Goal: Information Seeking & Learning: Learn about a topic

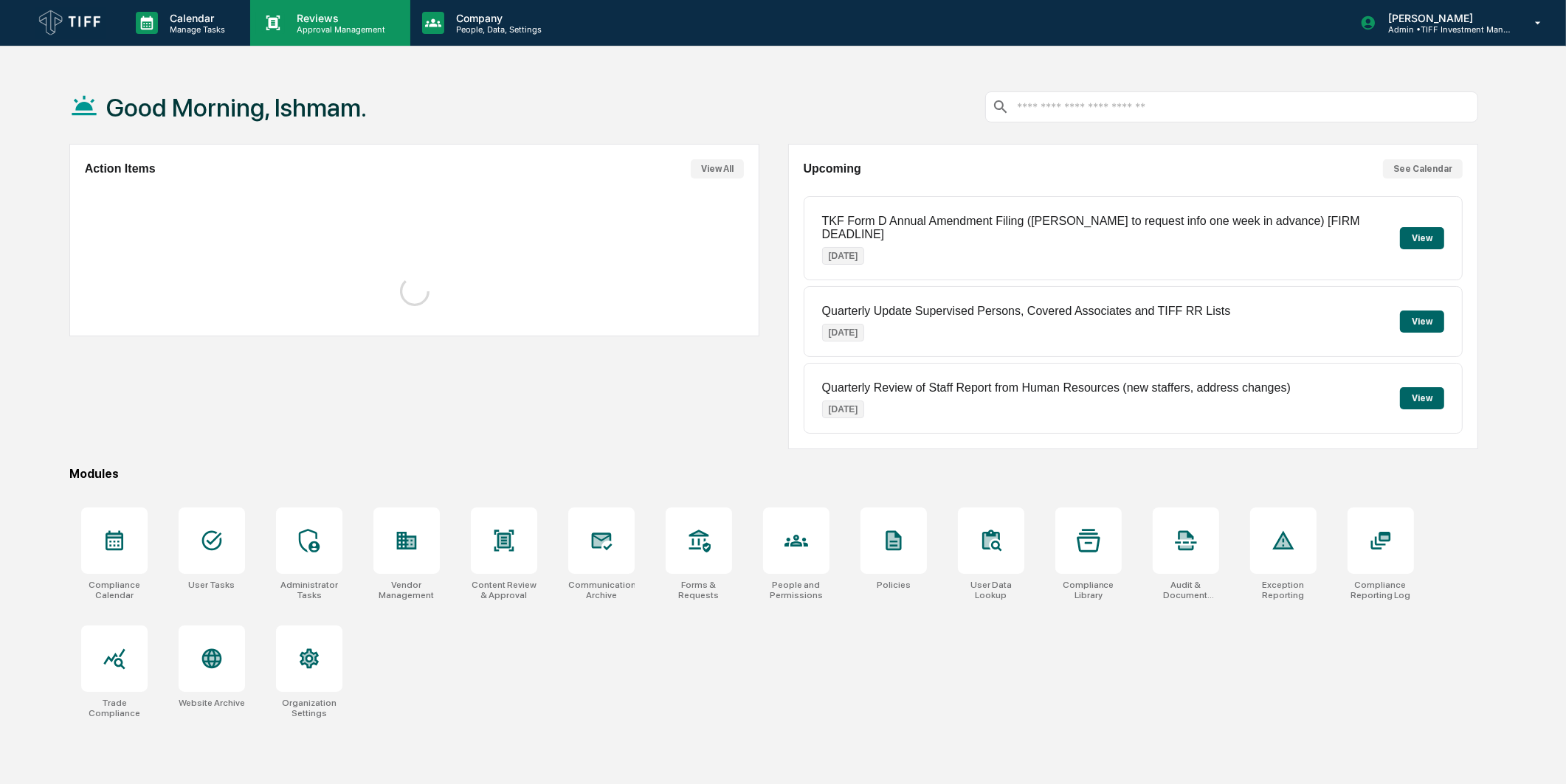
click at [361, 27] on p "Approval Management" at bounding box center [339, 30] width 108 height 10
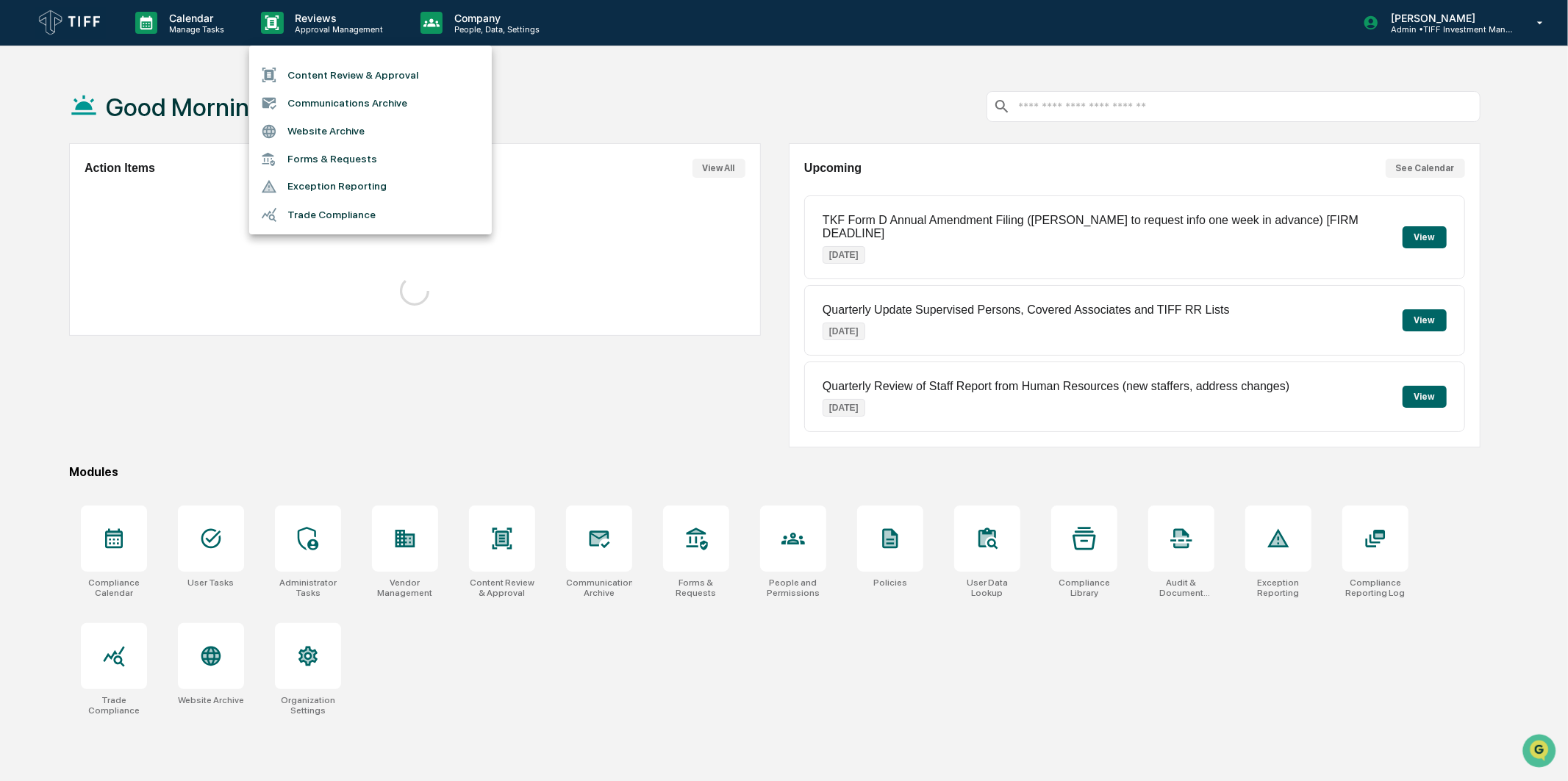
click at [370, 108] on li "Communications Archive" at bounding box center [370, 103] width 243 height 28
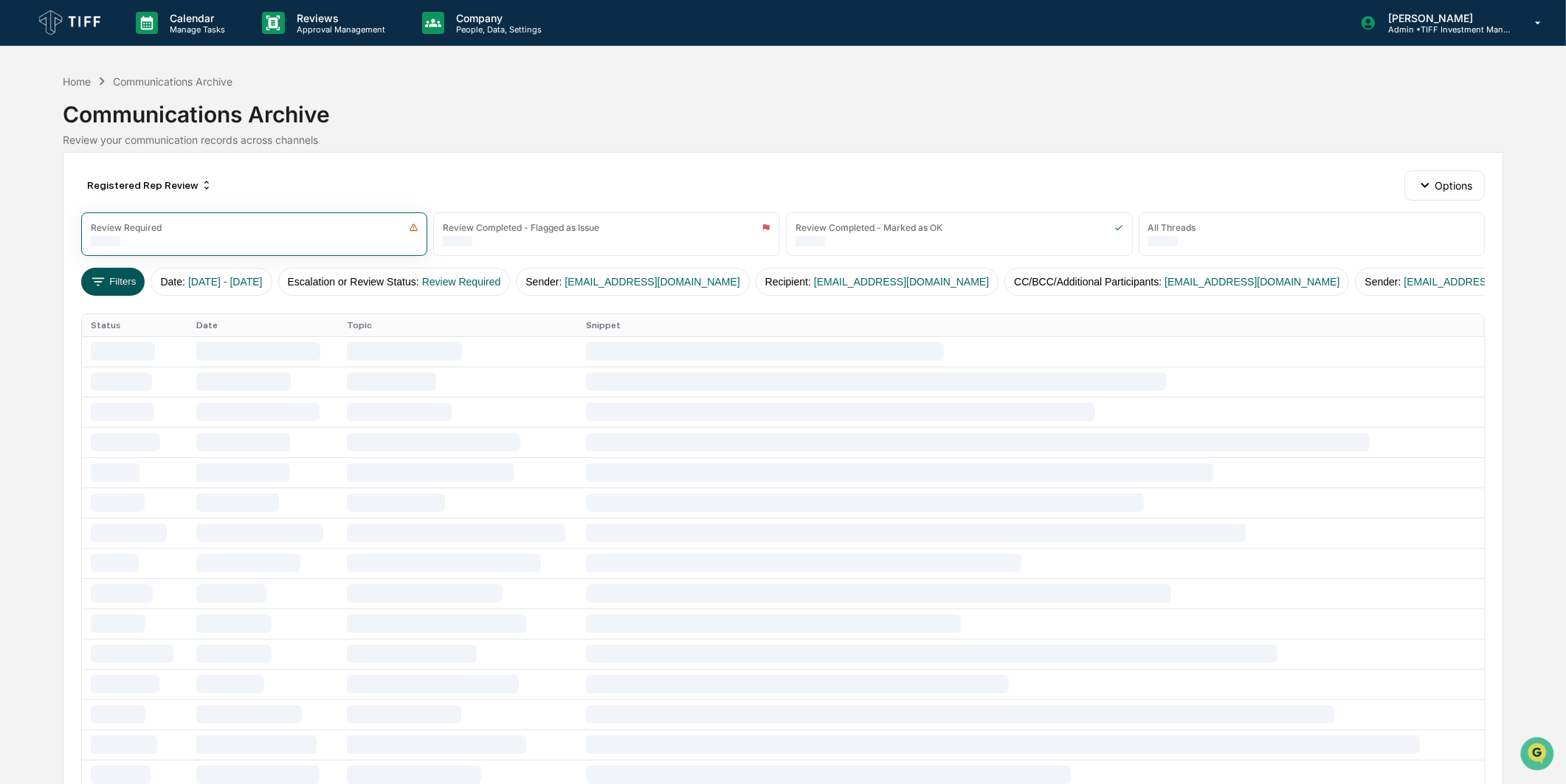
click at [94, 283] on icon at bounding box center [97, 281] width 17 height 17
click at [136, 190] on div "Registered Rep Review" at bounding box center [150, 184] width 138 height 23
click at [144, 254] on div "AI Search (1)" at bounding box center [138, 254] width 270 height 17
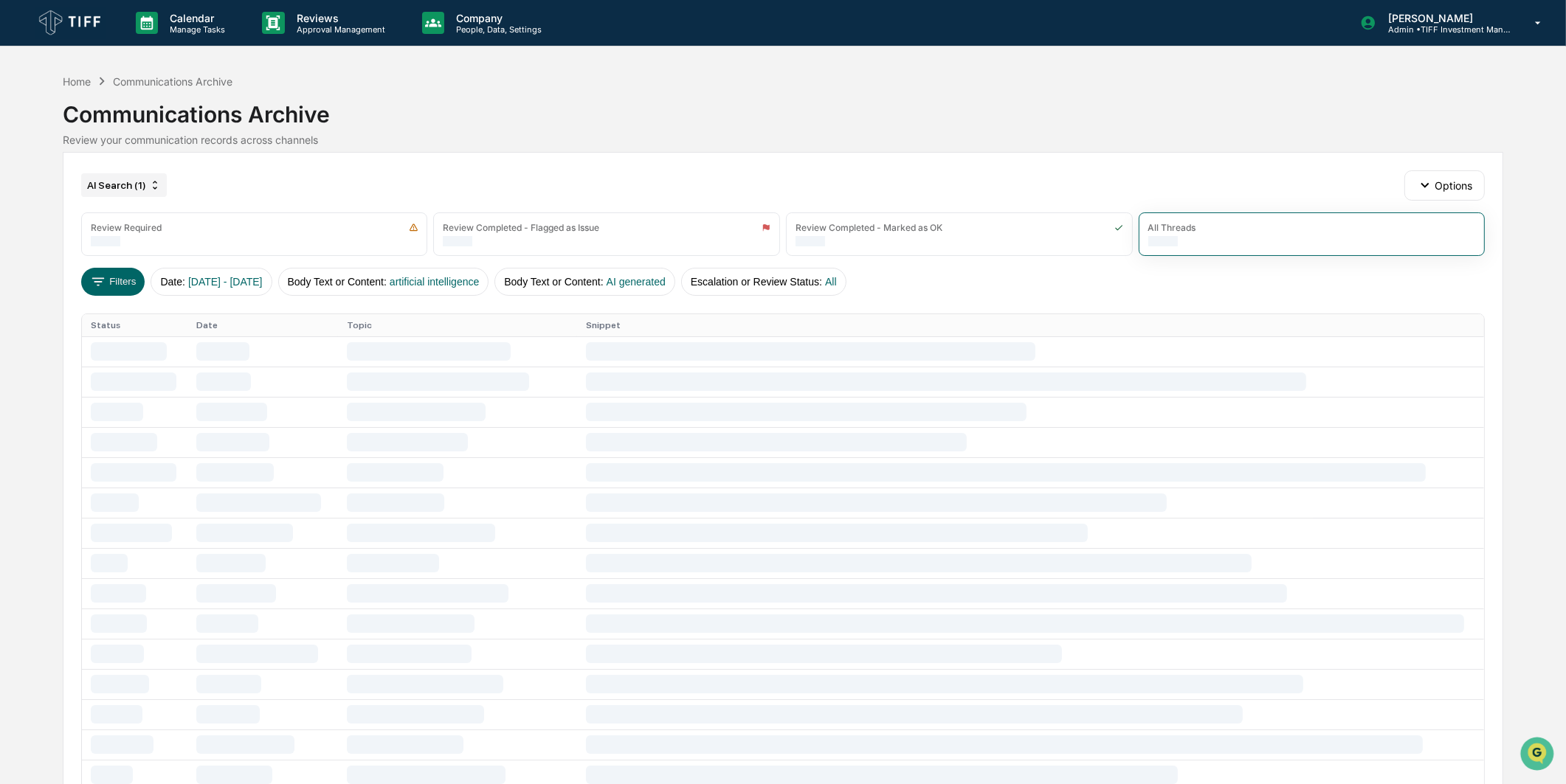
click at [127, 182] on div "AI Search (1)" at bounding box center [124, 184] width 85 height 23
click at [105, 276] on div "AI Search (2)" at bounding box center [138, 275] width 270 height 17
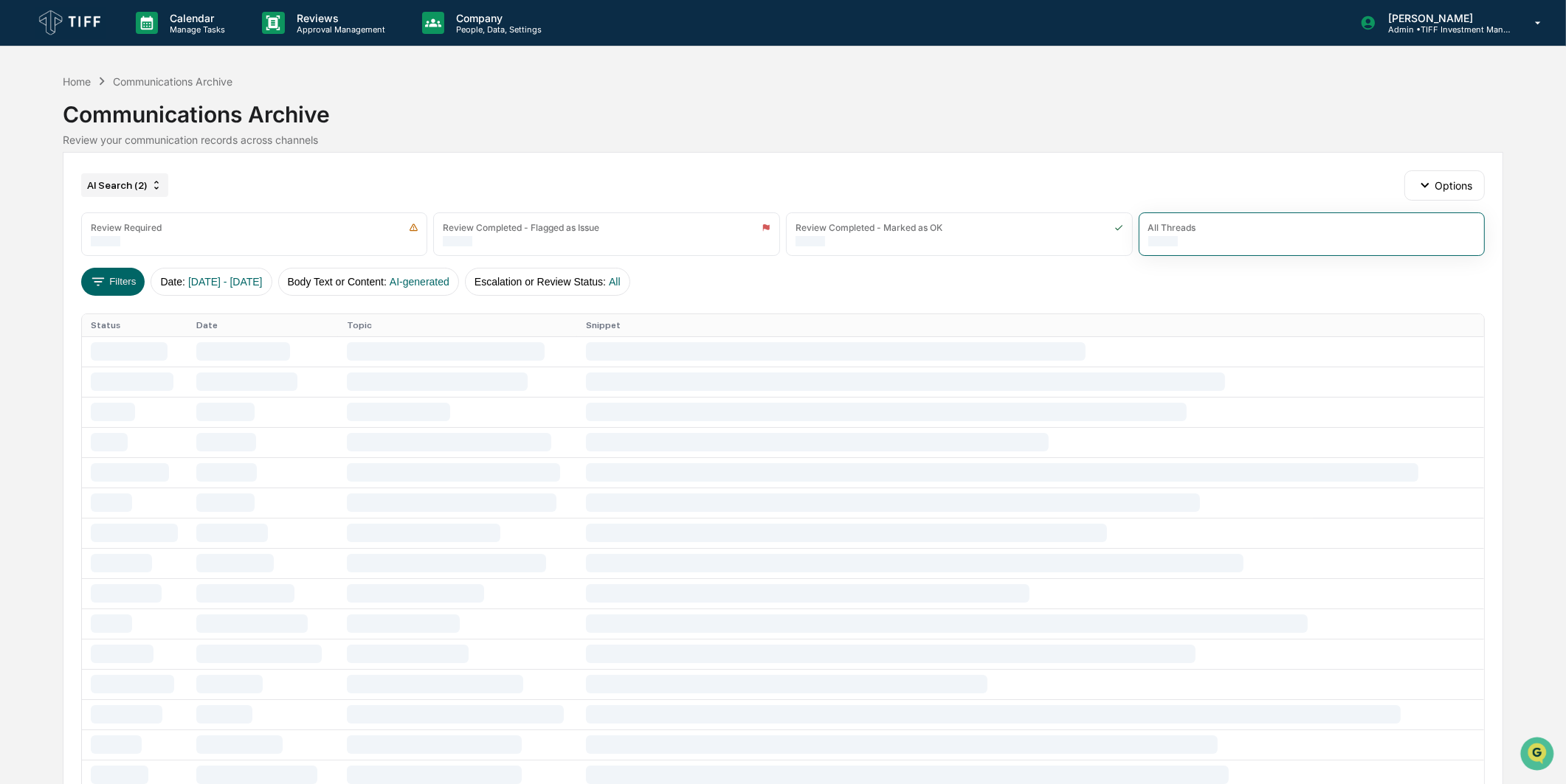
click at [127, 184] on div "AI Search (2)" at bounding box center [124, 184] width 87 height 23
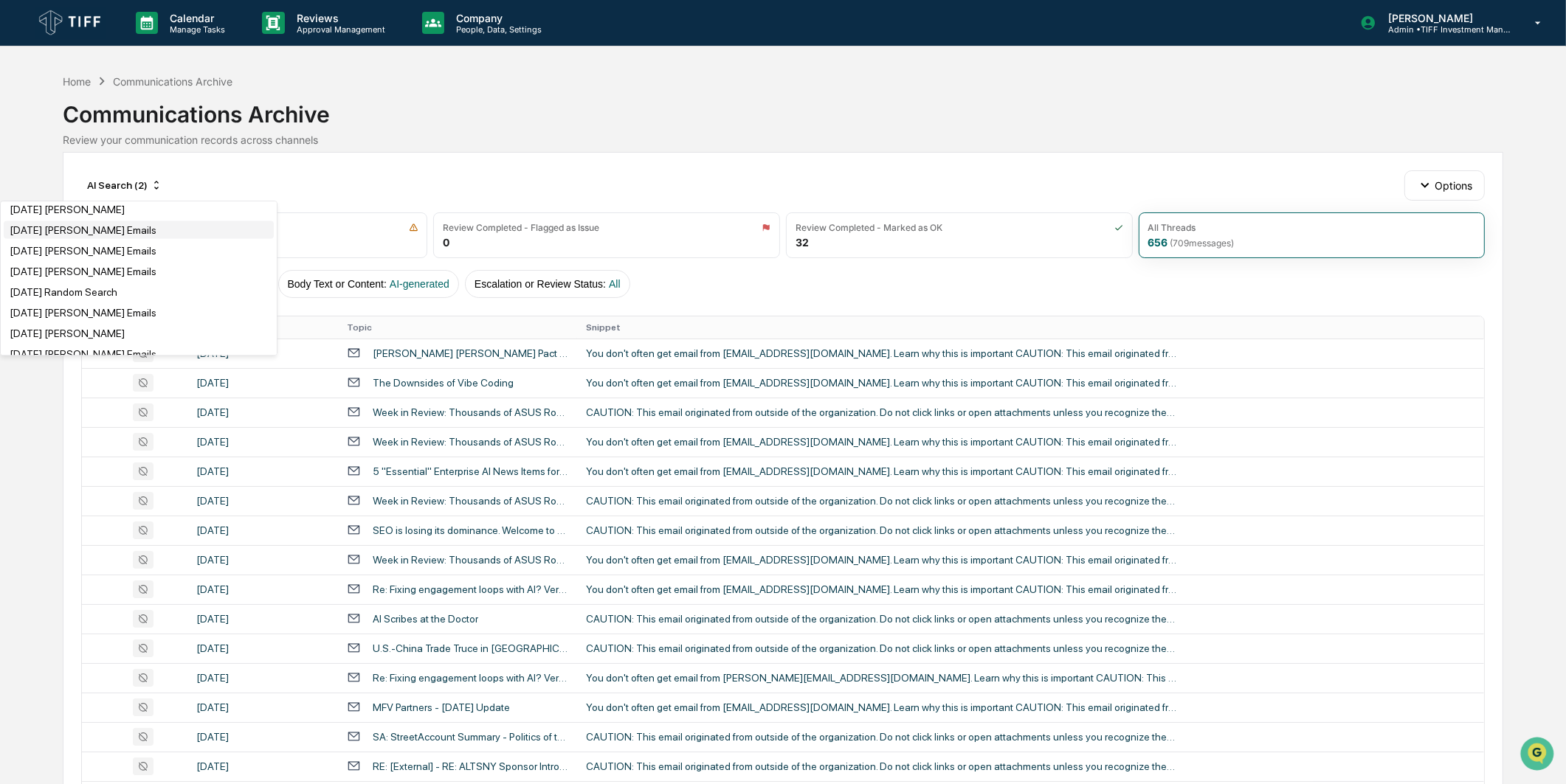
scroll to position [2649, 0]
click at [124, 235] on div "[DATE] [PERSON_NAME] Emails" at bounding box center [83, 229] width 147 height 12
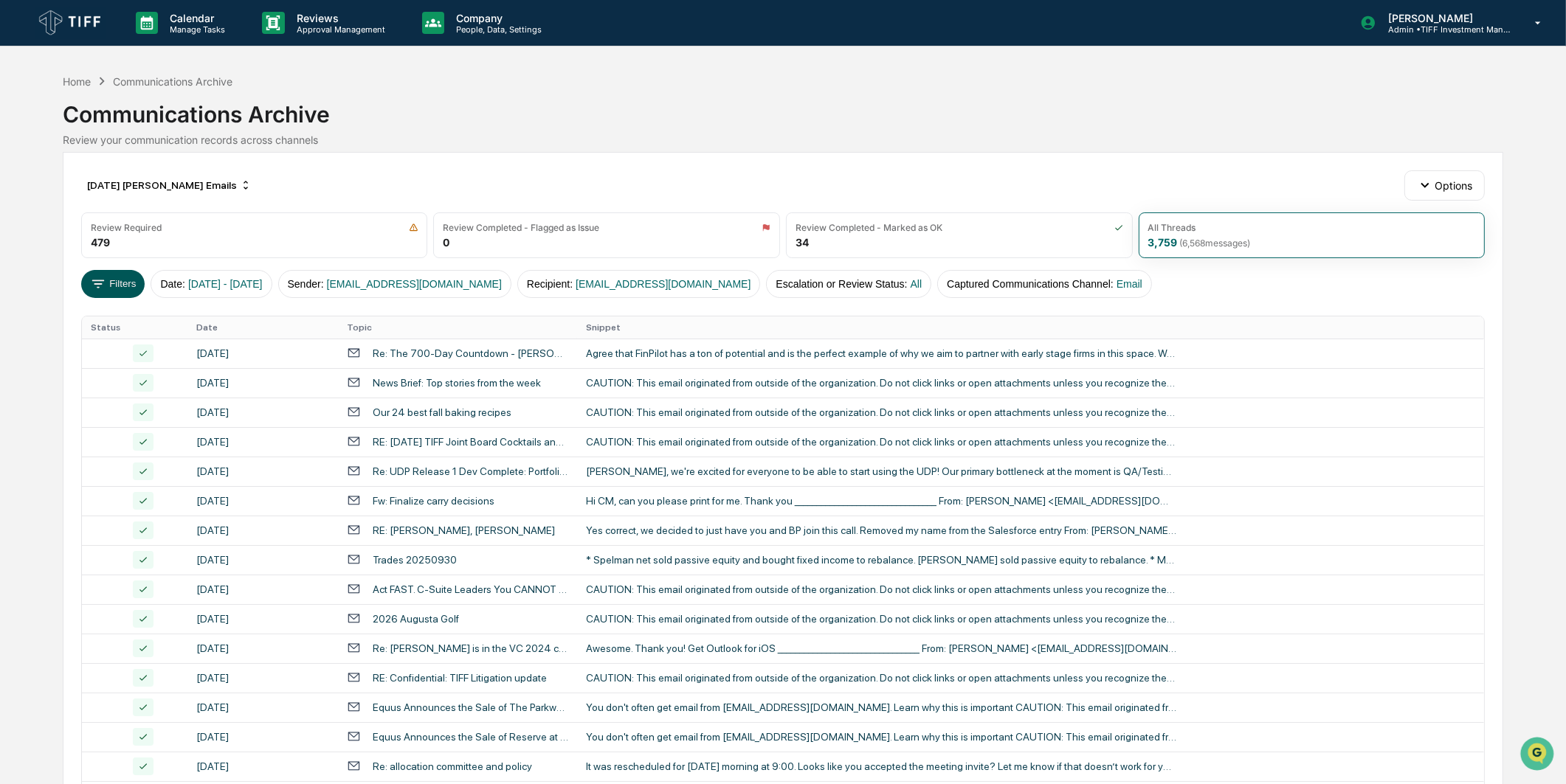
click at [121, 285] on button "Filters" at bounding box center [113, 284] width 64 height 28
click at [189, 191] on div "[DATE] [PERSON_NAME] Emails" at bounding box center [169, 184] width 177 height 23
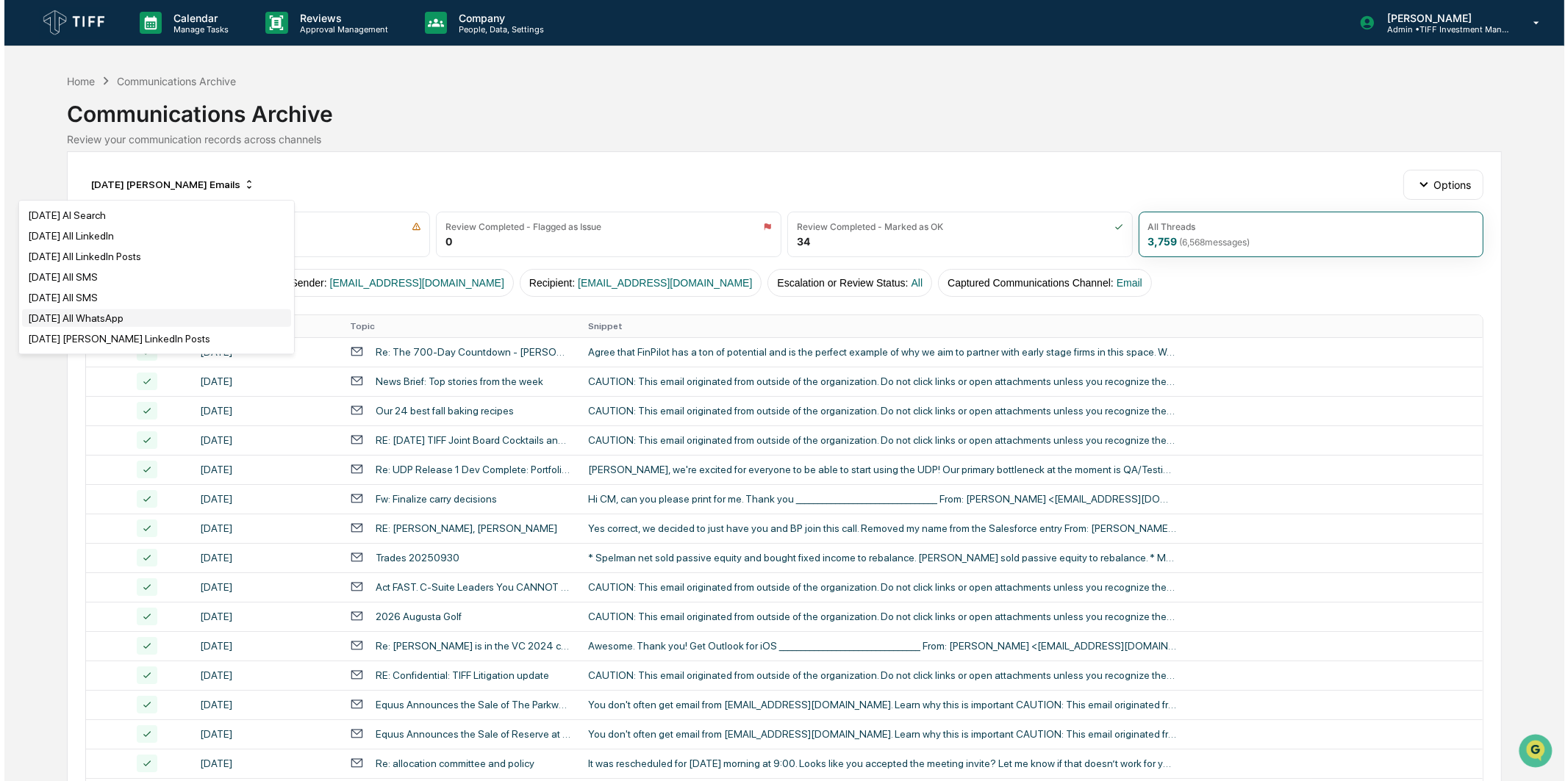
scroll to position [898, 0]
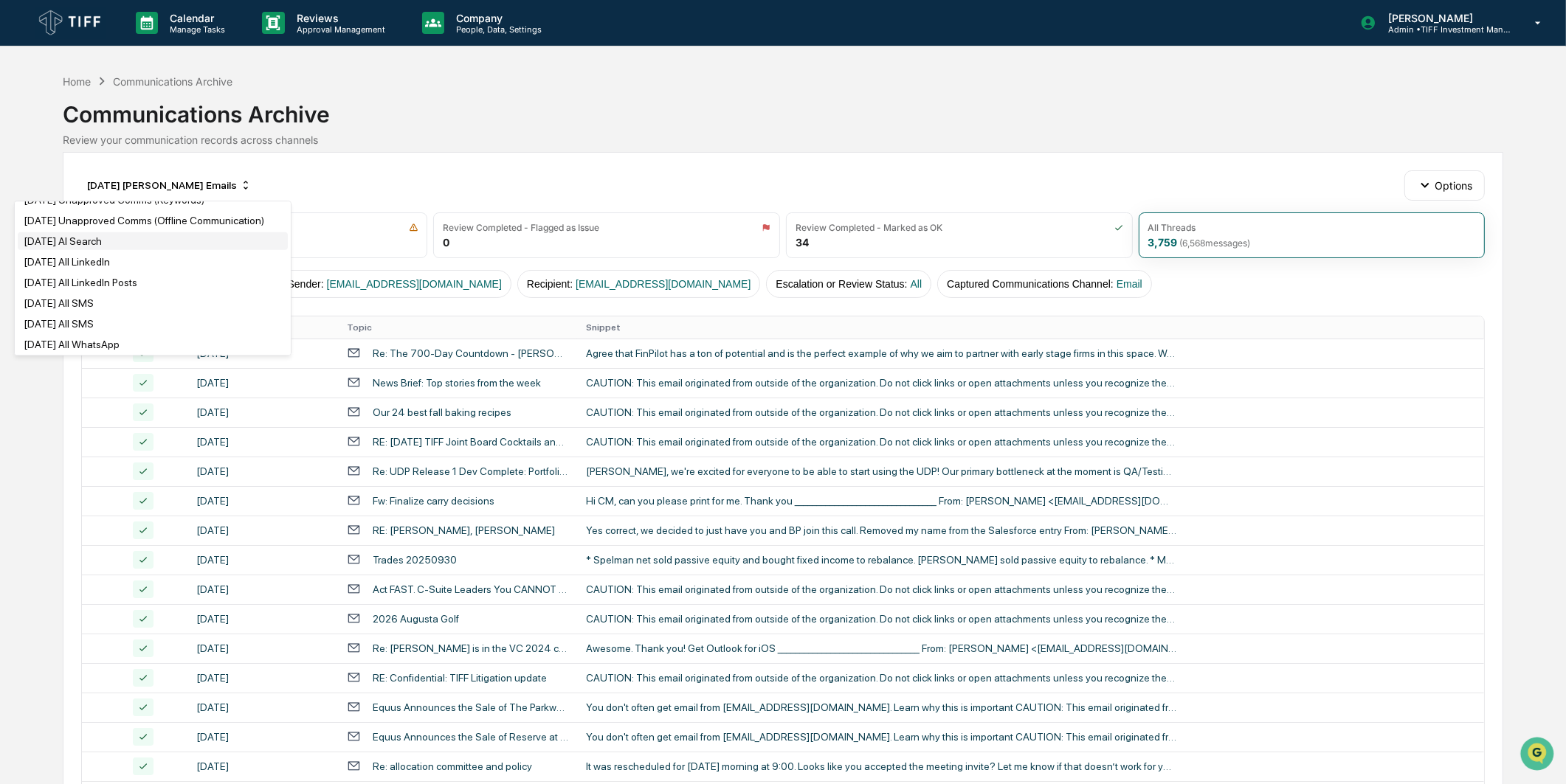
click at [115, 250] on div "[DATE] AI Search" at bounding box center [152, 241] width 270 height 17
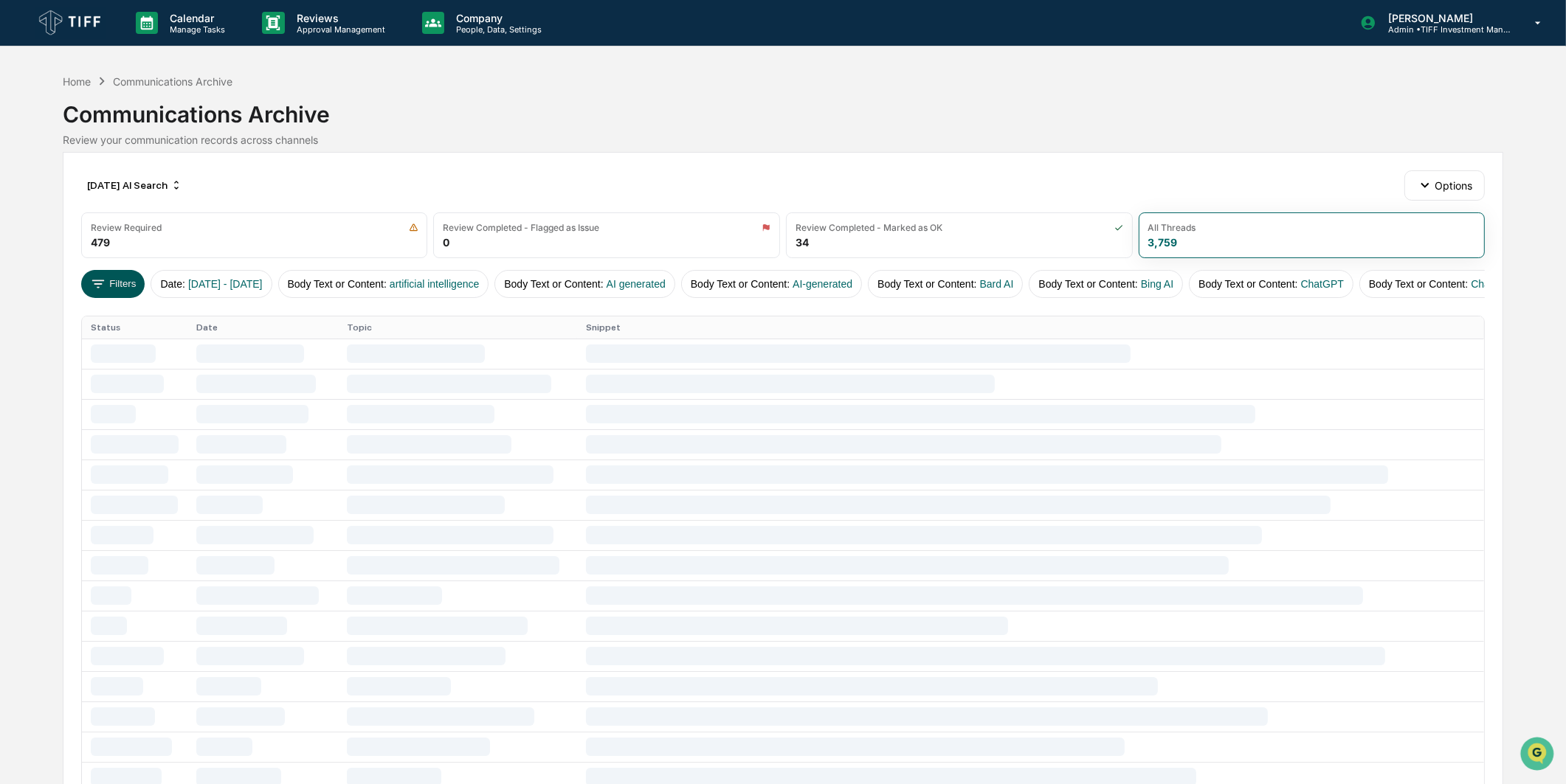
click at [117, 283] on button "Filters" at bounding box center [113, 284] width 64 height 28
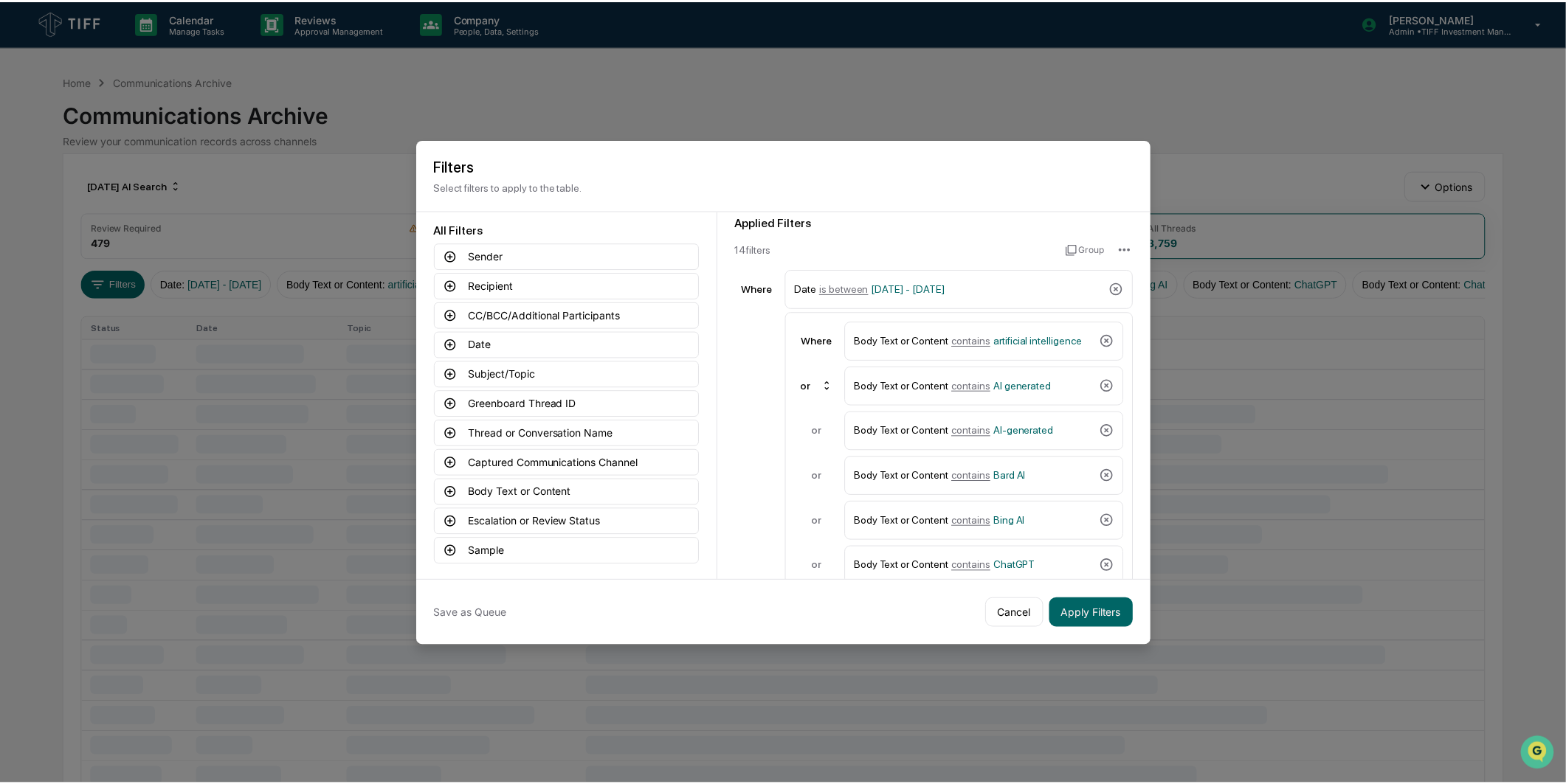
scroll to position [0, 0]
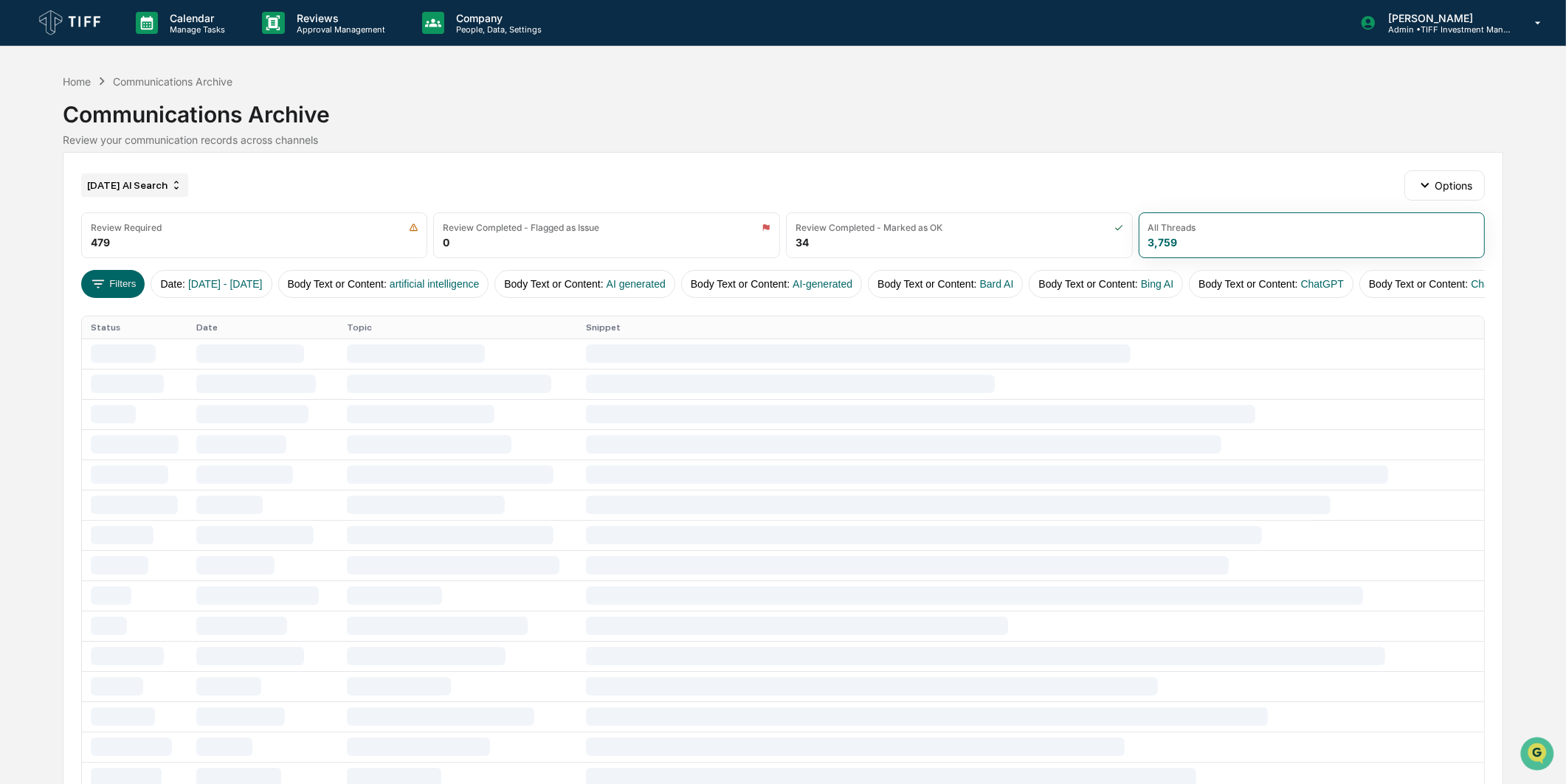
click at [172, 188] on div "[DATE] AI Search" at bounding box center [134, 184] width 107 height 23
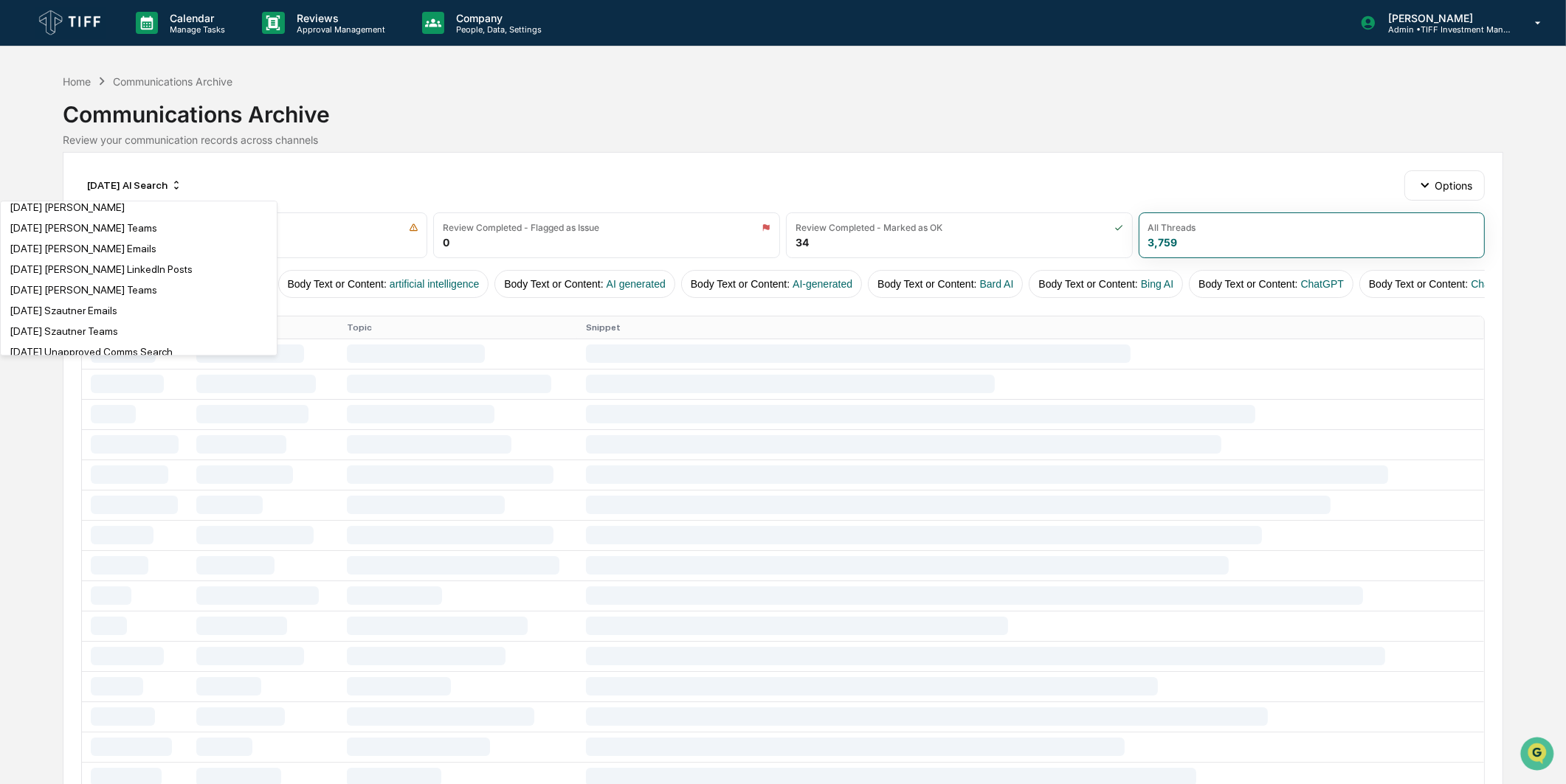
scroll to position [1885, 0]
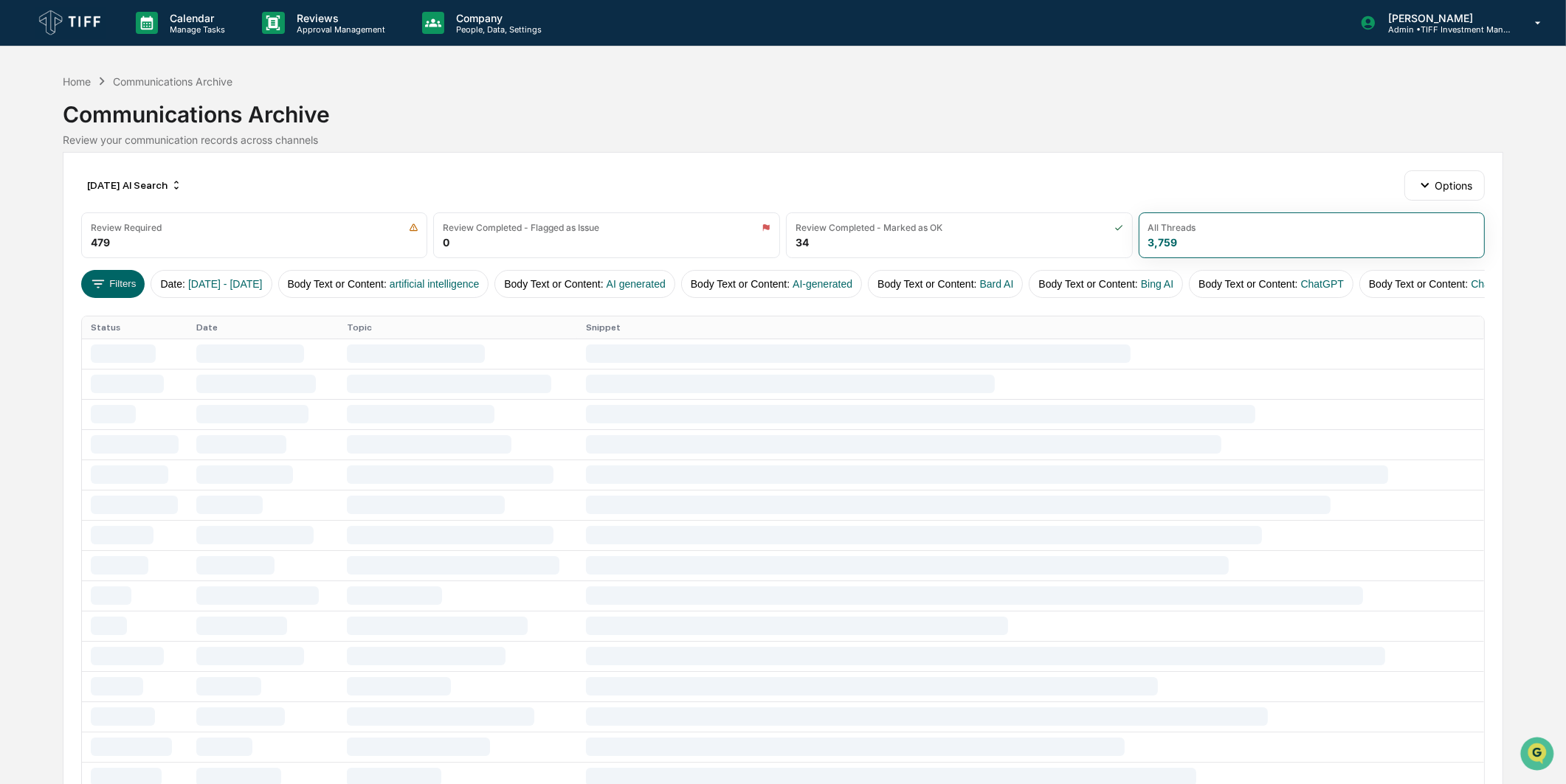
click at [226, 137] on div "Review your communication records across channels" at bounding box center [783, 139] width 1441 height 12
click at [122, 281] on button "Filters" at bounding box center [113, 284] width 64 height 28
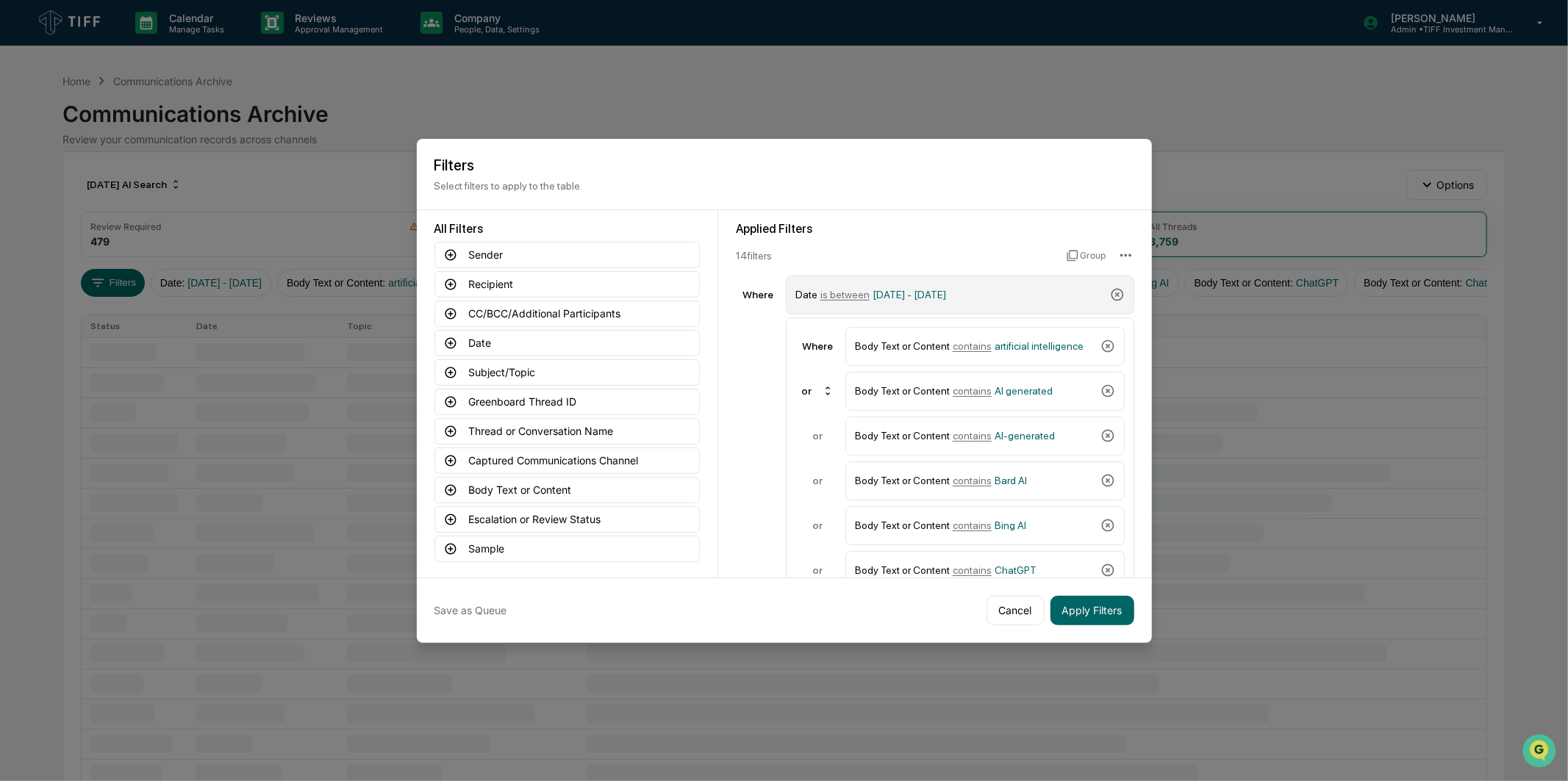
click at [946, 290] on span "[DATE] - [DATE]" at bounding box center [909, 295] width 74 height 12
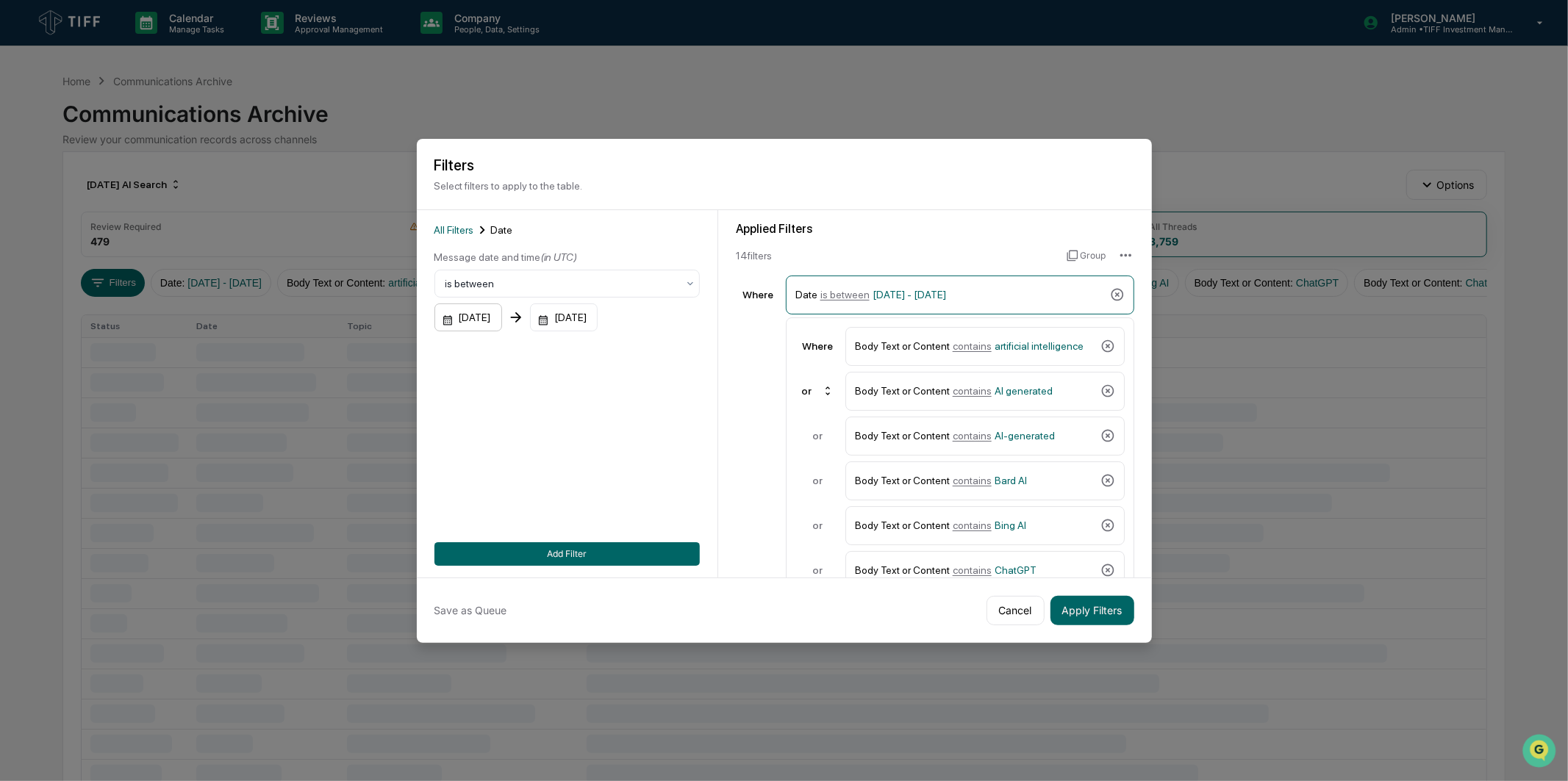
click at [496, 311] on div "[DATE]" at bounding box center [468, 317] width 68 height 28
click at [644, 347] on icon "Next month" at bounding box center [643, 351] width 16 height 16
click at [604, 410] on button "1" at bounding box center [606, 412] width 27 height 27
click at [526, 323] on div "[DATE] [DATE]" at bounding box center [567, 317] width 265 height 28
click at [488, 319] on div "[DATE]" at bounding box center [468, 317] width 68 height 28
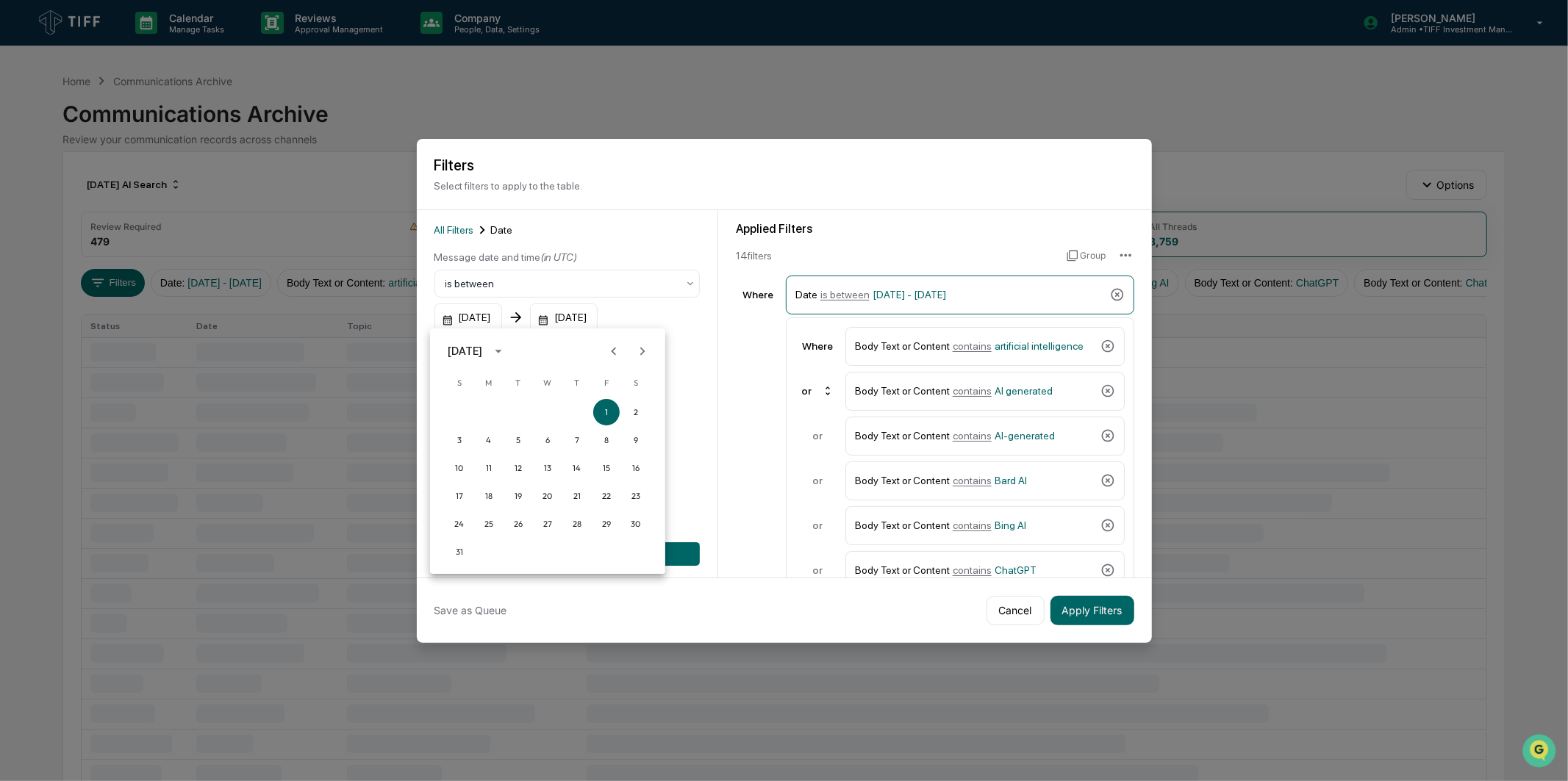
click at [645, 350] on icon "Next month" at bounding box center [643, 351] width 16 height 16
click at [490, 416] on button "1" at bounding box center [488, 412] width 27 height 27
click at [584, 317] on div "[DATE]" at bounding box center [564, 317] width 68 height 28
click at [763, 344] on icon "Next month" at bounding box center [759, 351] width 16 height 16
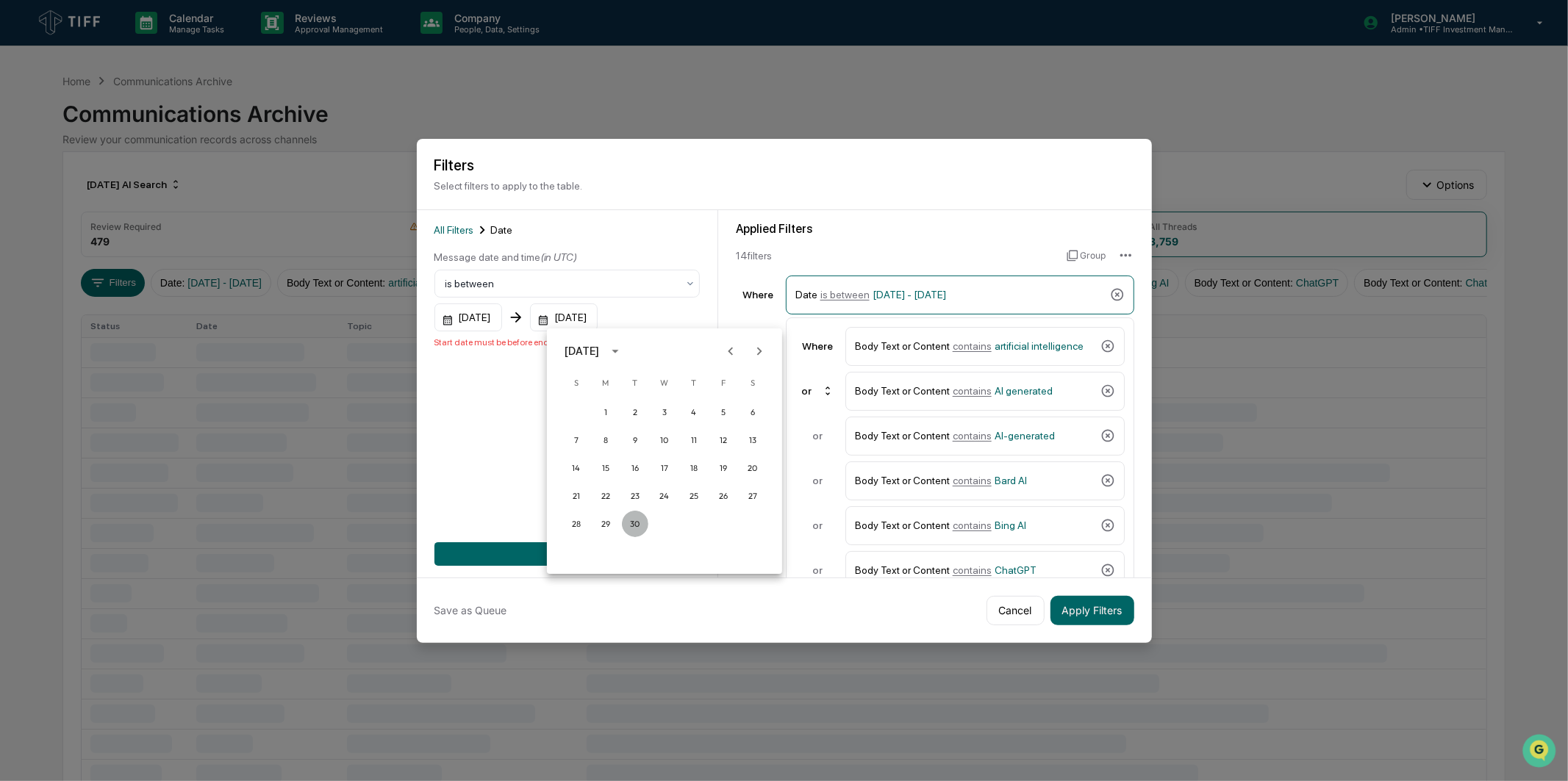
click at [635, 524] on button "30" at bounding box center [635, 524] width 27 height 27
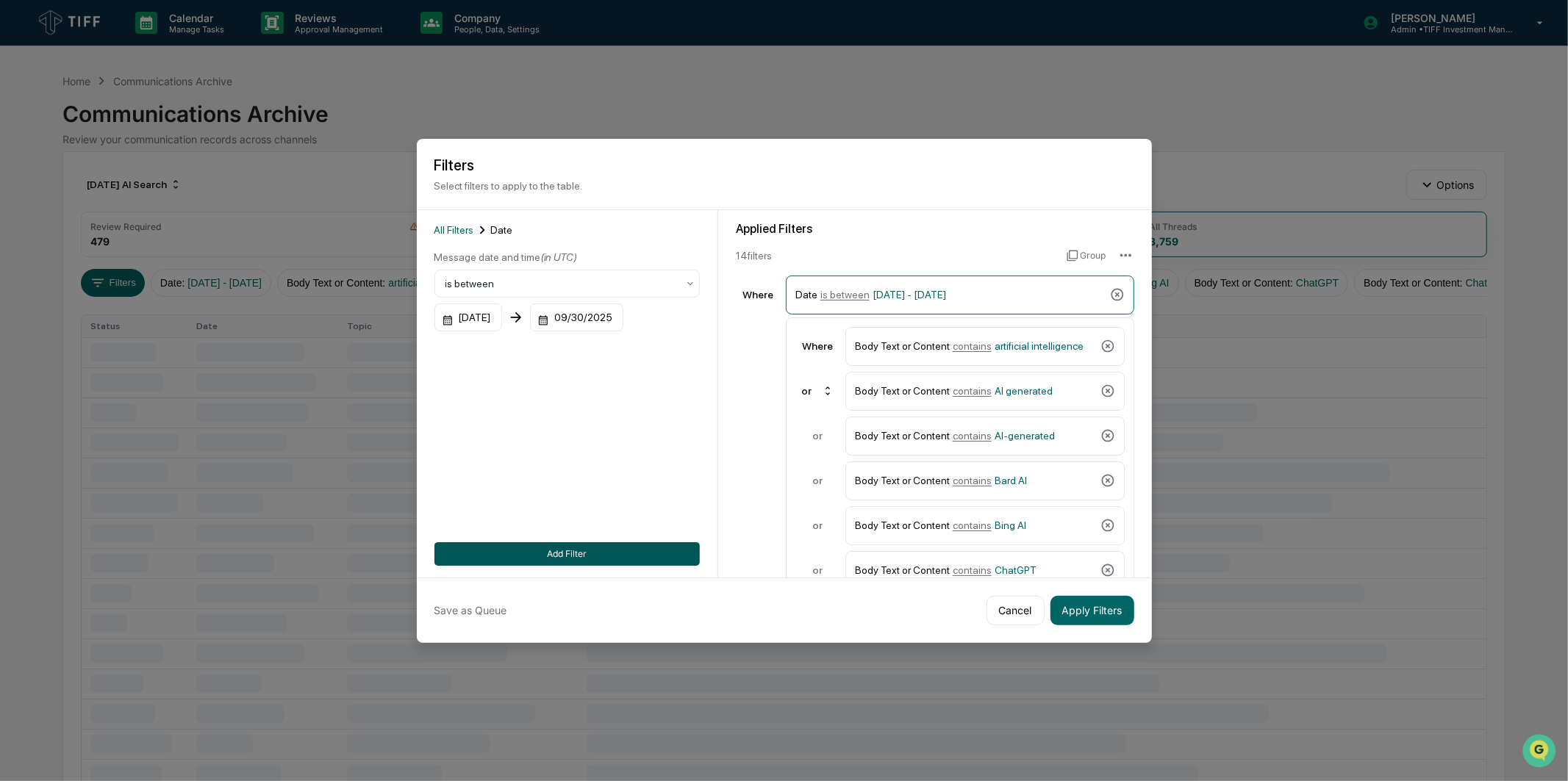
click at [619, 551] on button "Add Filter" at bounding box center [567, 554] width 265 height 23
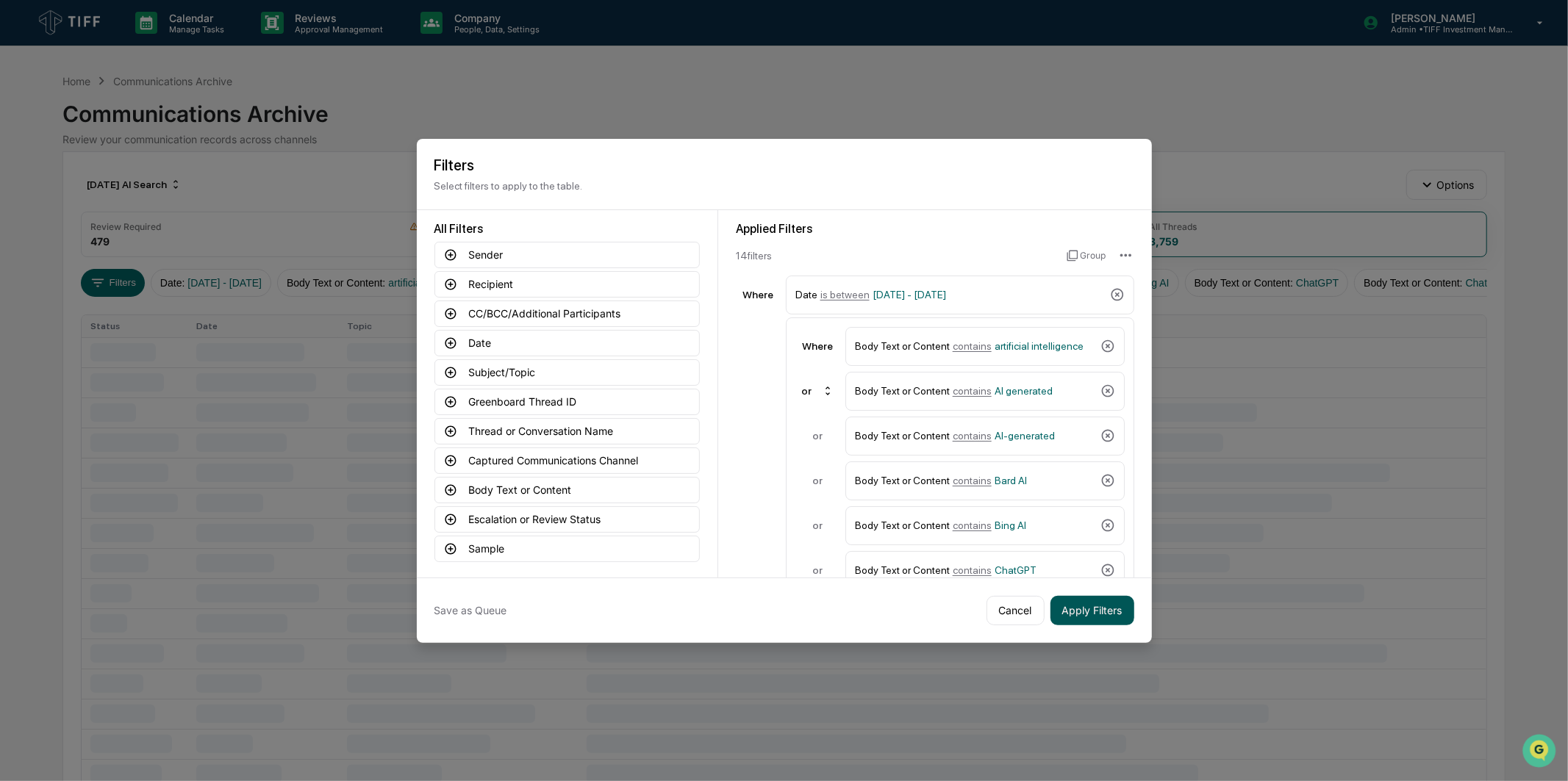
click at [1062, 605] on button "Apply Filters" at bounding box center [1092, 610] width 84 height 29
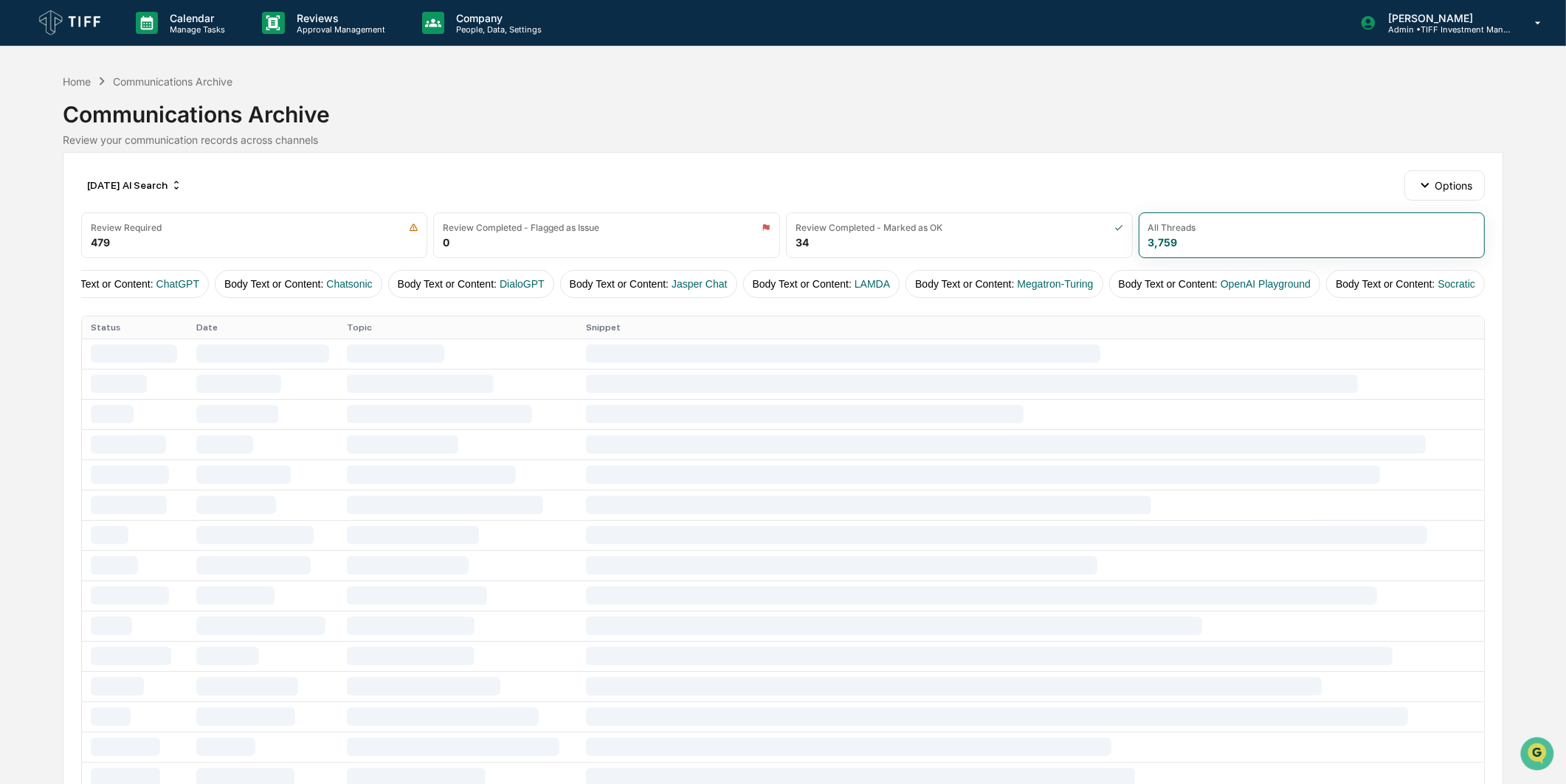
scroll to position [0, 0]
click at [151, 190] on div "[DATE] AI Search" at bounding box center [134, 184] width 107 height 23
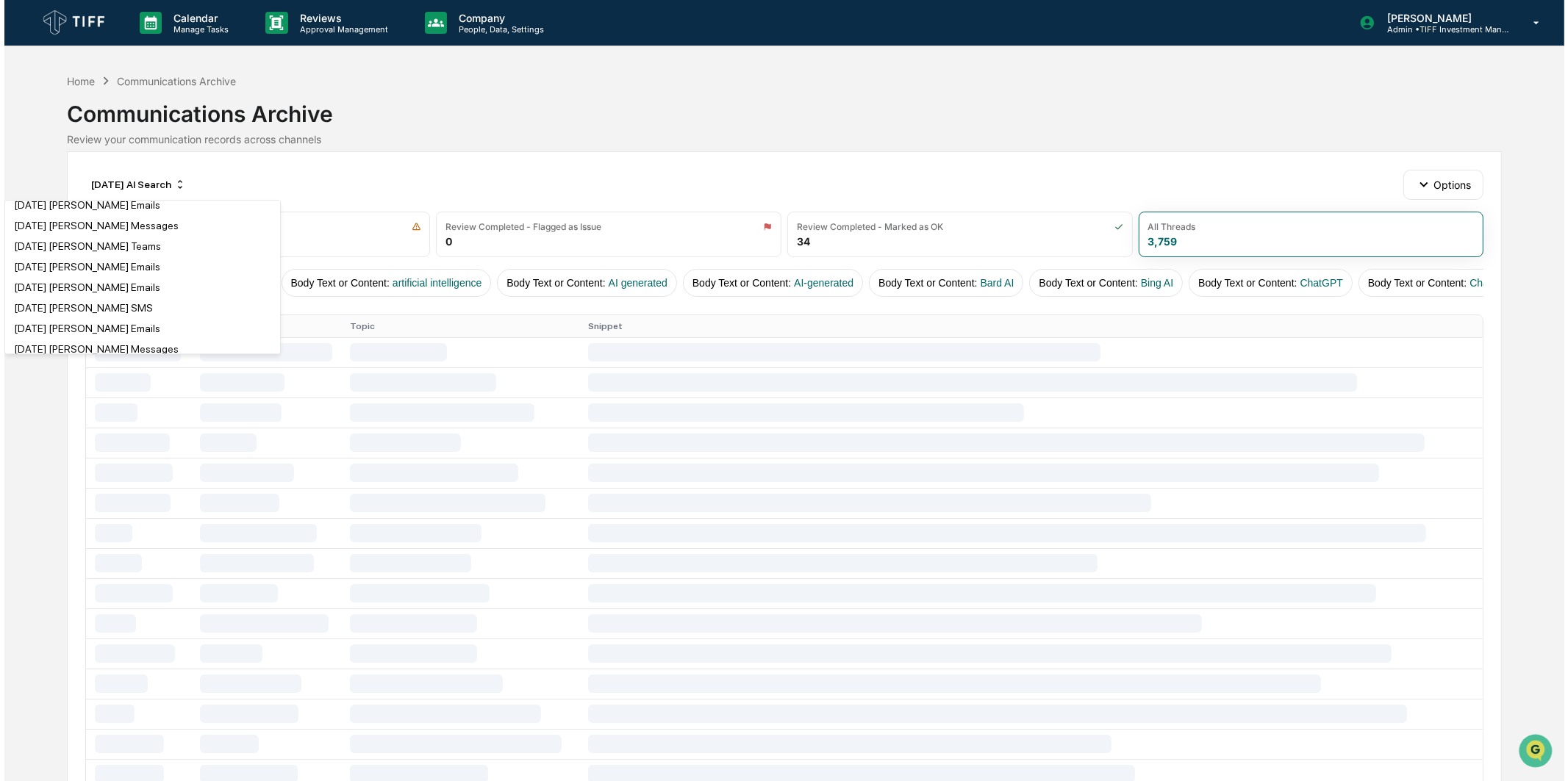
scroll to position [244, 0]
click at [397, 107] on div "Communications Archive" at bounding box center [780, 108] width 1435 height 38
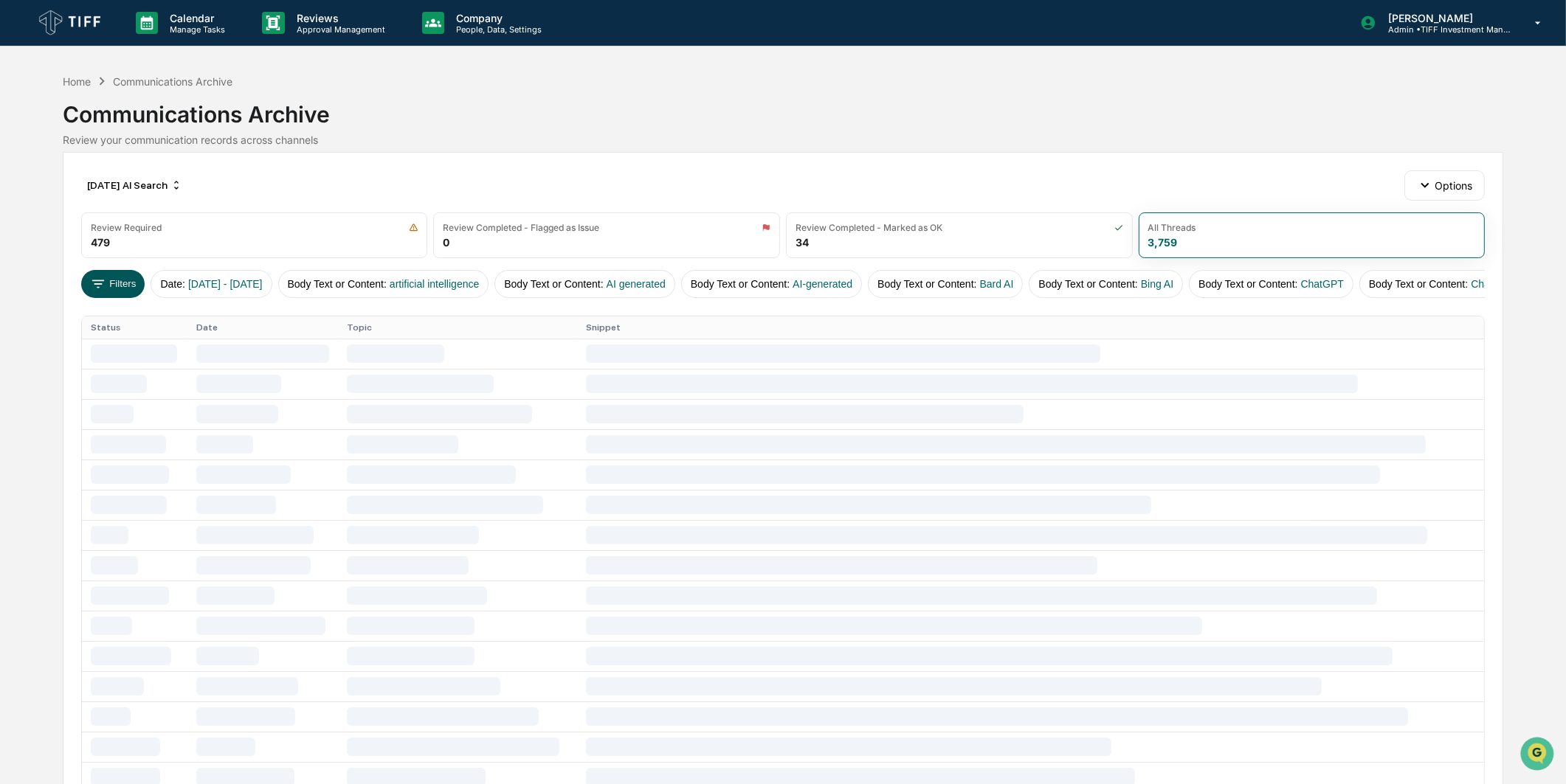
click at [113, 276] on button "Filters" at bounding box center [113, 284] width 64 height 28
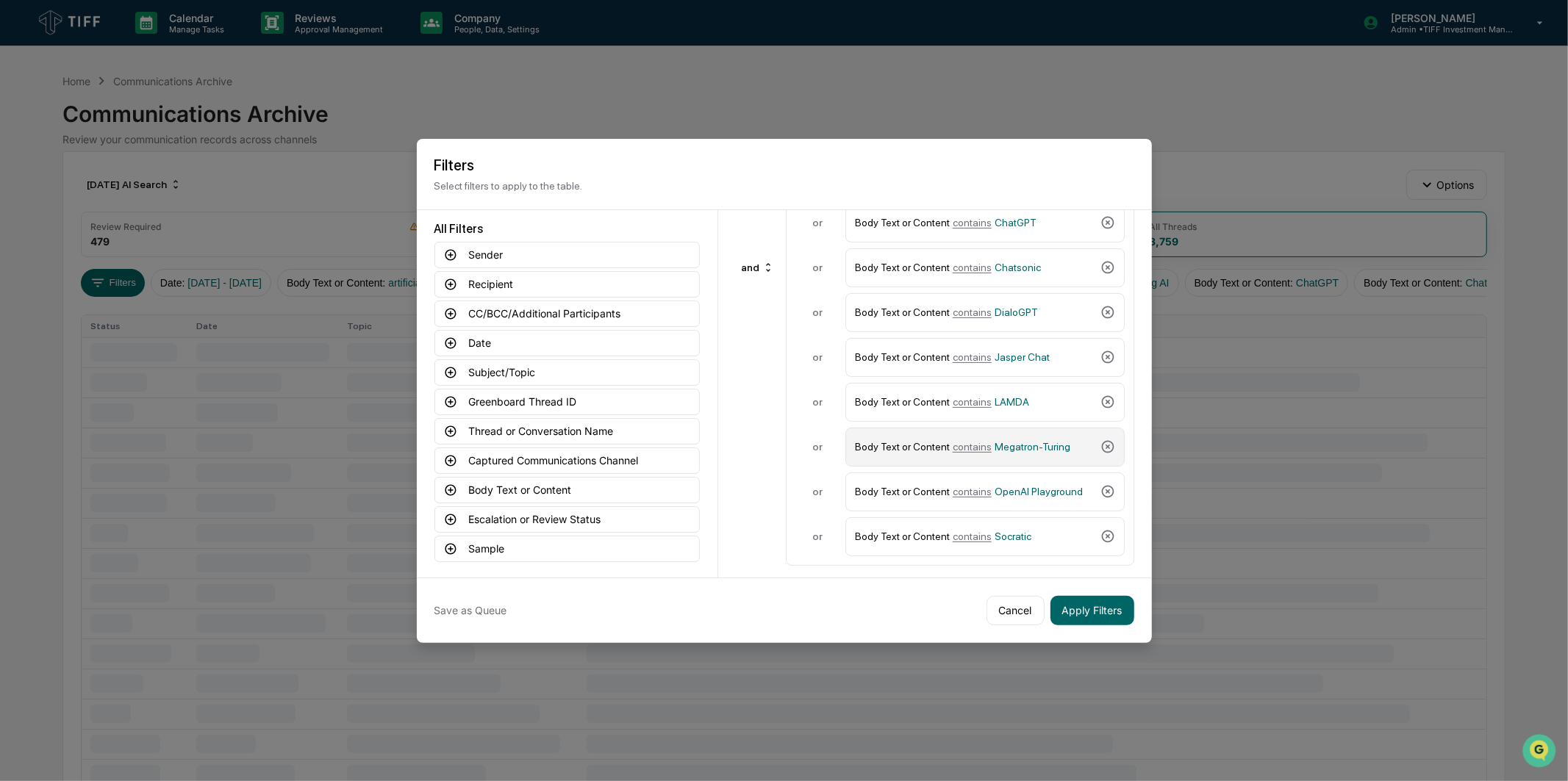
scroll to position [349, 0]
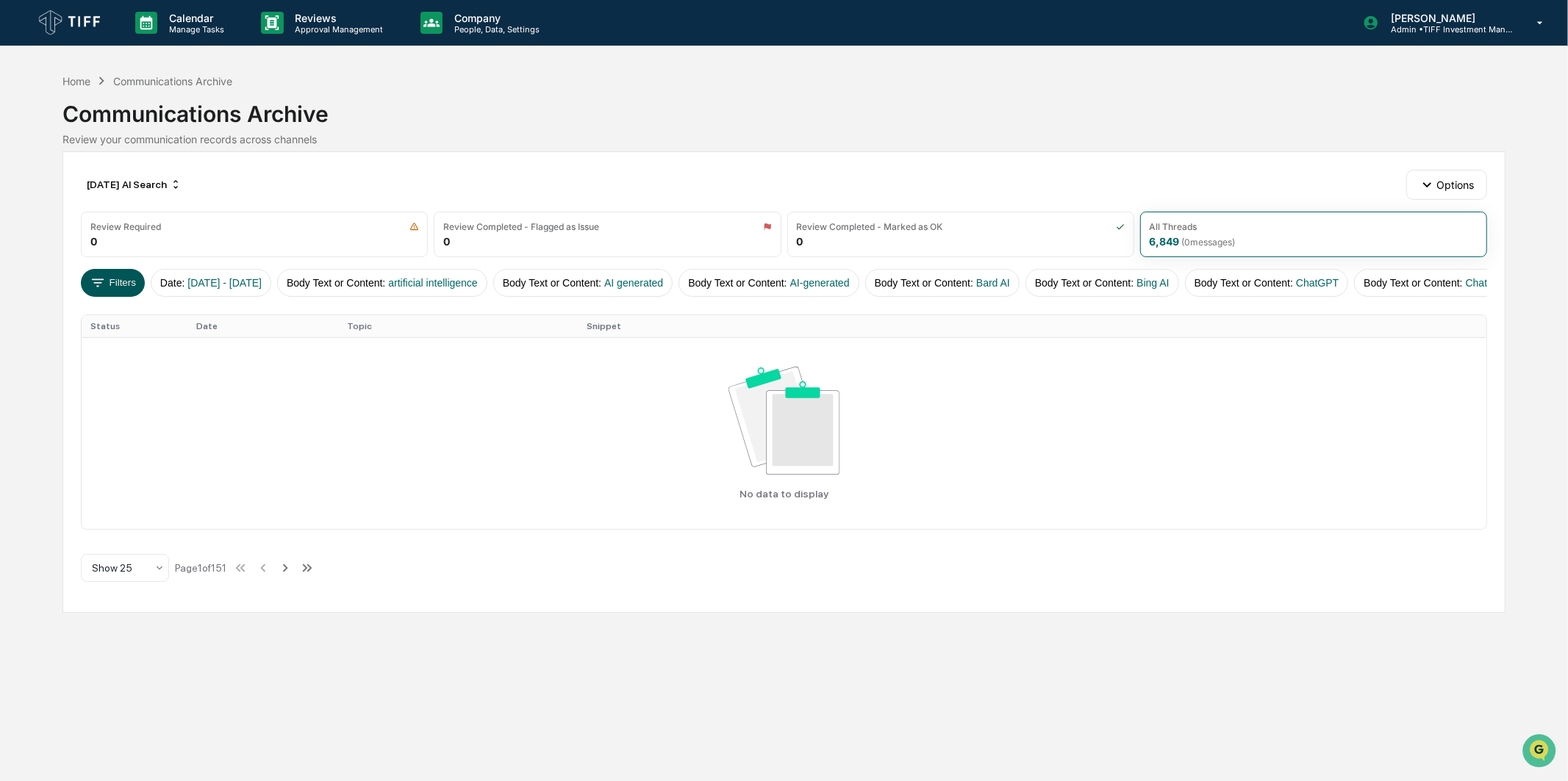
click at [128, 277] on button "Filters" at bounding box center [113, 283] width 64 height 28
click at [133, 275] on button "Filters" at bounding box center [113, 283] width 64 height 28
click at [167, 181] on div "[DATE] AI Search" at bounding box center [134, 184] width 107 height 23
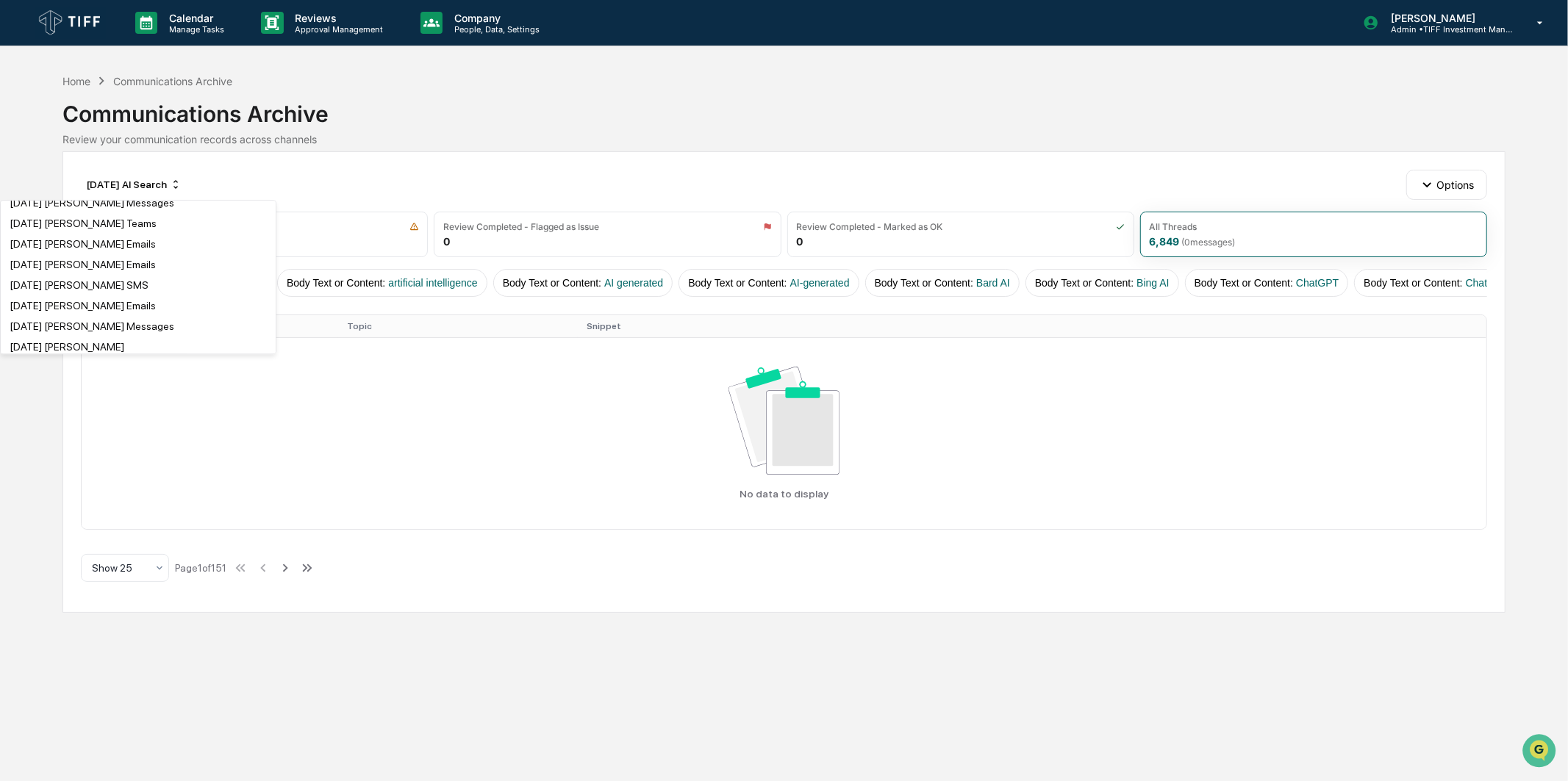
scroll to position [244, 0]
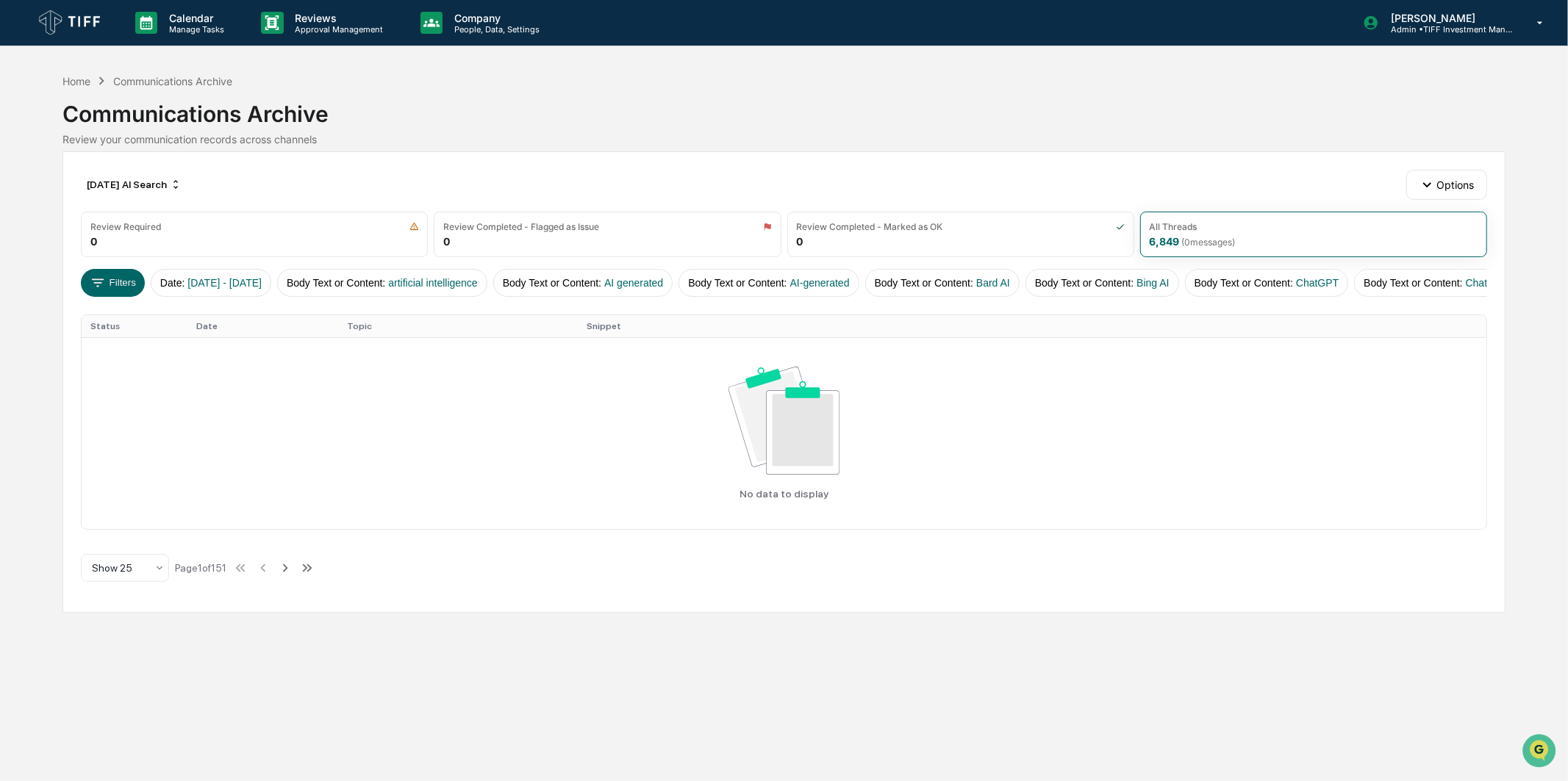
click at [523, 116] on div "Communications Archive" at bounding box center [783, 108] width 1442 height 38
click at [166, 185] on div "[DATE] AI Search" at bounding box center [134, 184] width 107 height 23
click at [166, 188] on div "[DATE] AI Search" at bounding box center [134, 184] width 107 height 23
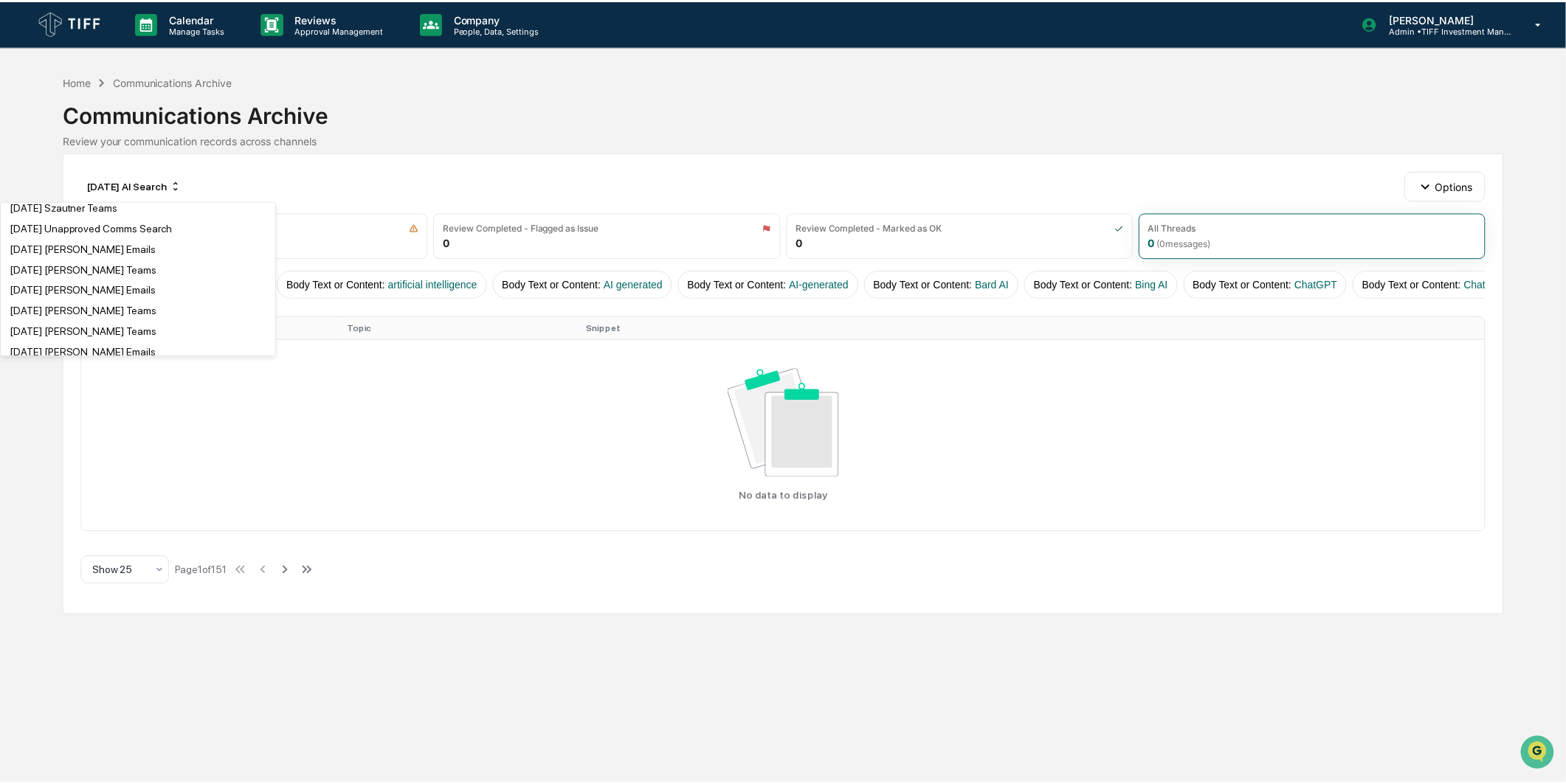
scroll to position [1967, 0]
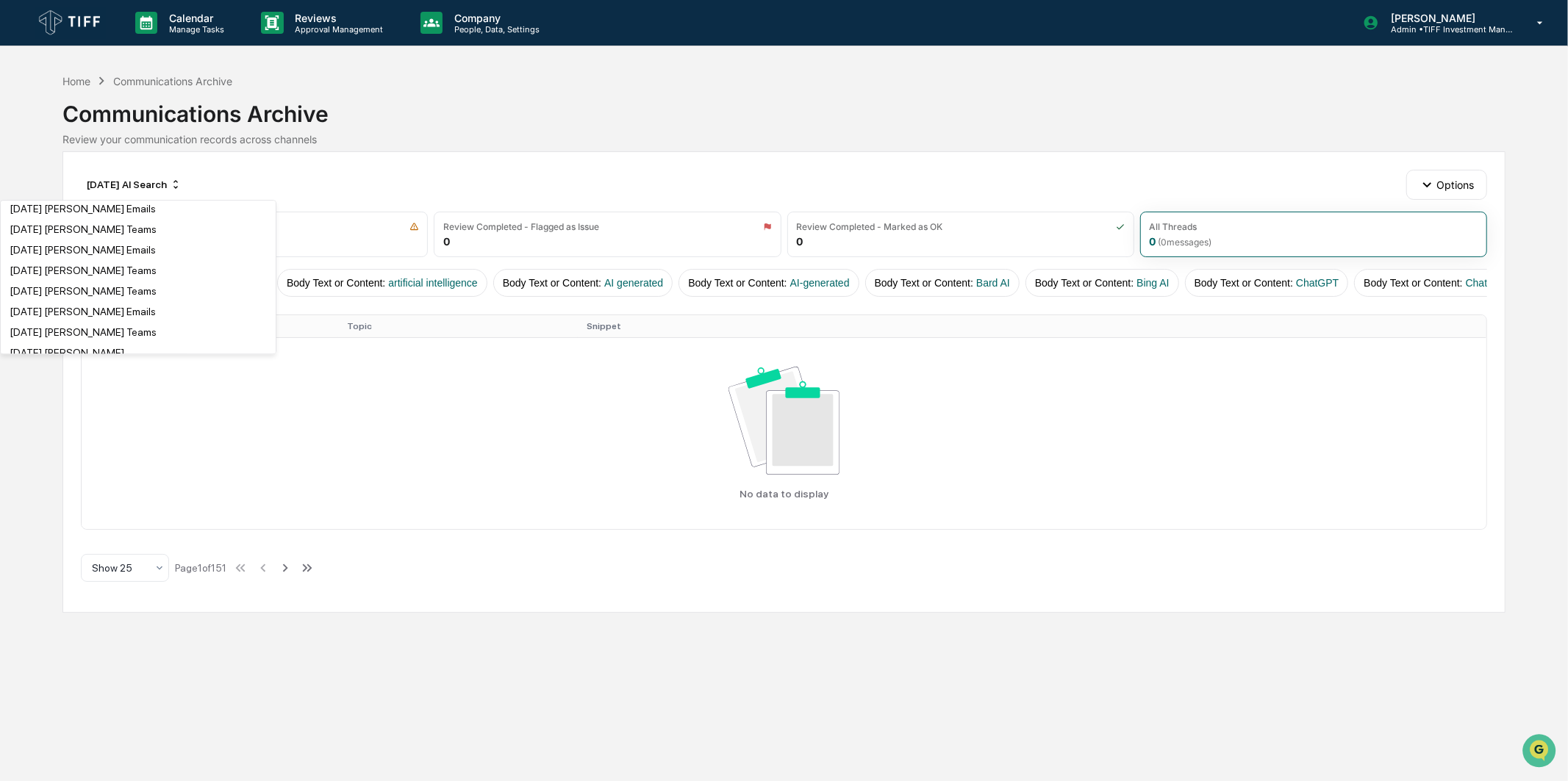
click at [142, 193] on div "[DATE] Unapproved Comms Search" at bounding box center [90, 187] width 162 height 12
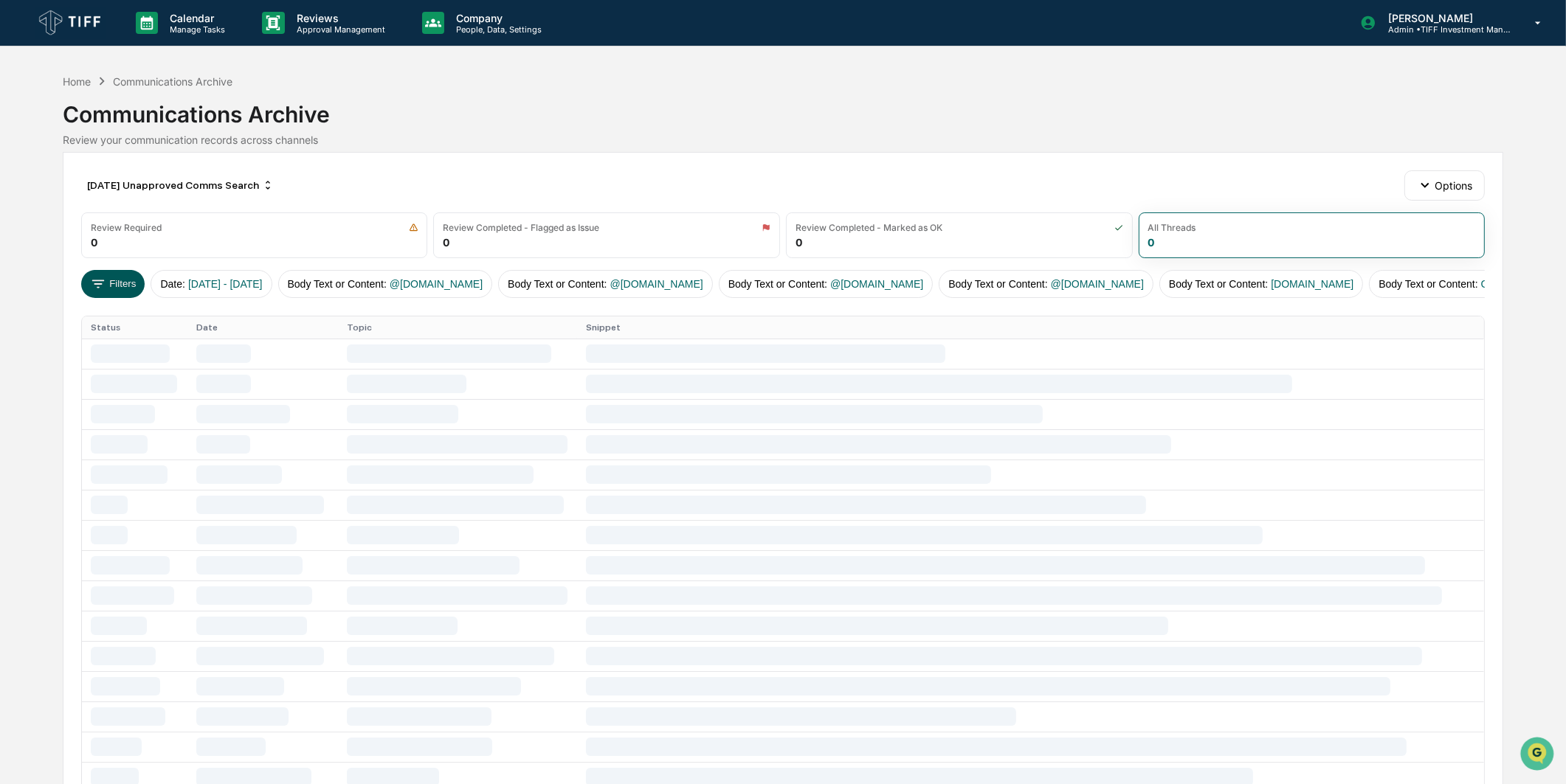
click at [123, 283] on button "Filters" at bounding box center [113, 284] width 64 height 28
click at [107, 296] on button "Filters" at bounding box center [113, 284] width 64 height 28
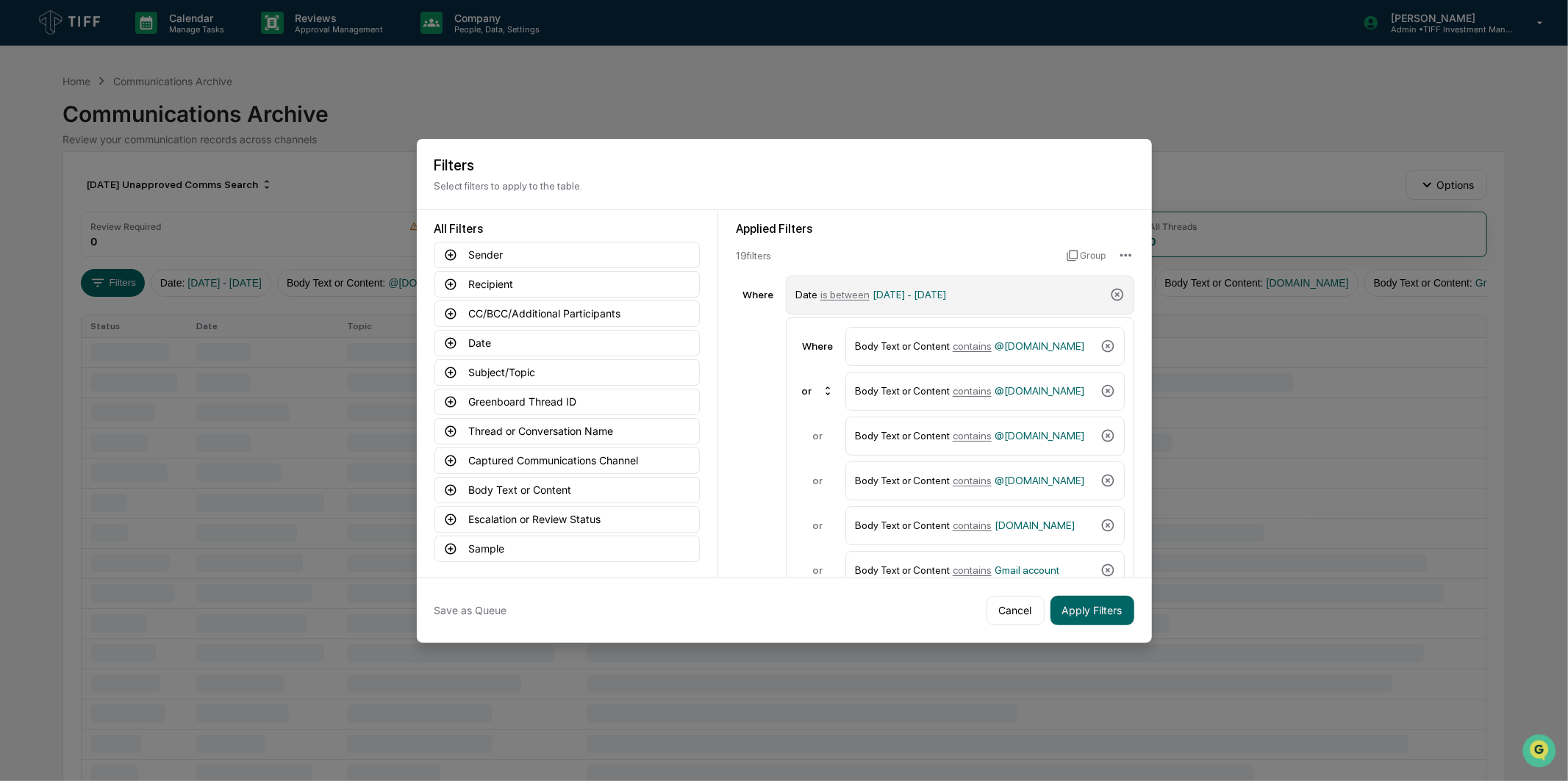
click at [899, 282] on div "Date is between [DATE] - [DATE]" at bounding box center [950, 295] width 309 height 26
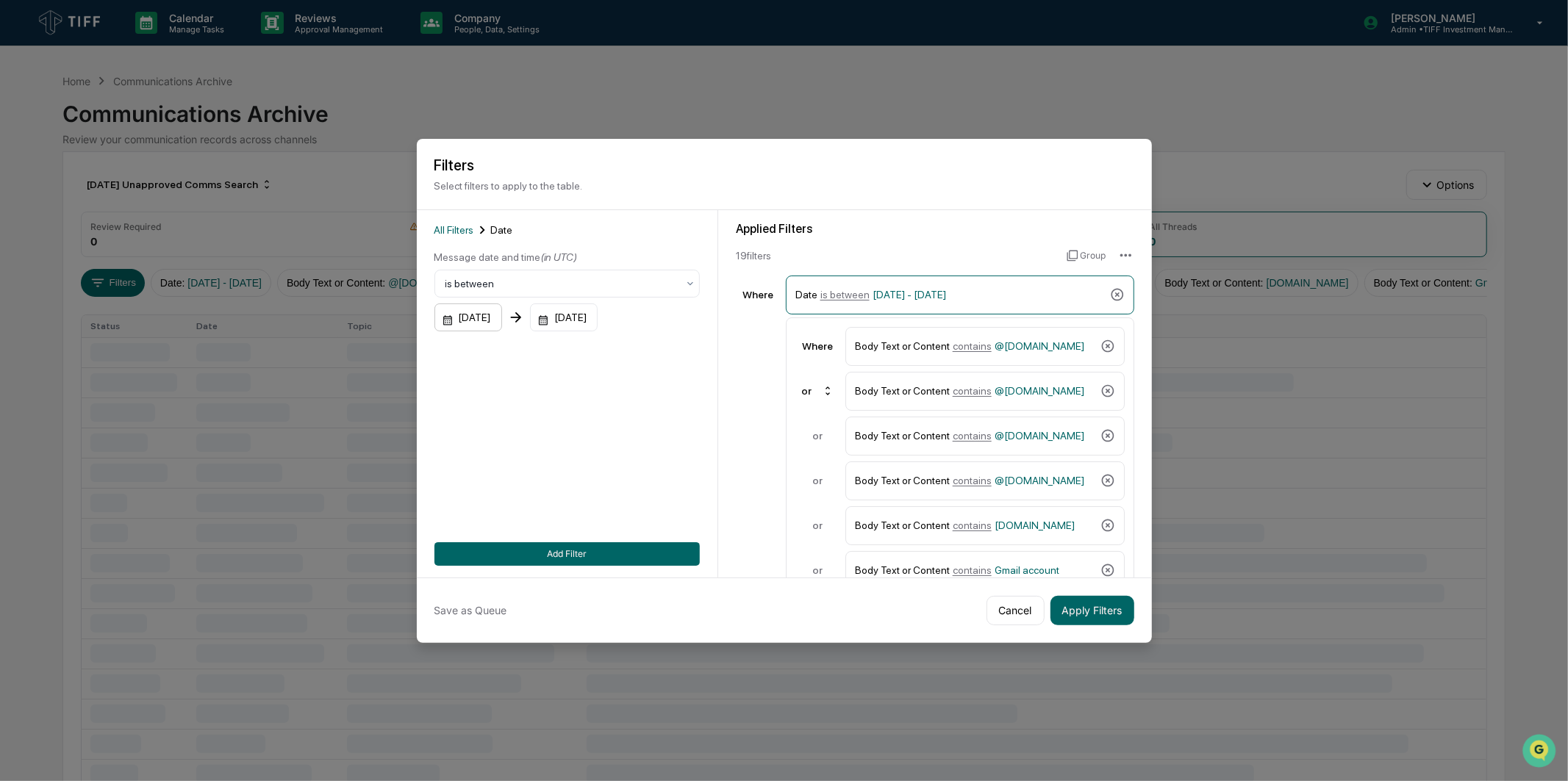
click at [450, 312] on div "[DATE]" at bounding box center [468, 317] width 68 height 28
click at [641, 348] on icon "Next month" at bounding box center [643, 349] width 5 height 8
click at [494, 409] on button "1" at bounding box center [488, 411] width 27 height 27
click at [586, 326] on div "[DATE]" at bounding box center [564, 317] width 68 height 28
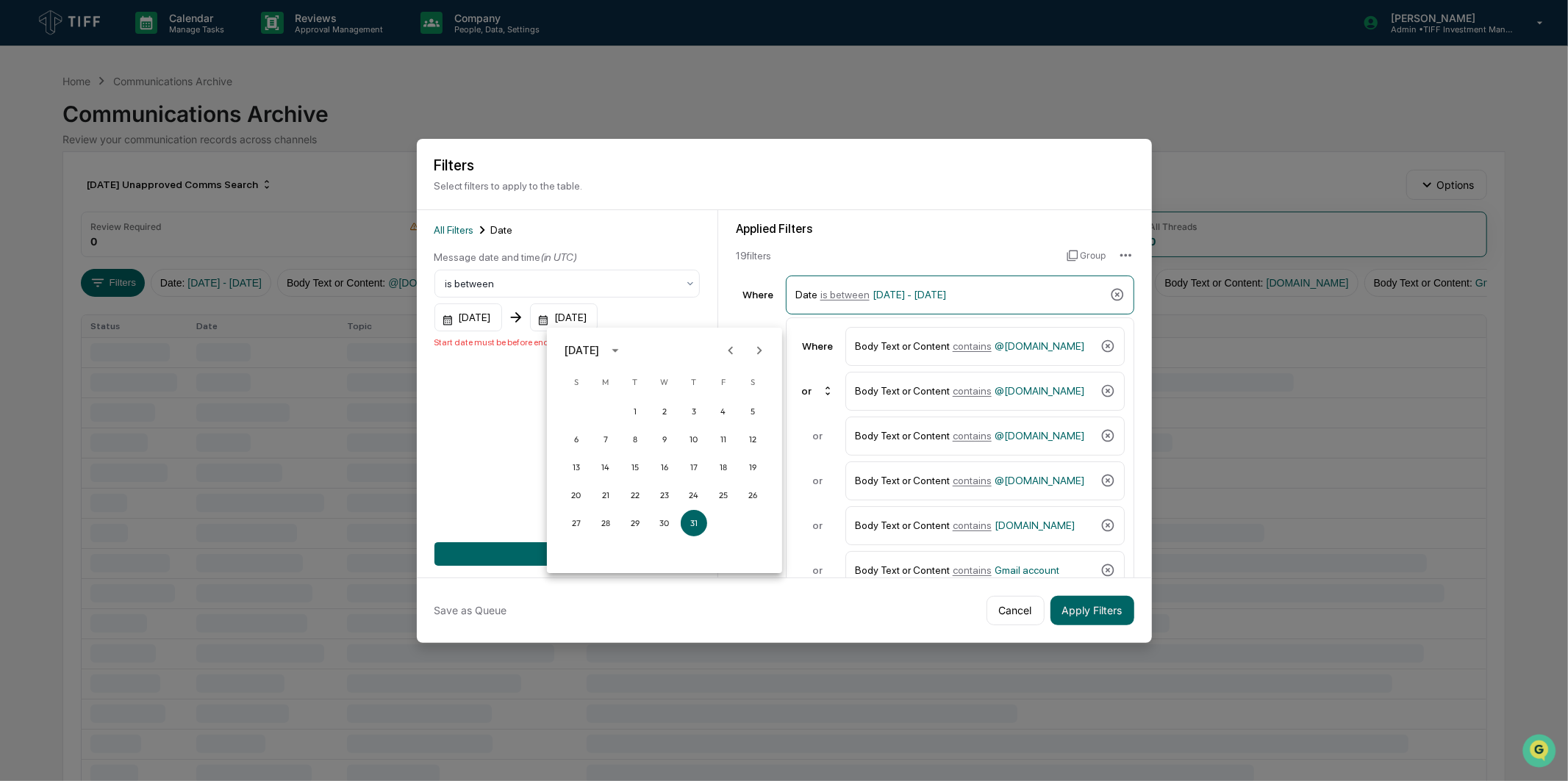
click at [759, 349] on icon "Next month" at bounding box center [759, 350] width 16 height 16
drag, startPoint x: 625, startPoint y: 520, endPoint x: 605, endPoint y: 529, distance: 21.9
click at [623, 524] on button "30" at bounding box center [635, 523] width 27 height 27
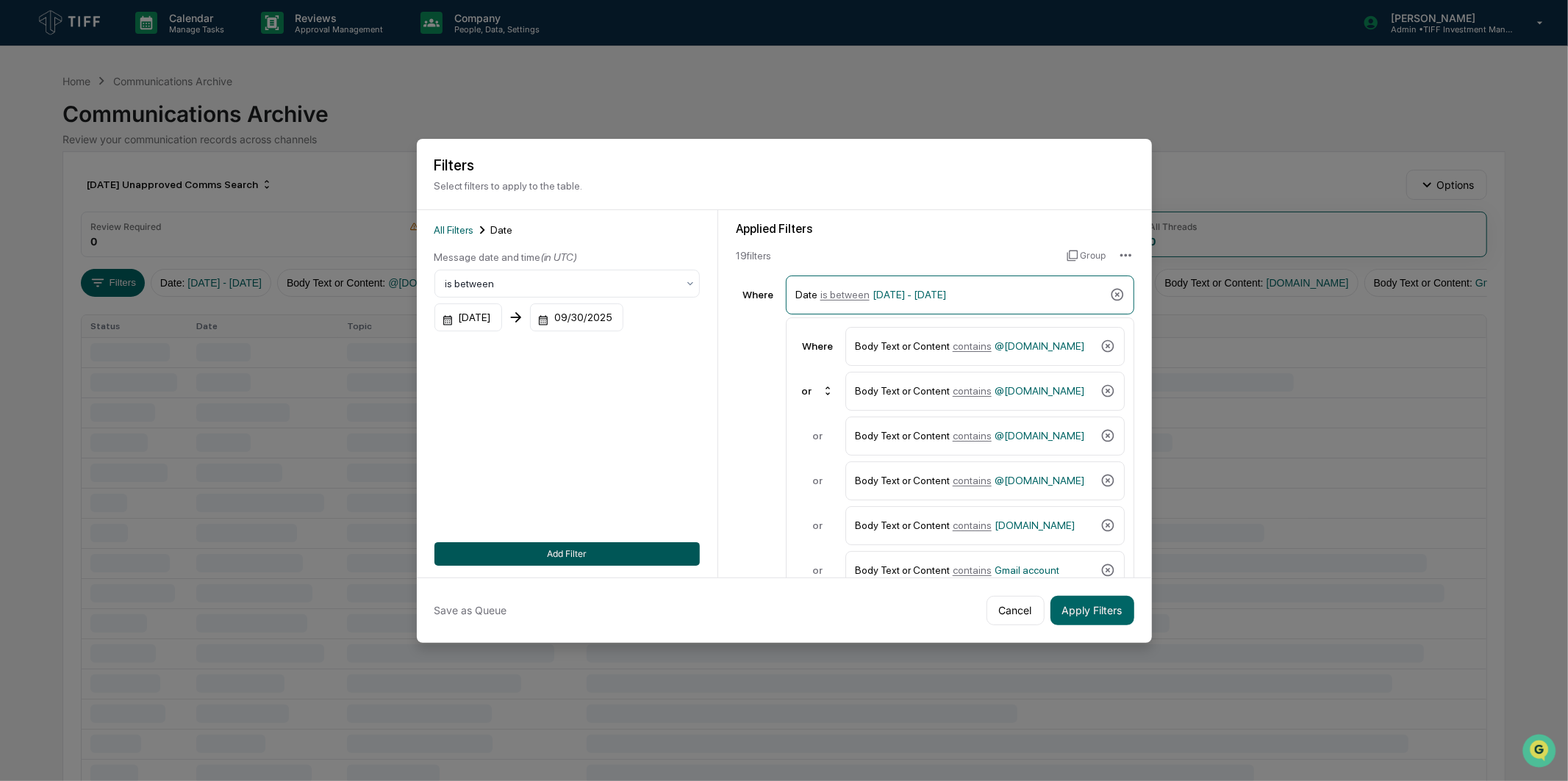
click at [605, 543] on button "Add Filter" at bounding box center [567, 554] width 265 height 23
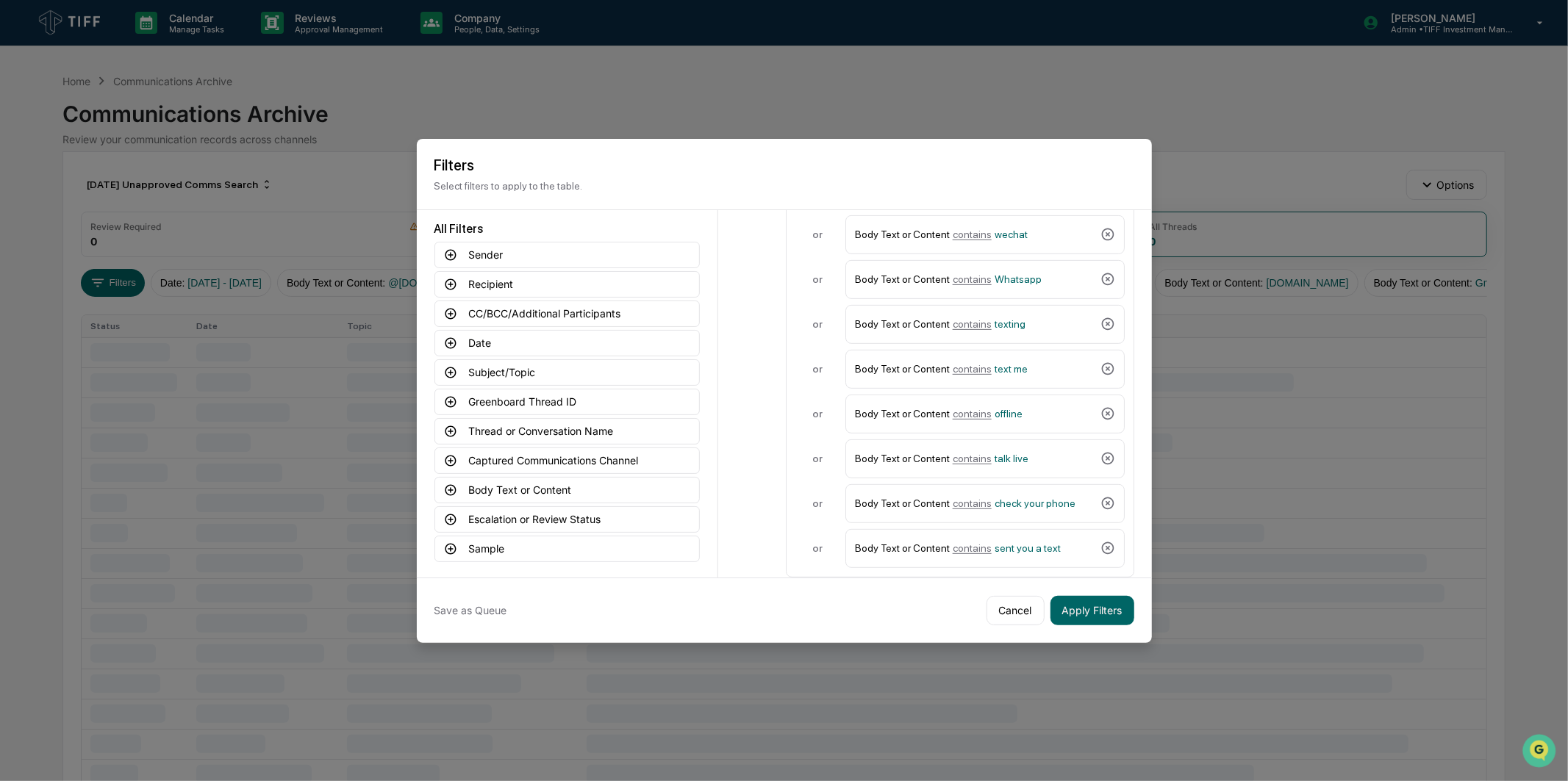
scroll to position [574, 0]
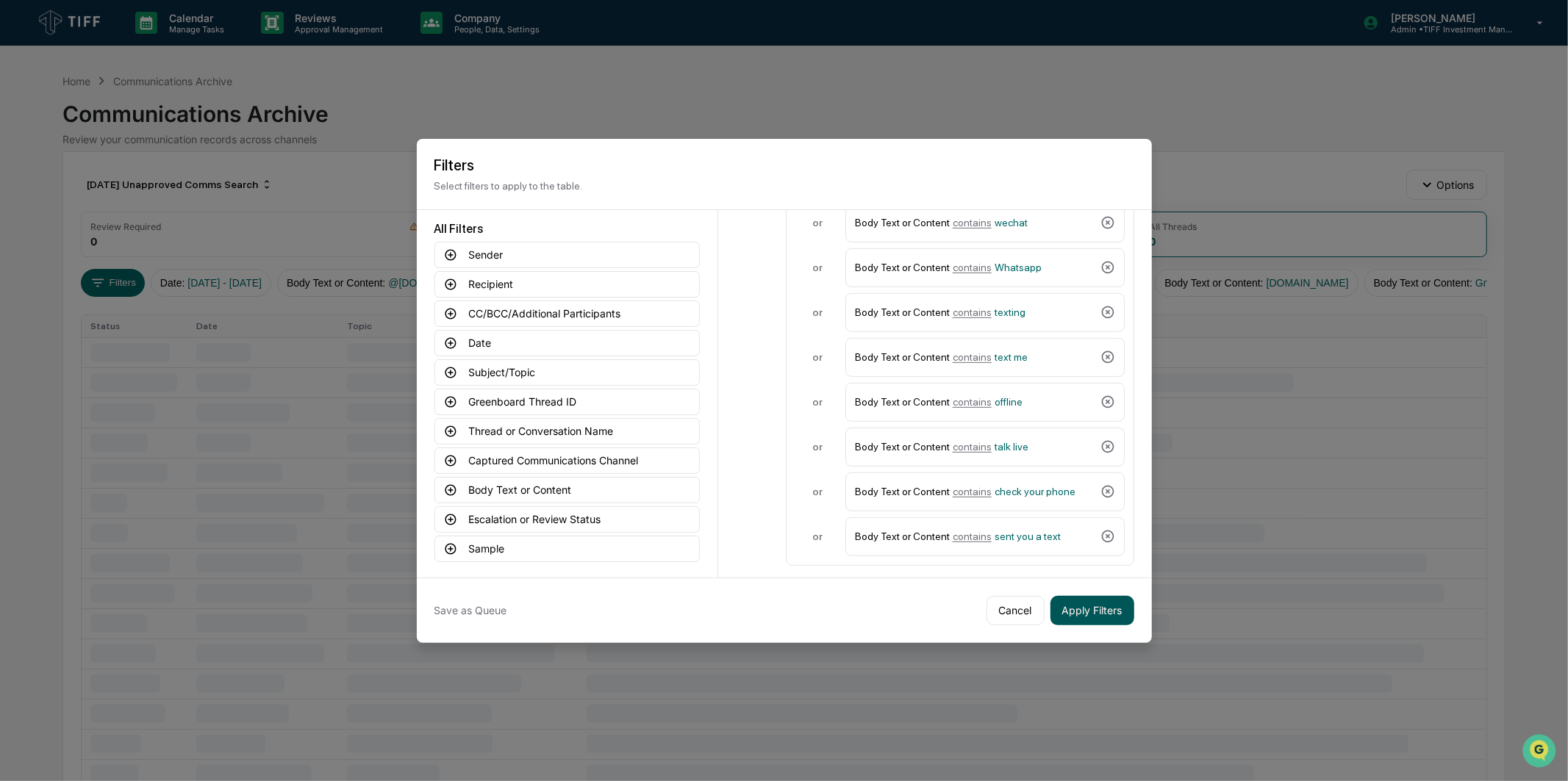
click at [1074, 600] on button "Apply Filters" at bounding box center [1092, 610] width 84 height 29
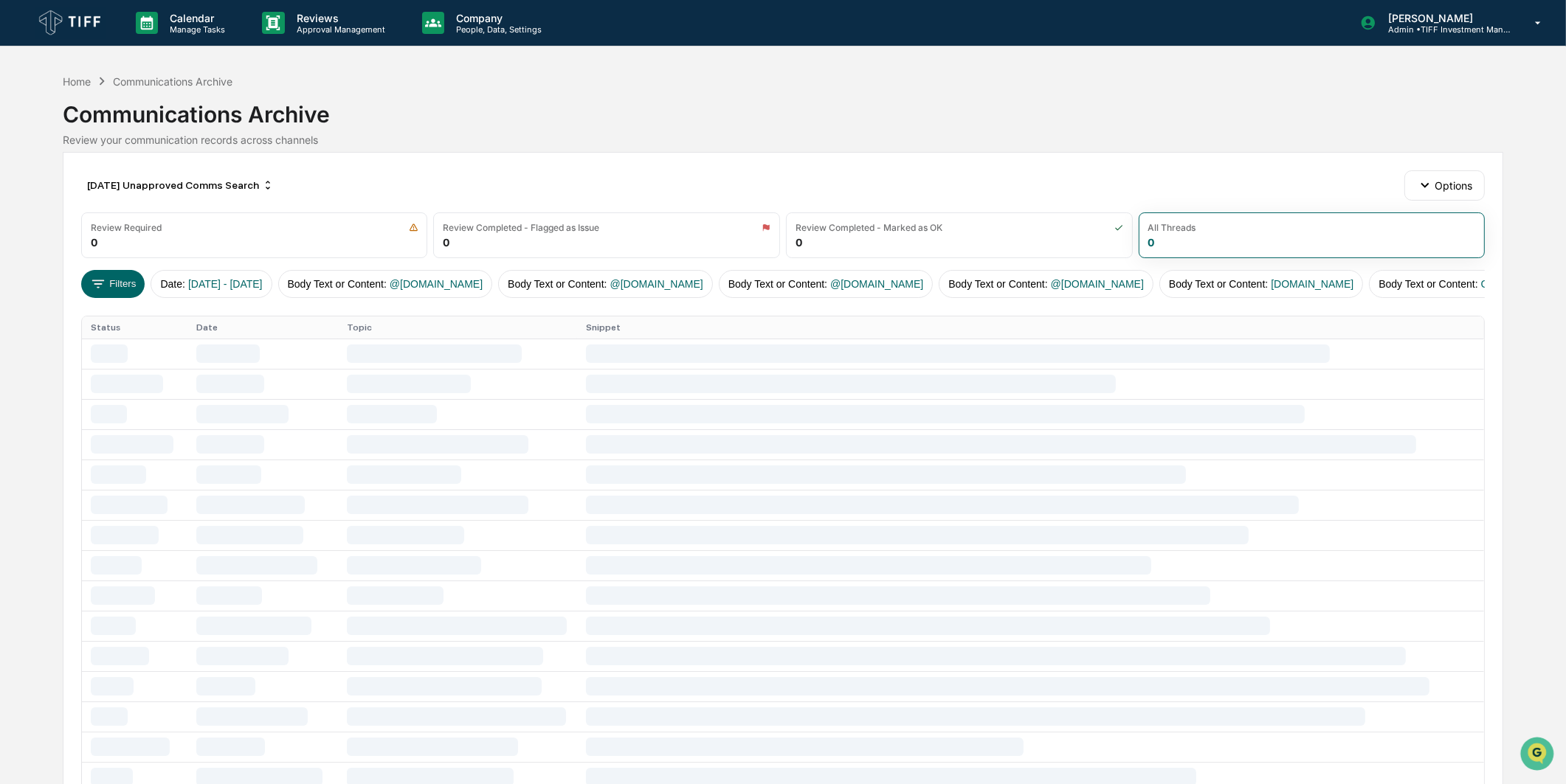
click at [654, 127] on div "Communications Archive" at bounding box center [783, 109] width 1441 height 38
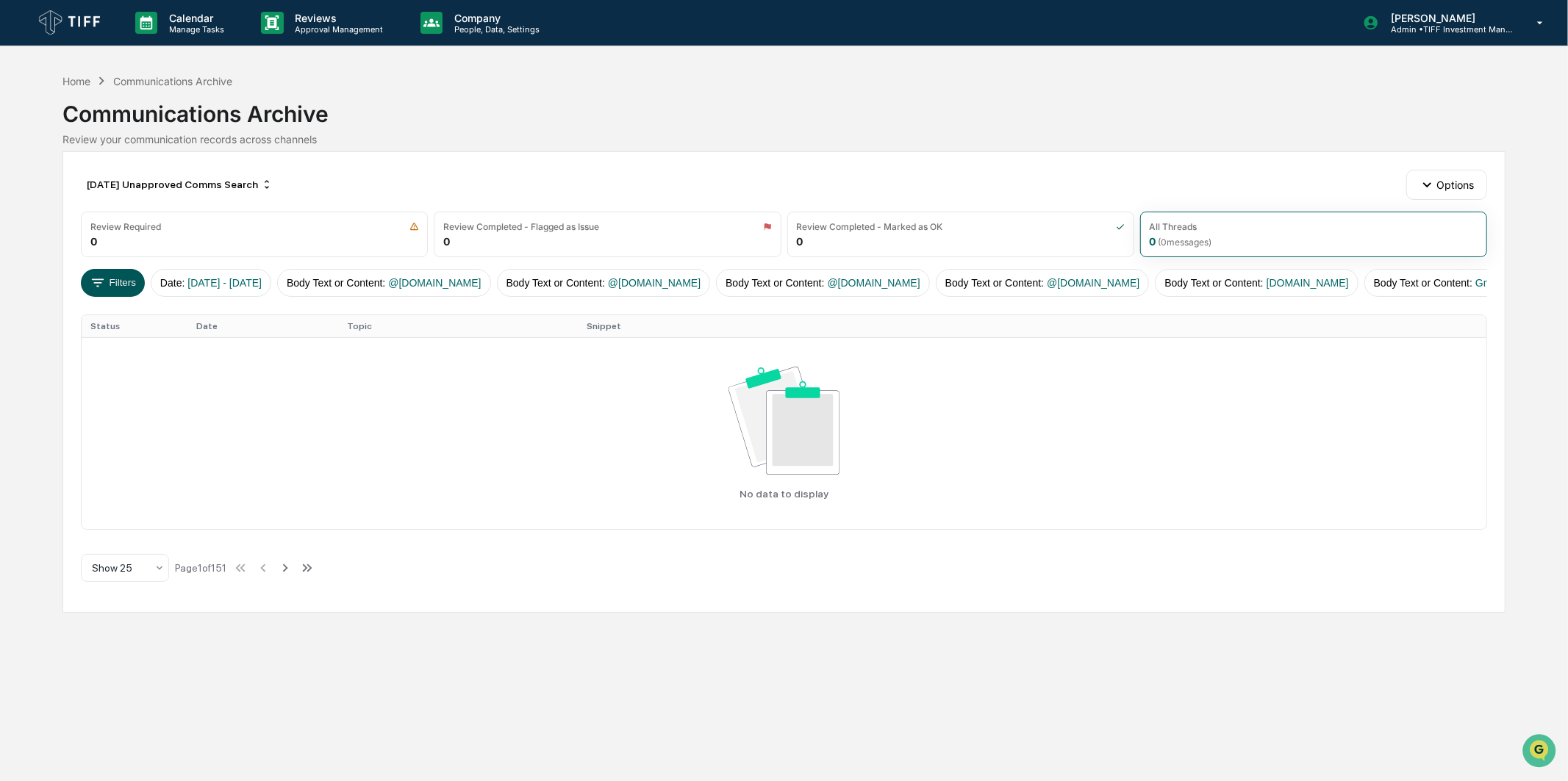
click at [95, 290] on button "Filters" at bounding box center [113, 283] width 64 height 28
click at [235, 189] on div "[DATE] Unapproved Comms Search" at bounding box center [180, 184] width 198 height 23
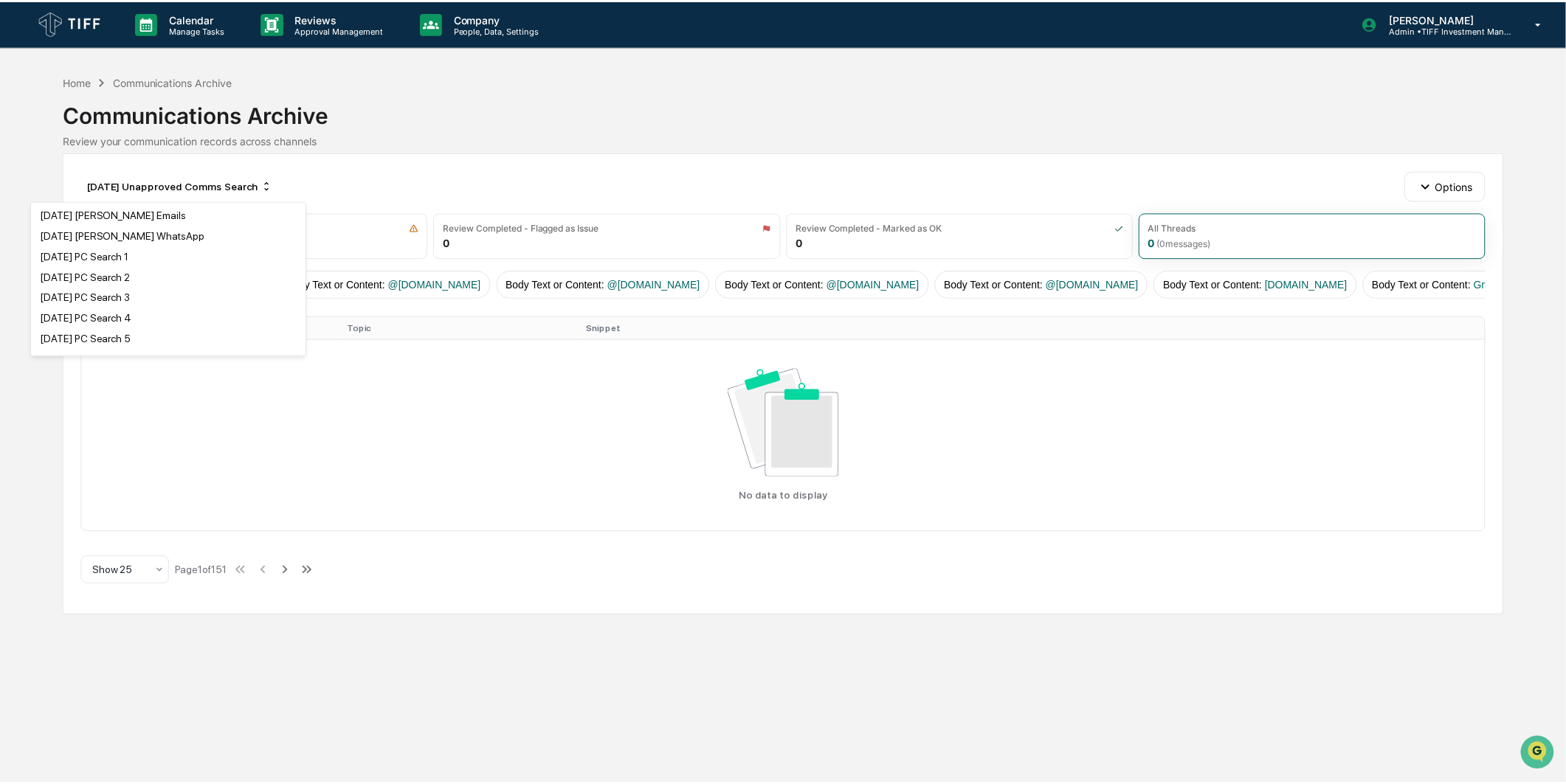
scroll to position [573, 0]
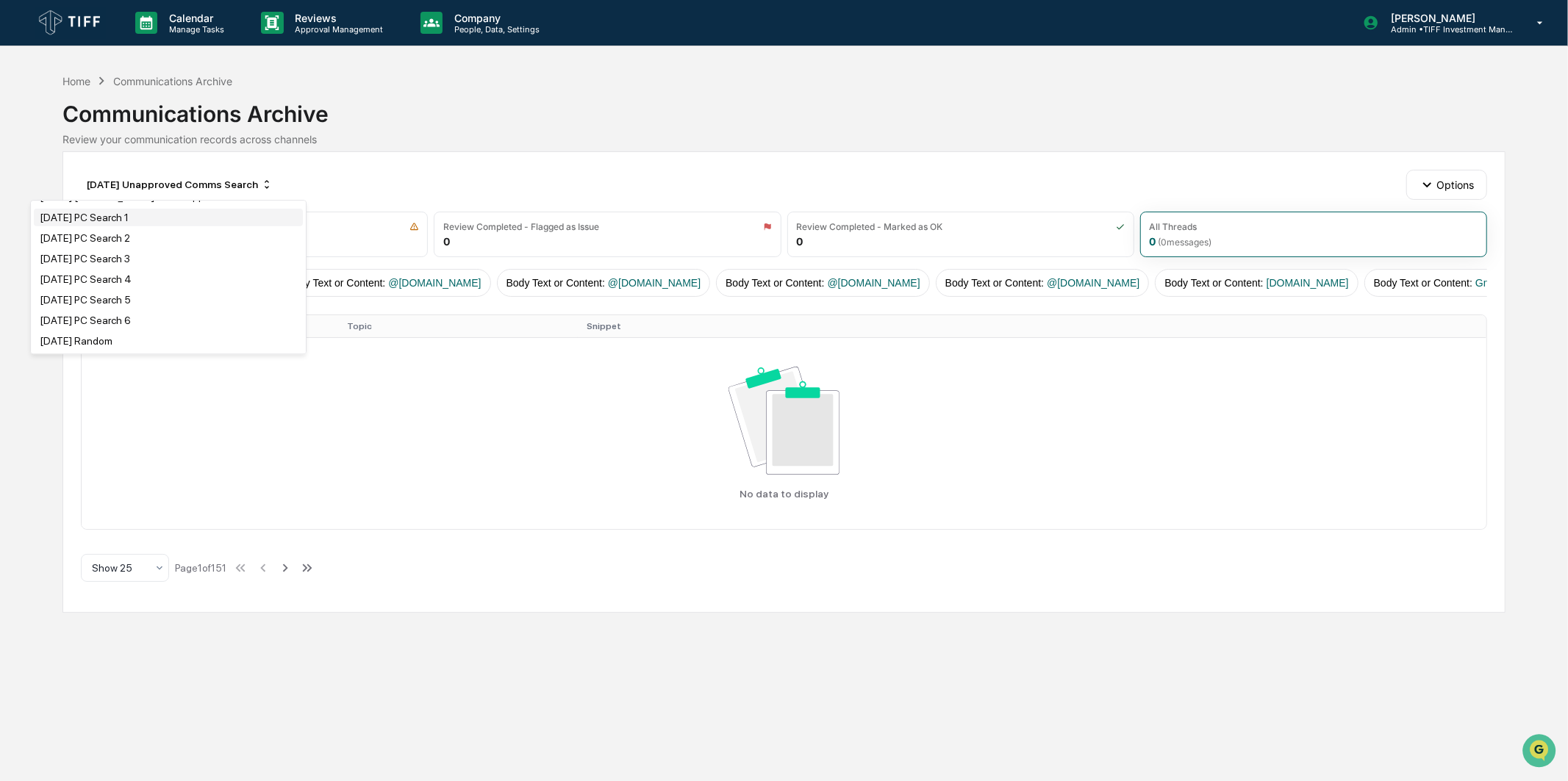
click at [213, 226] on div "[DATE] PC Search 1" at bounding box center [168, 218] width 269 height 17
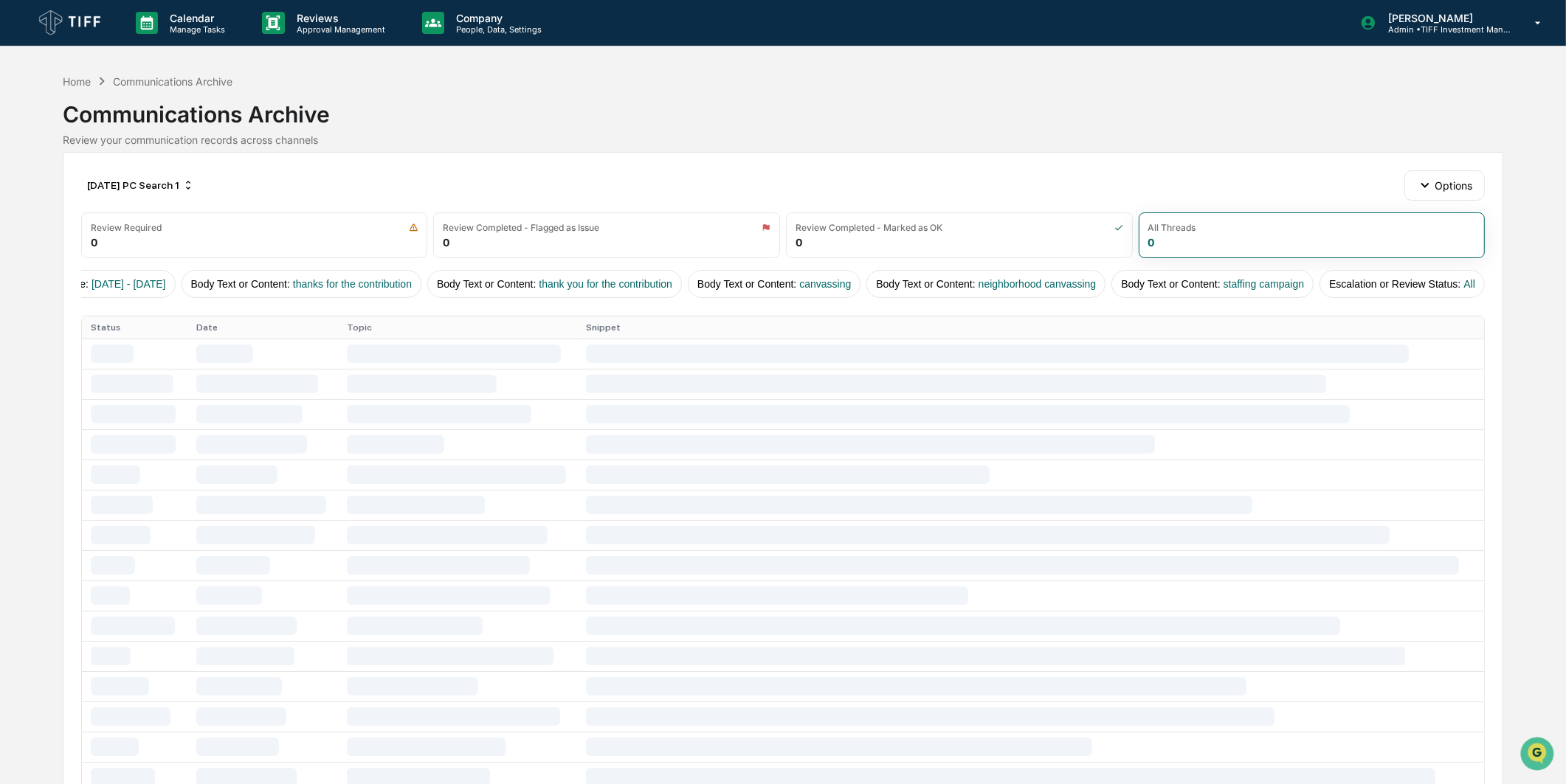
scroll to position [0, 136]
click at [152, 179] on div "[DATE] PC Search 1" at bounding box center [140, 184] width 118 height 23
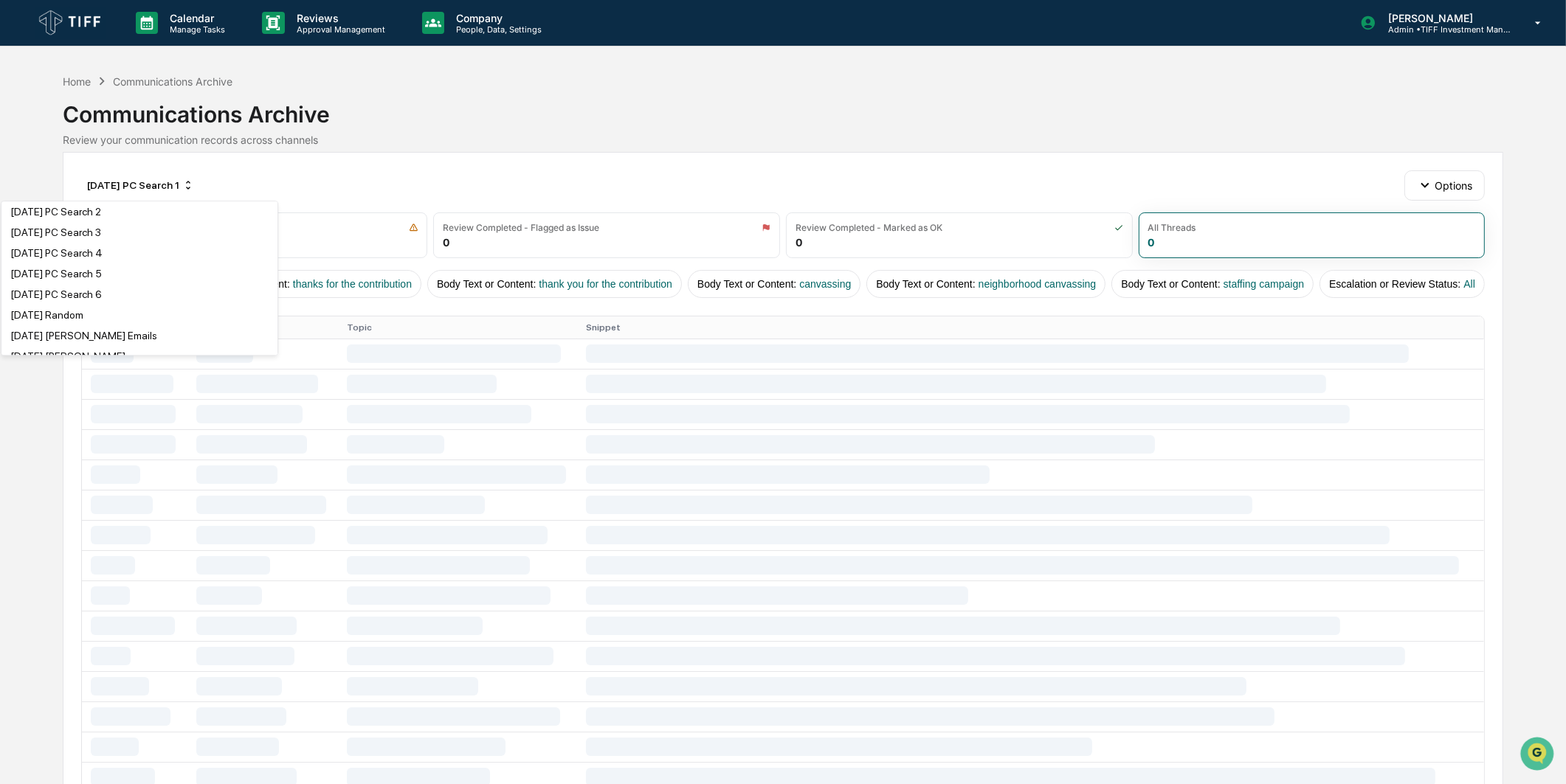
scroll to position [573, 0]
click at [157, 248] on div "[DATE] PC Search 2" at bounding box center [139, 238] width 270 height 17
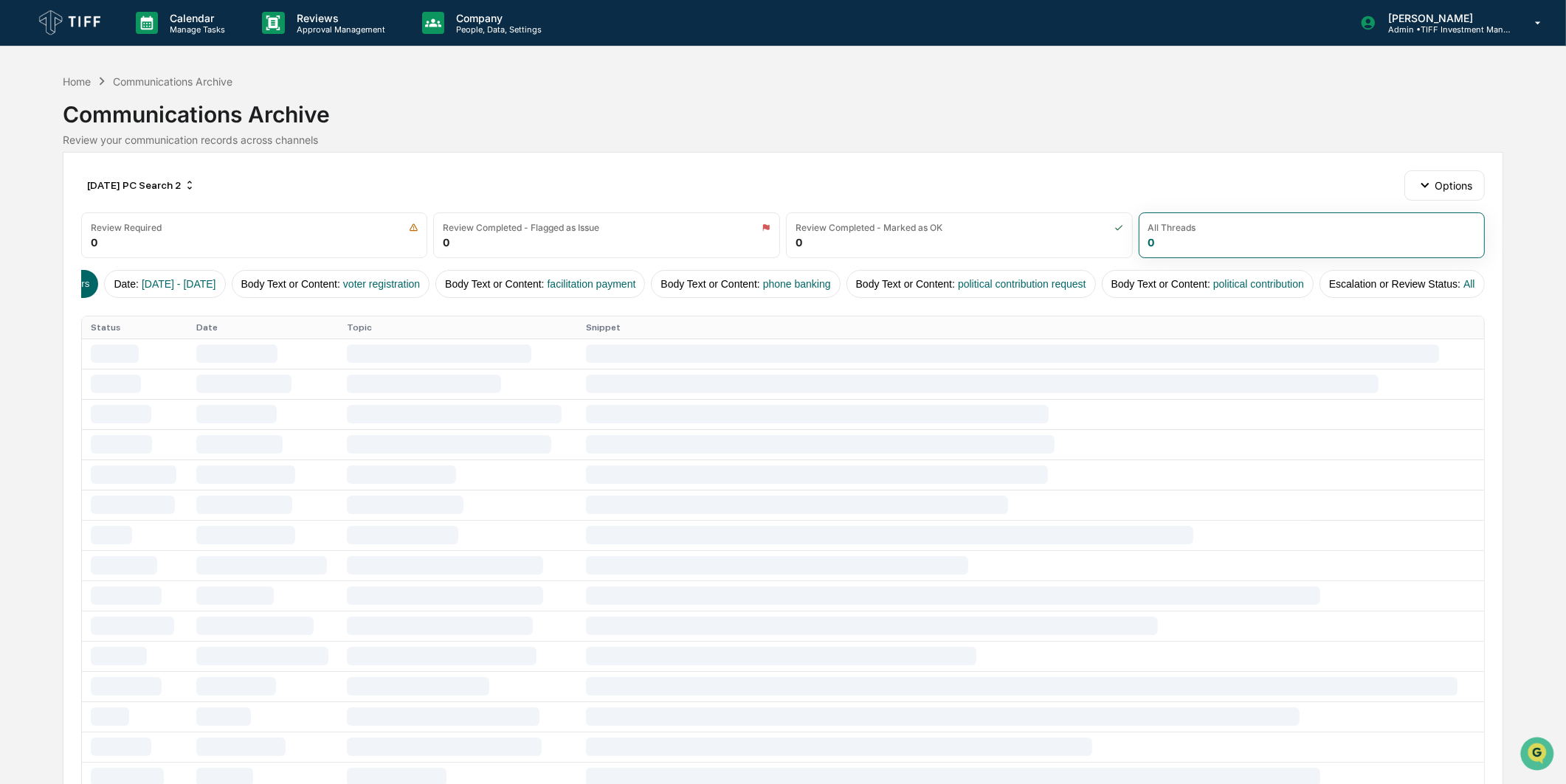
scroll to position [0, 0]
click at [138, 176] on div "[DATE] PC Search 2" at bounding box center [141, 184] width 120 height 23
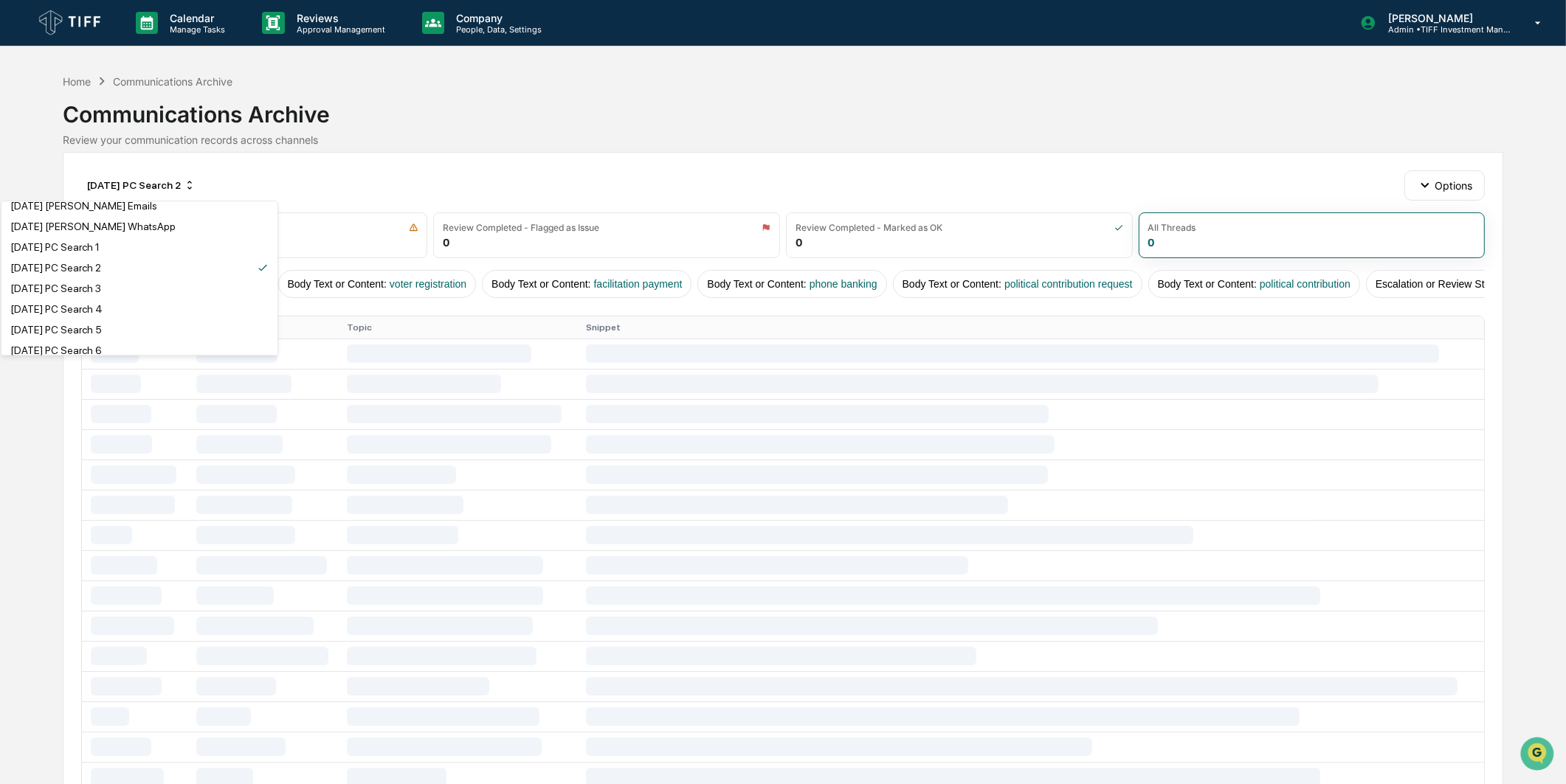
scroll to position [573, 0]
click at [173, 269] on div "[DATE] PC Search 3" at bounding box center [139, 259] width 270 height 17
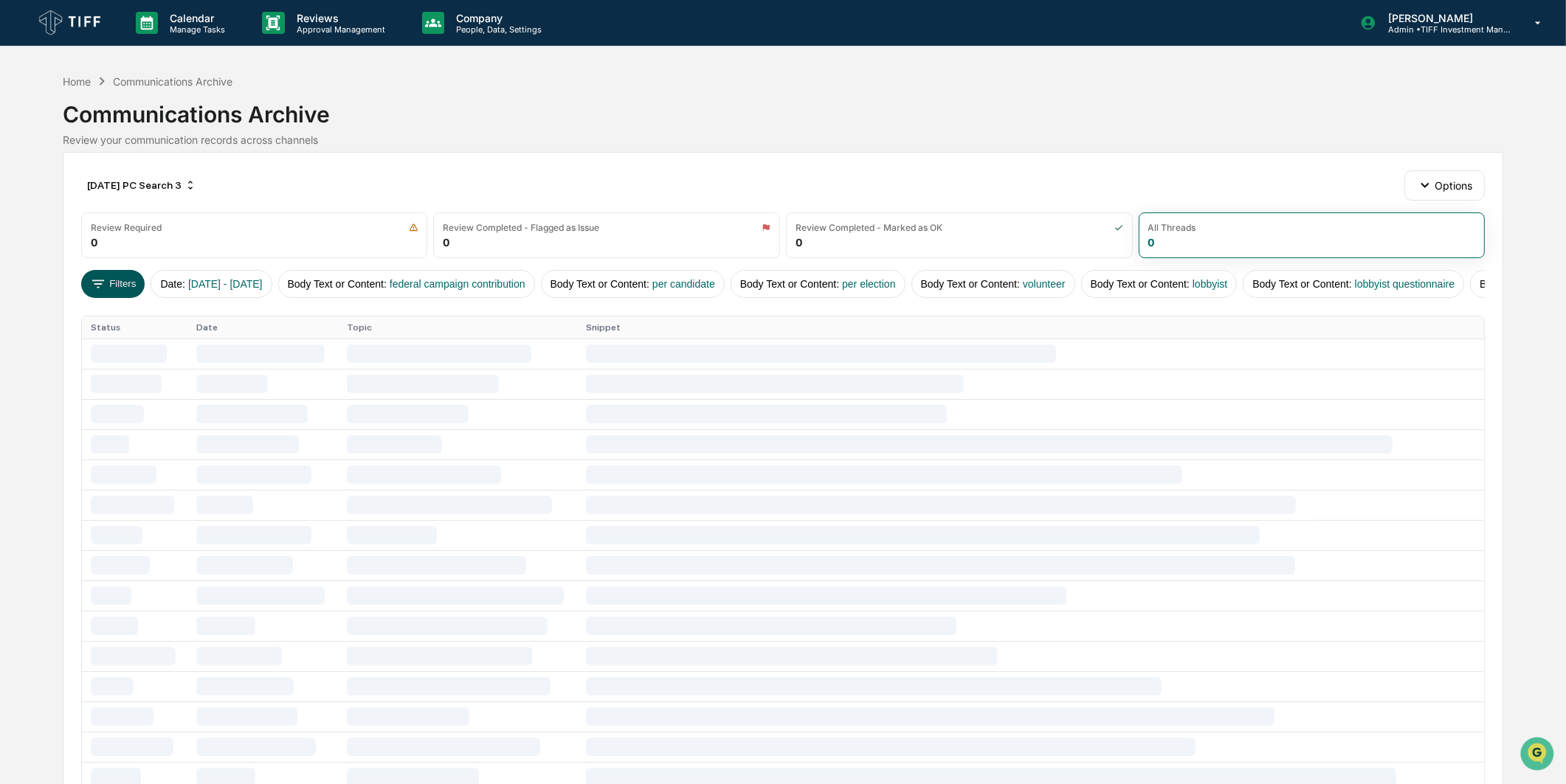
click at [137, 284] on button "Filters" at bounding box center [113, 284] width 64 height 28
click at [182, 188] on div "[DATE] PC Search 3" at bounding box center [141, 184] width 121 height 23
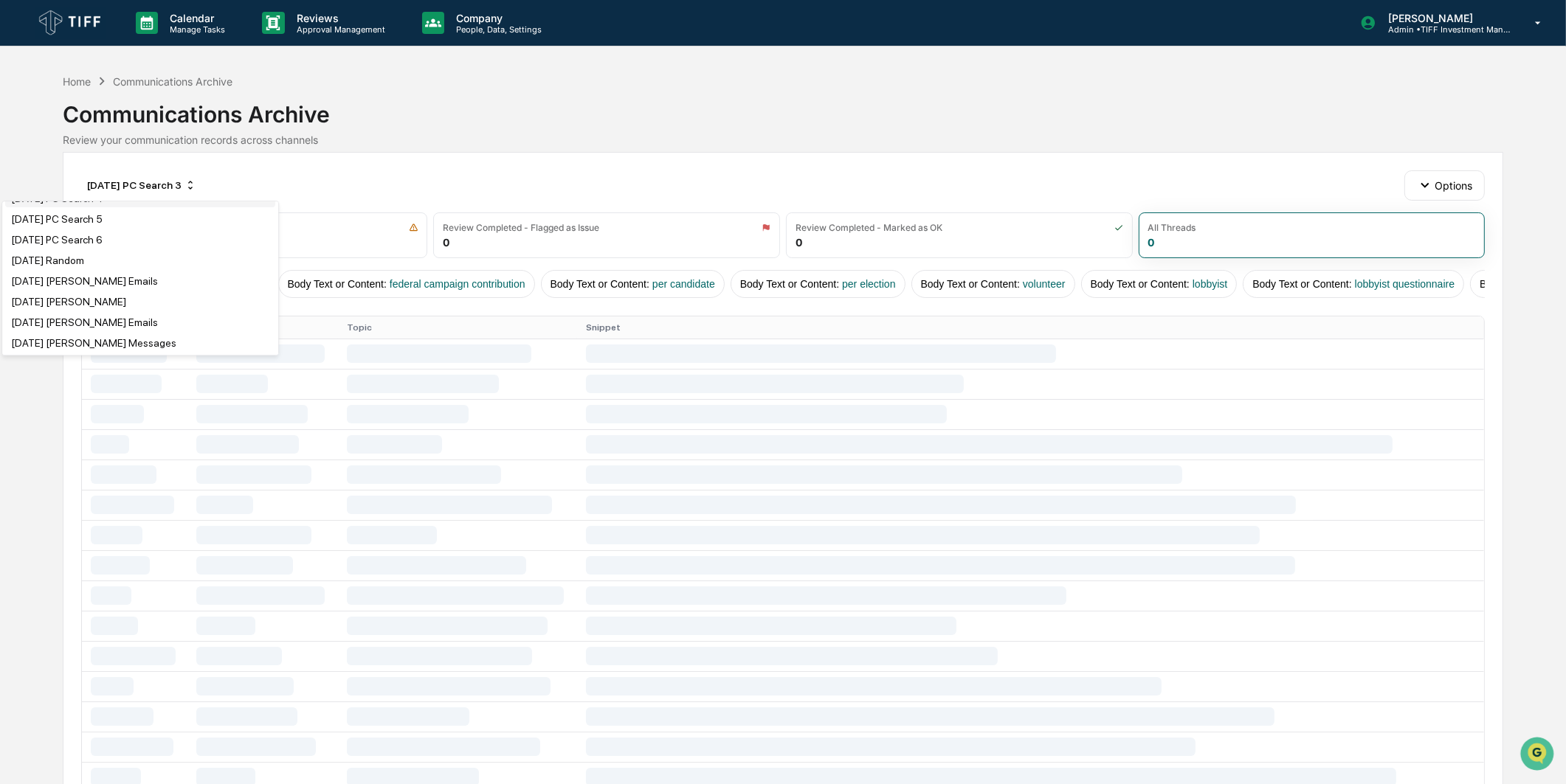
click at [143, 207] on div "[DATE] PC Search 4" at bounding box center [140, 198] width 270 height 17
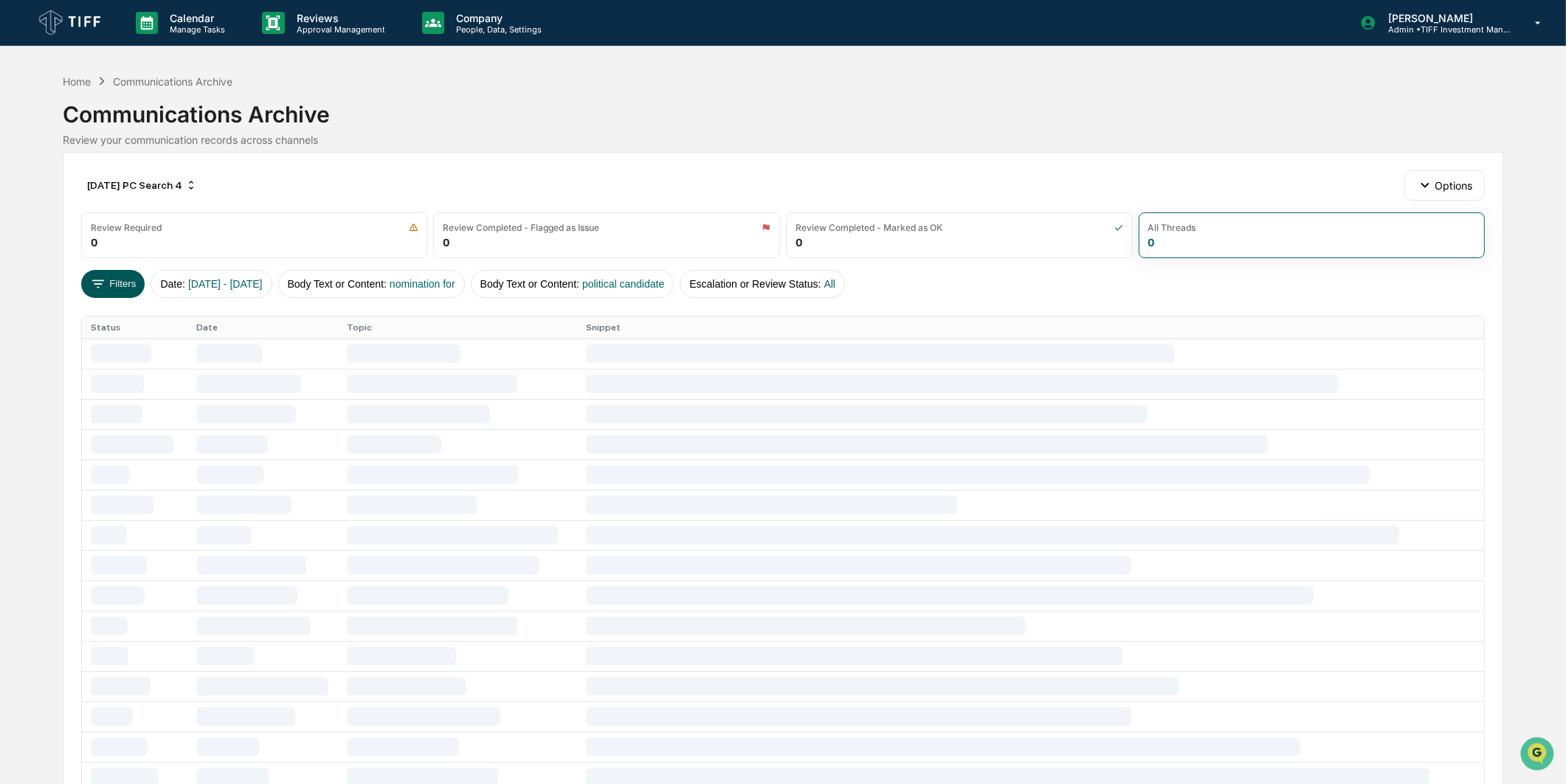
click at [116, 280] on button "Filters" at bounding box center [113, 284] width 64 height 28
click at [138, 280] on button "Filters" at bounding box center [113, 284] width 64 height 28
click at [196, 184] on div "[DATE] PC Search 4" at bounding box center [142, 184] width 122 height 23
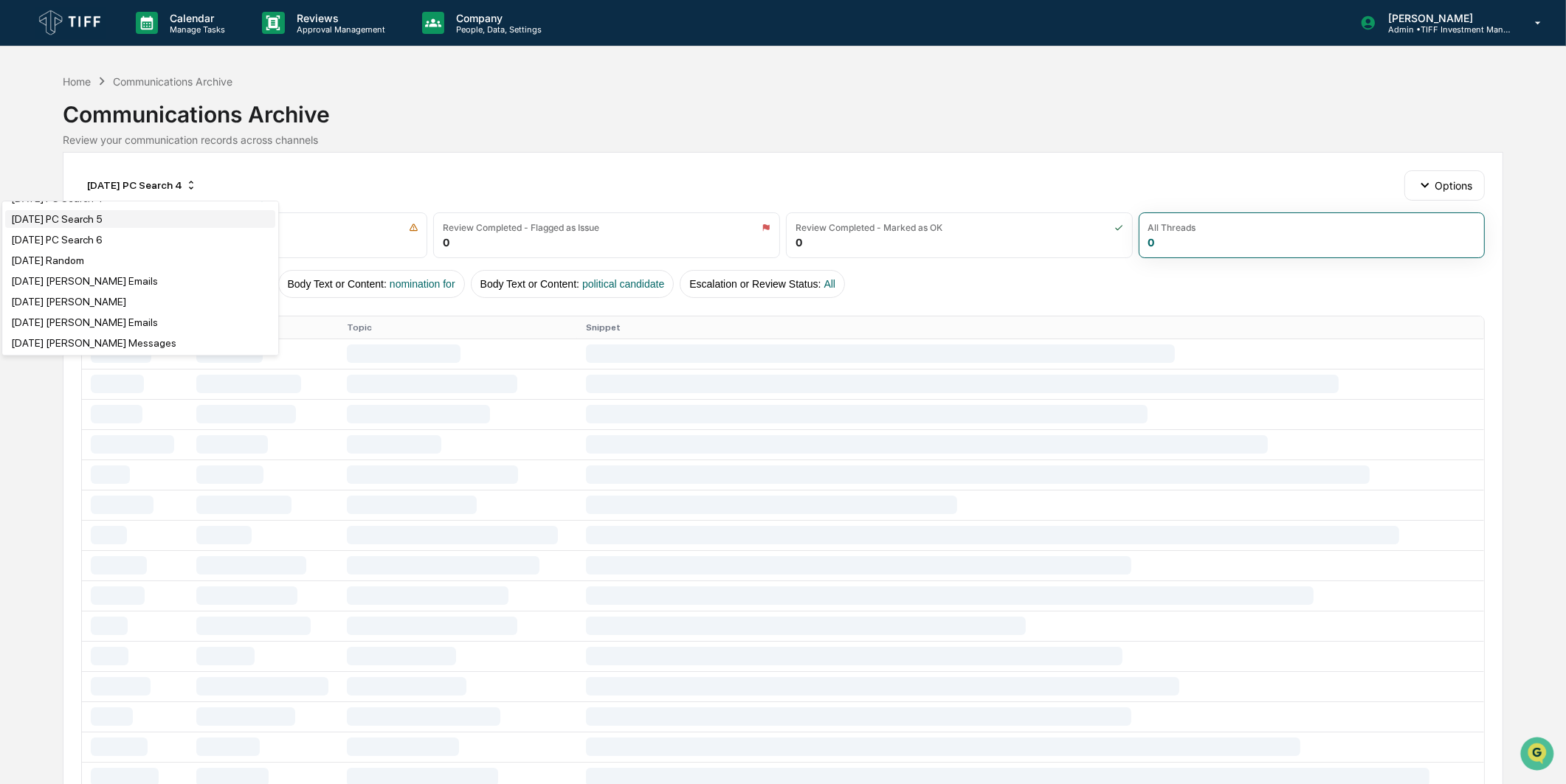
click at [168, 228] on div "[DATE] PC Search 5" at bounding box center [140, 219] width 270 height 17
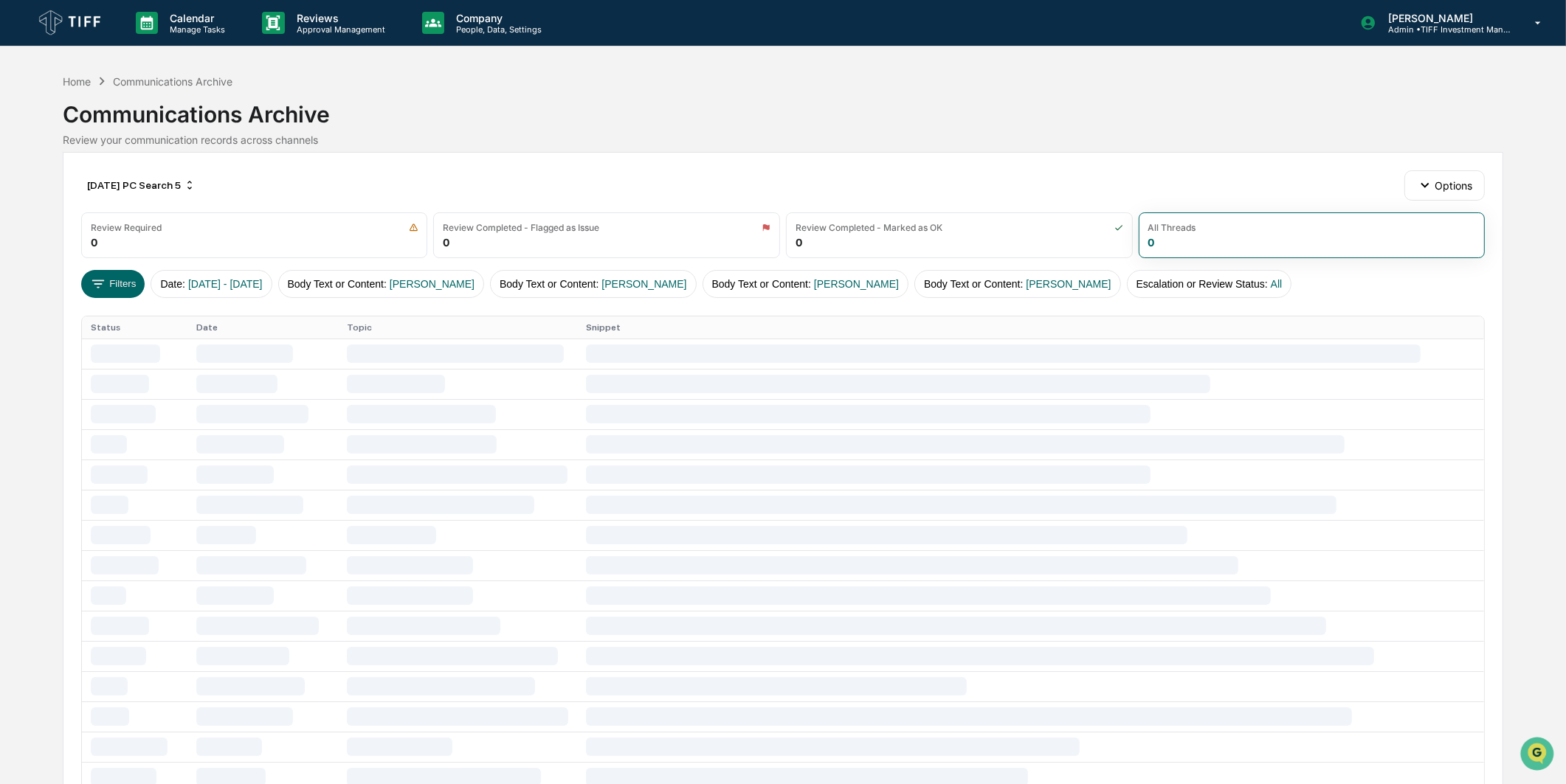
click at [517, 109] on div "Communications Archive" at bounding box center [783, 109] width 1441 height 38
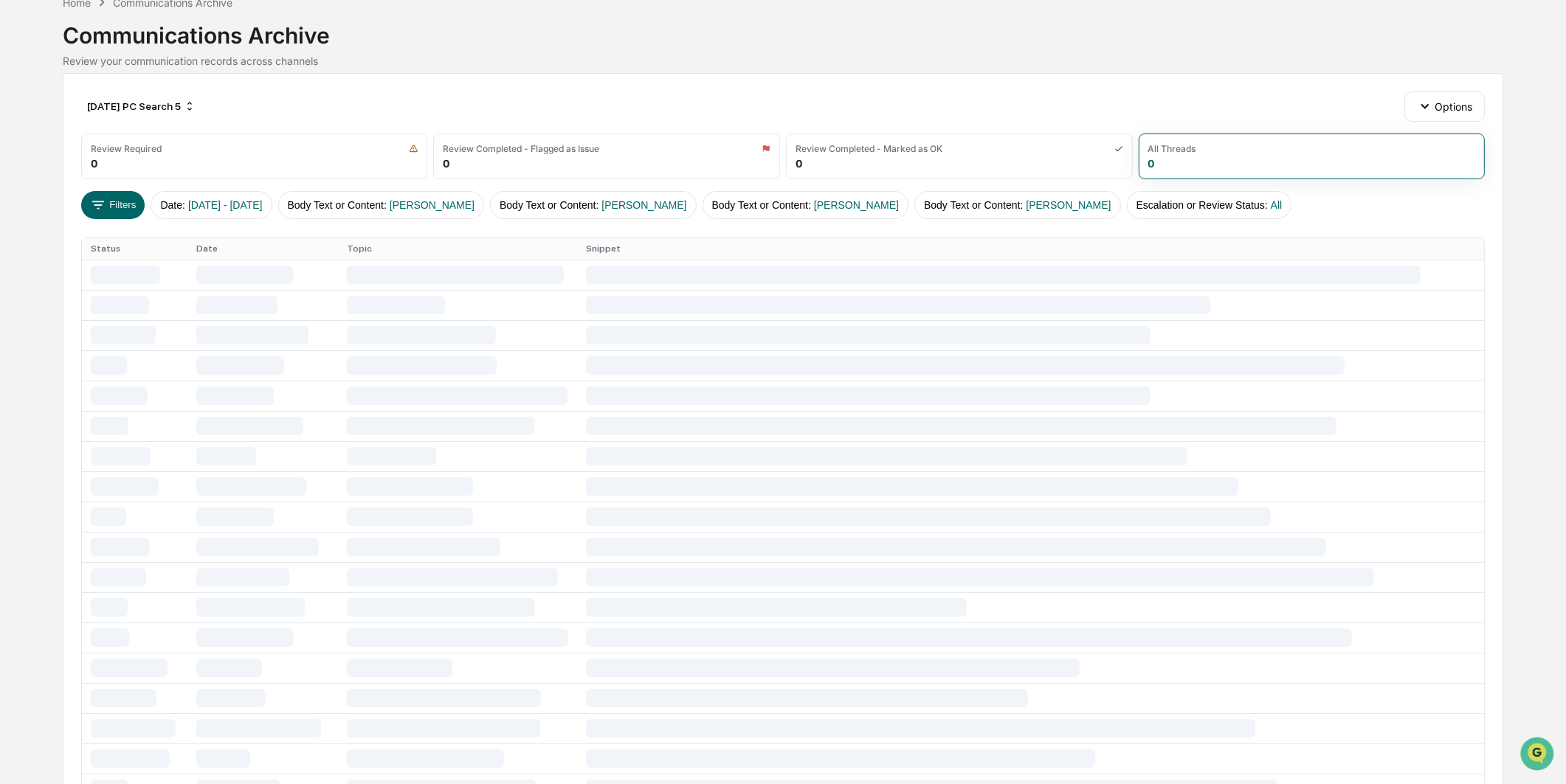
scroll to position [0, 0]
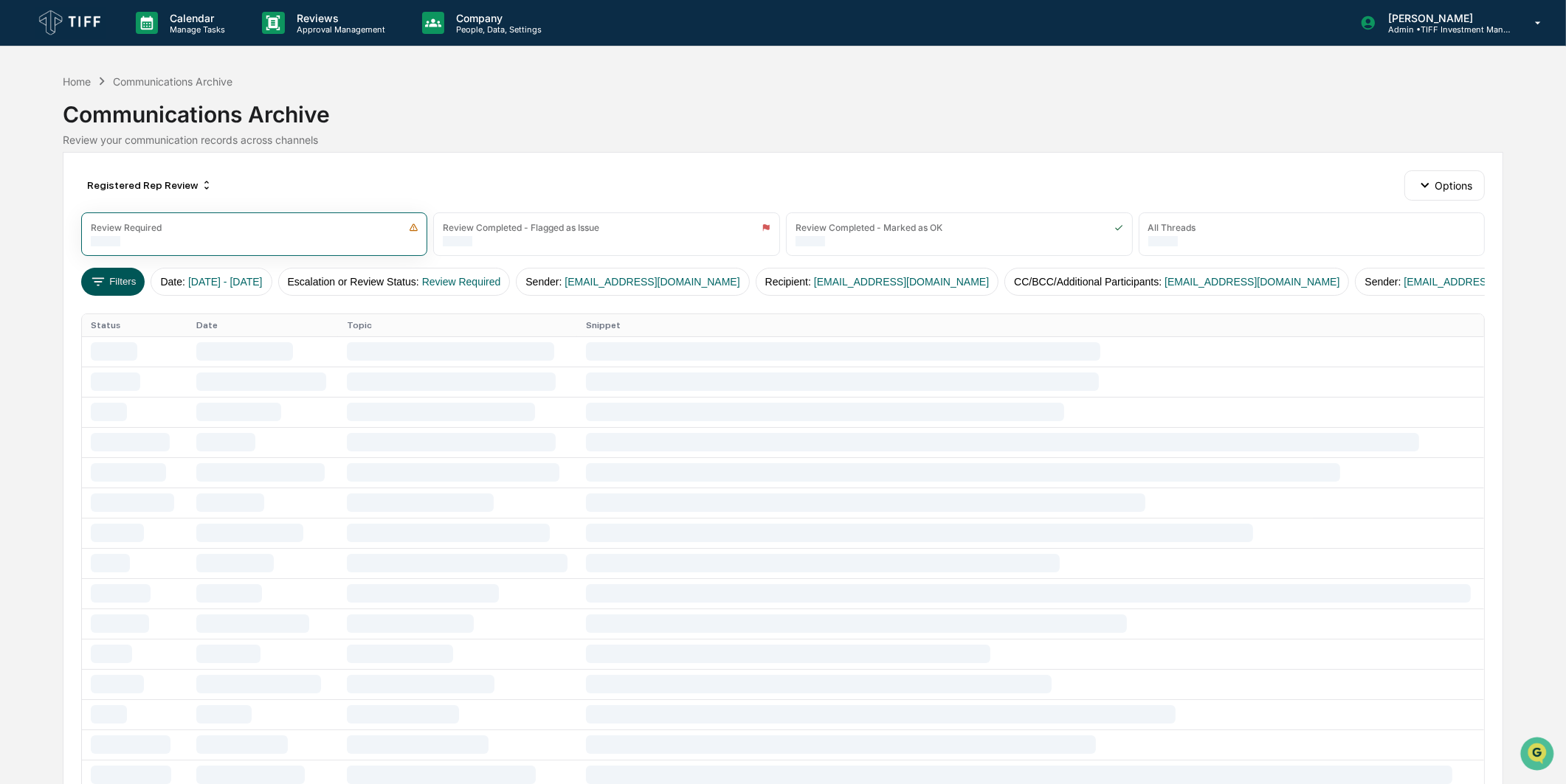
click at [124, 280] on button "Filters" at bounding box center [113, 282] width 64 height 28
click at [145, 182] on div "Registered Rep Review" at bounding box center [150, 184] width 138 height 23
click at [113, 256] on div "AI Search (1)" at bounding box center [138, 254] width 270 height 17
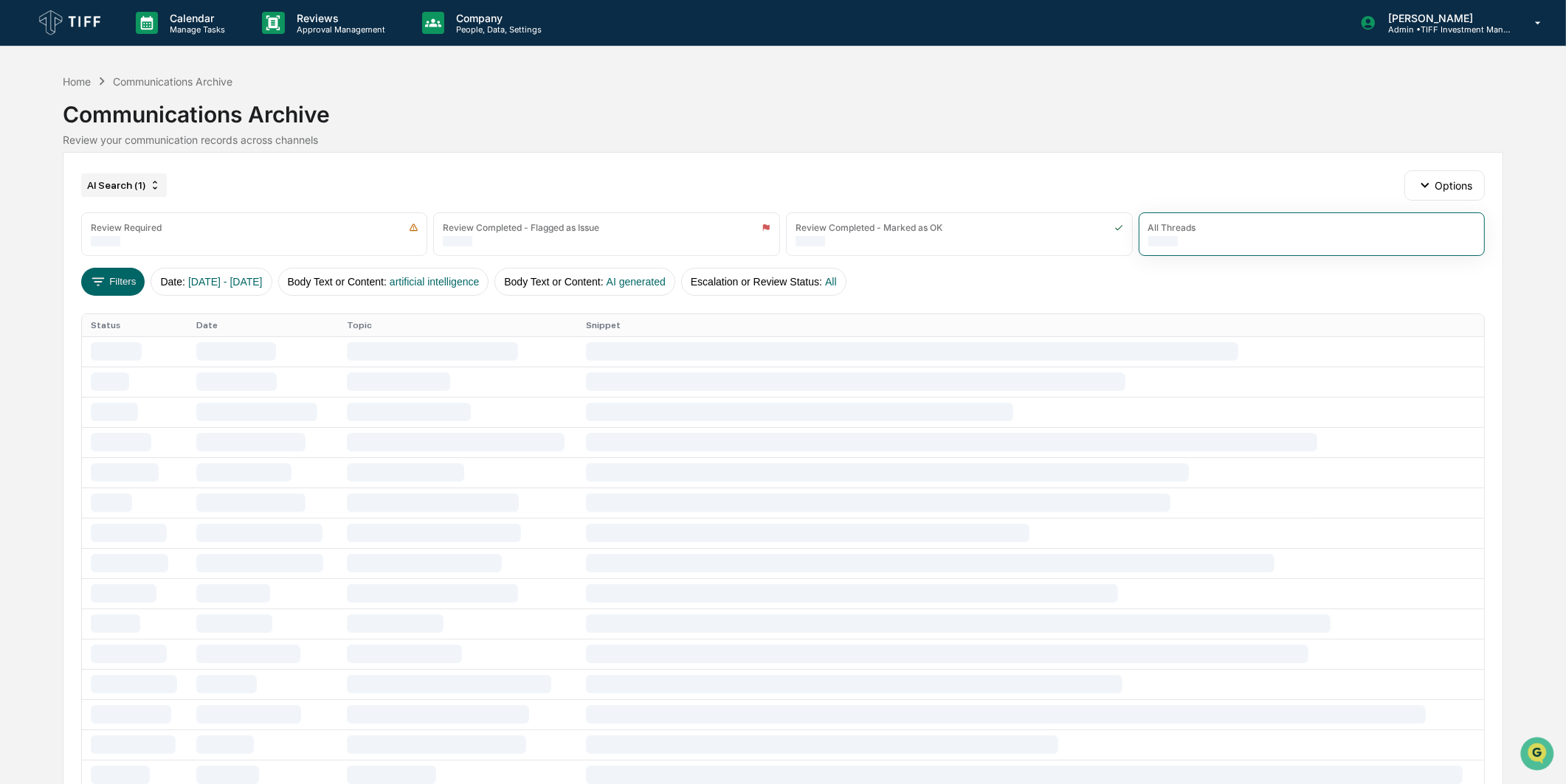
click at [124, 184] on div "AI Search (1)" at bounding box center [124, 184] width 85 height 23
click at [89, 270] on div "AI Search (2)" at bounding box center [138, 275] width 270 height 17
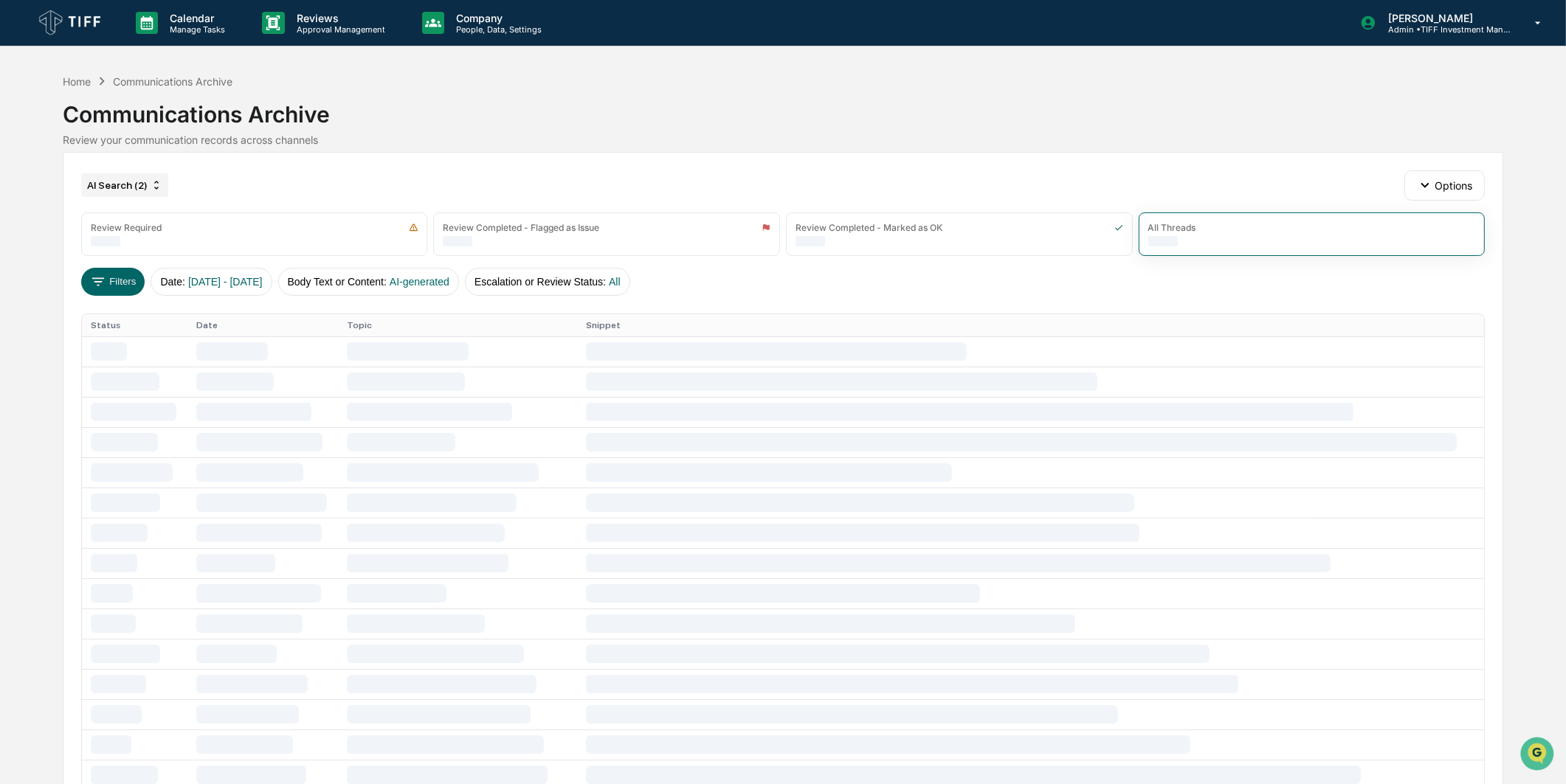
click at [109, 187] on div "AI Search (2)" at bounding box center [124, 184] width 87 height 23
click at [104, 296] on div "AI Search (3)" at bounding box center [138, 296] width 270 height 17
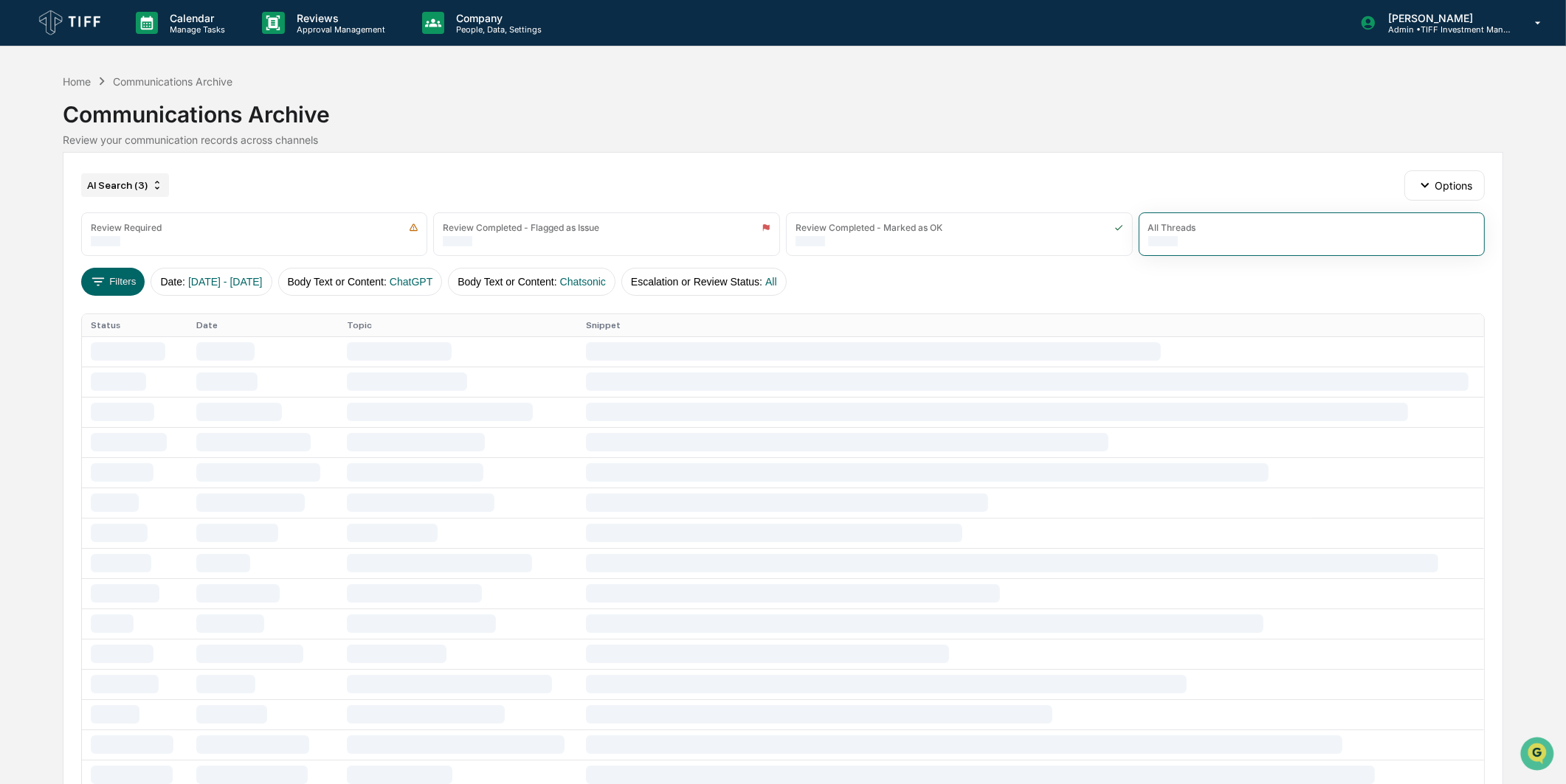
click at [111, 183] on div "AI Search (3)" at bounding box center [124, 184] width 88 height 23
click at [80, 315] on div "AI Search (4)" at bounding box center [138, 316] width 270 height 17
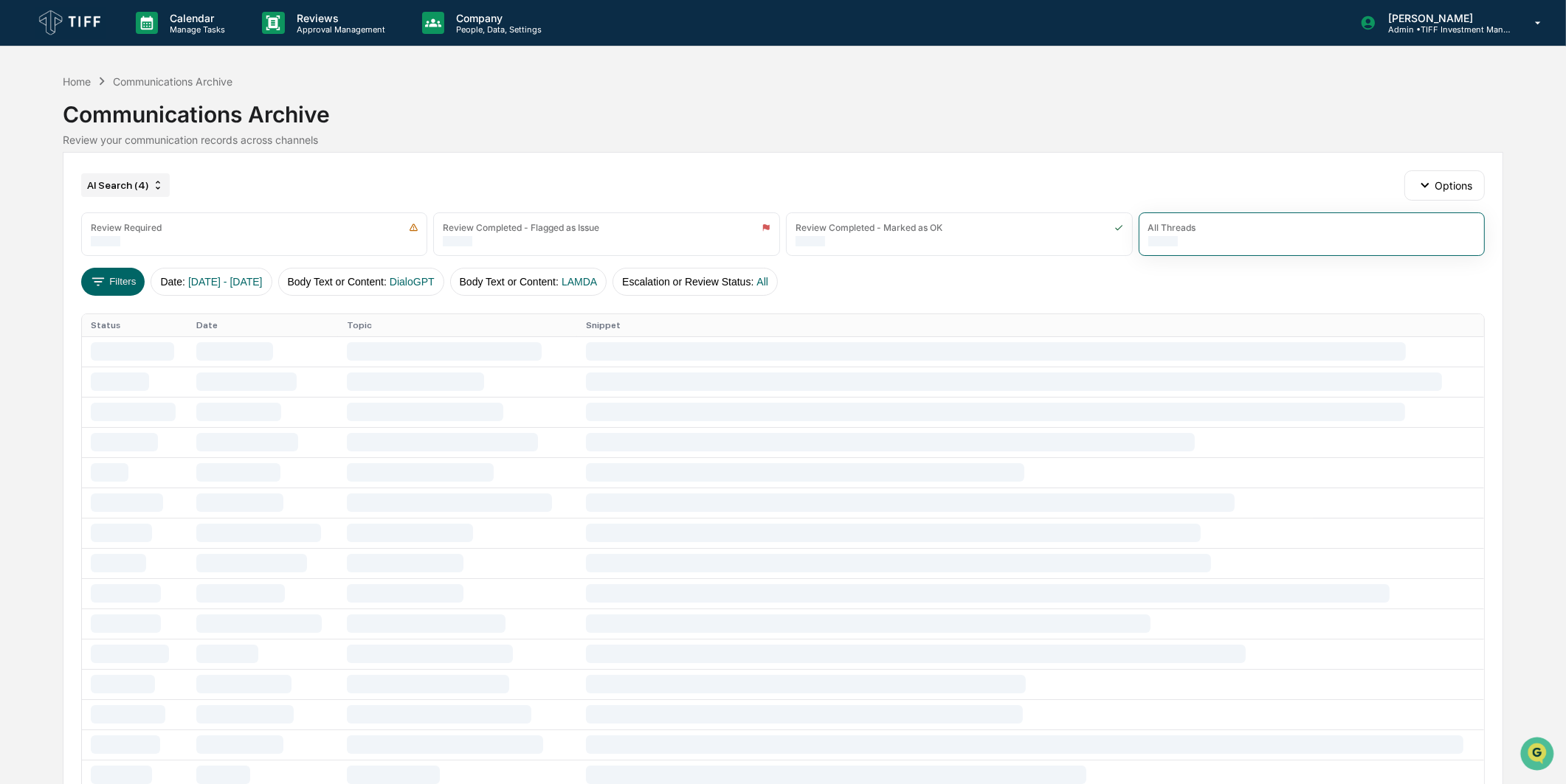
click at [119, 187] on div "AI Search (4)" at bounding box center [125, 184] width 89 height 23
click at [97, 274] on div "AI Search (6)" at bounding box center [138, 276] width 270 height 17
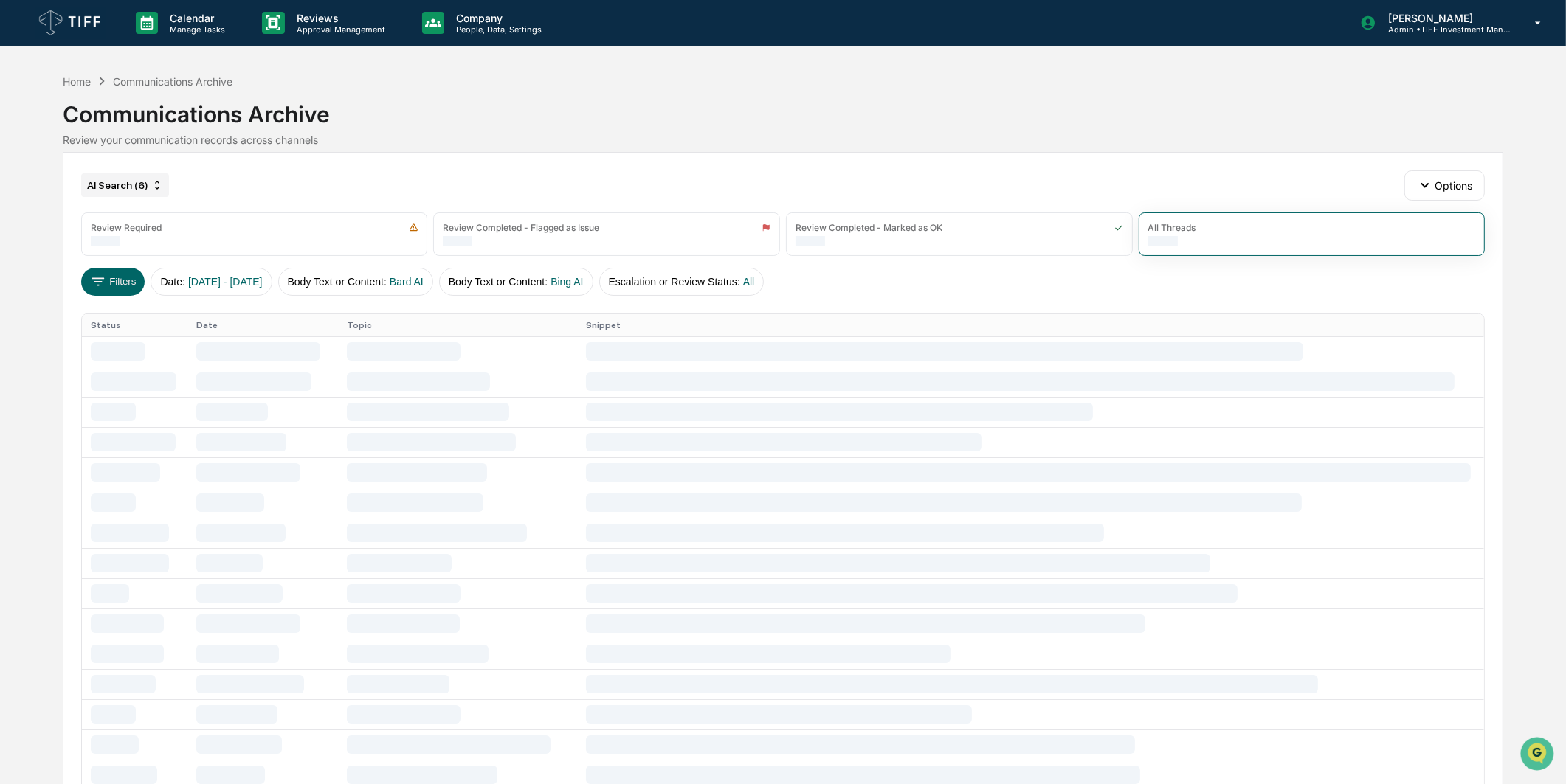
click at [109, 176] on div "AI Search (6)" at bounding box center [124, 184] width 88 height 23
click at [91, 282] on div "AI Search (6)" at bounding box center [138, 276] width 270 height 17
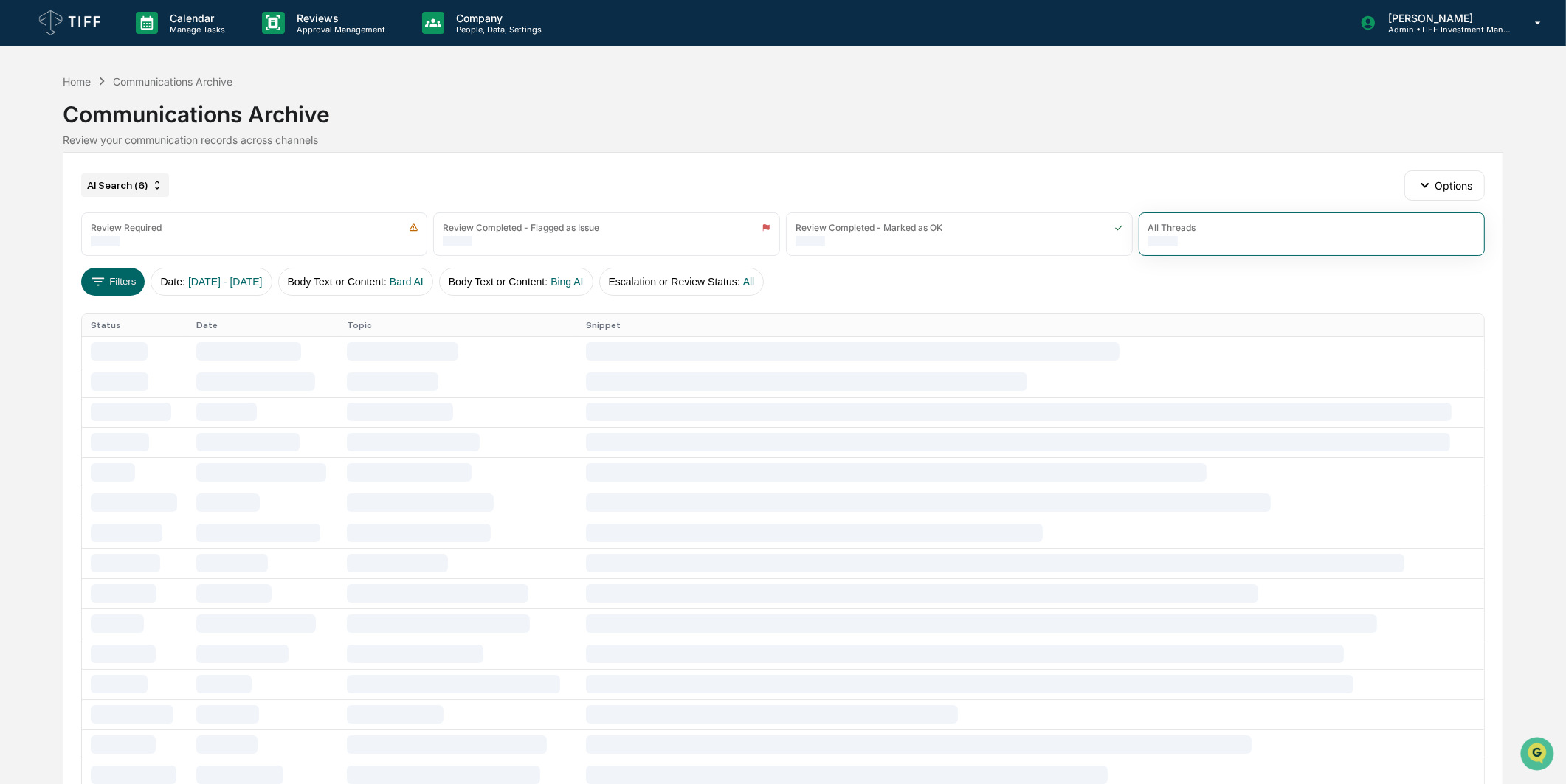
click at [133, 192] on div "AI Search (6)" at bounding box center [124, 184] width 88 height 23
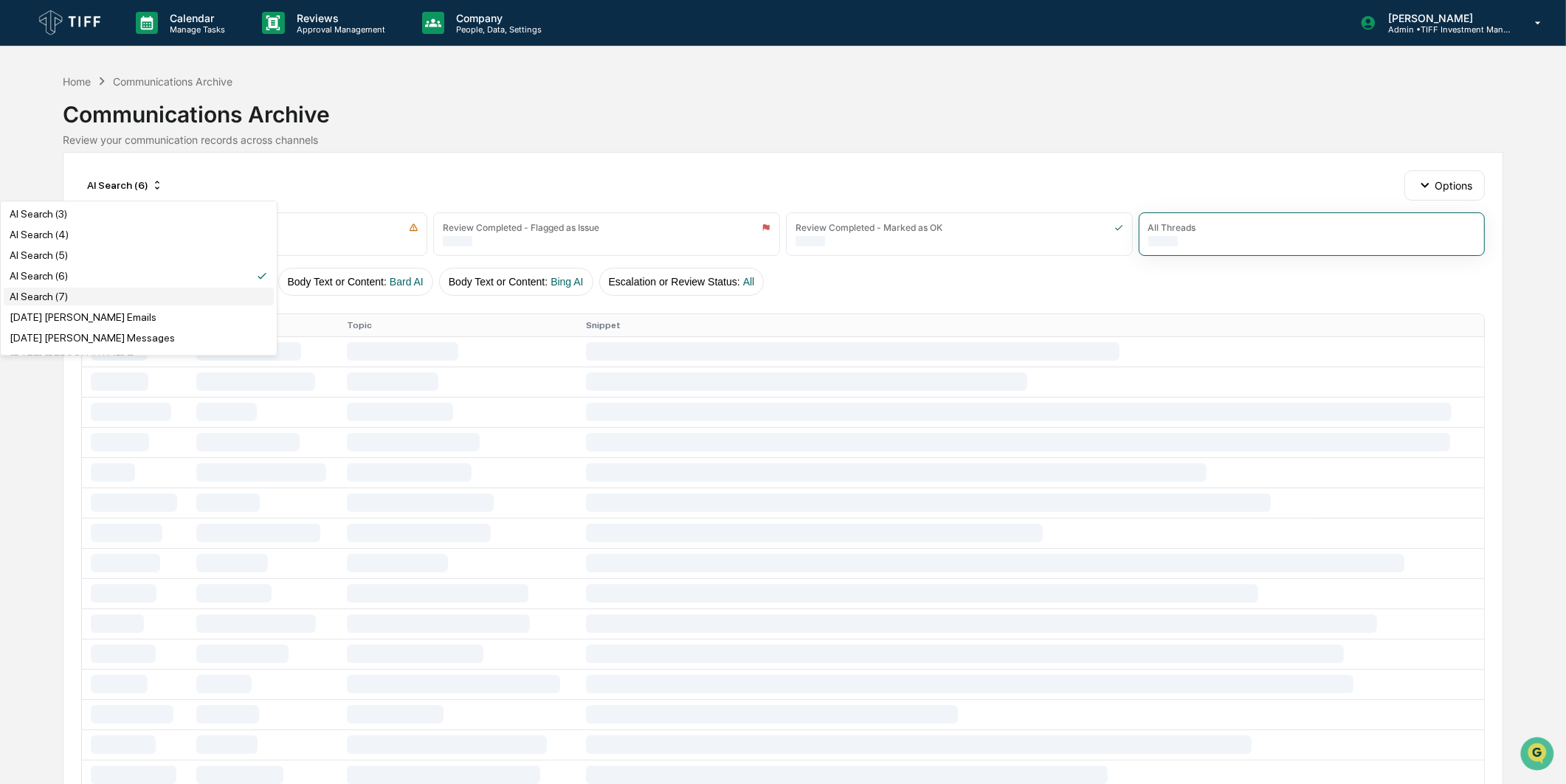
click at [84, 301] on div "AI Search (7)" at bounding box center [138, 297] width 270 height 17
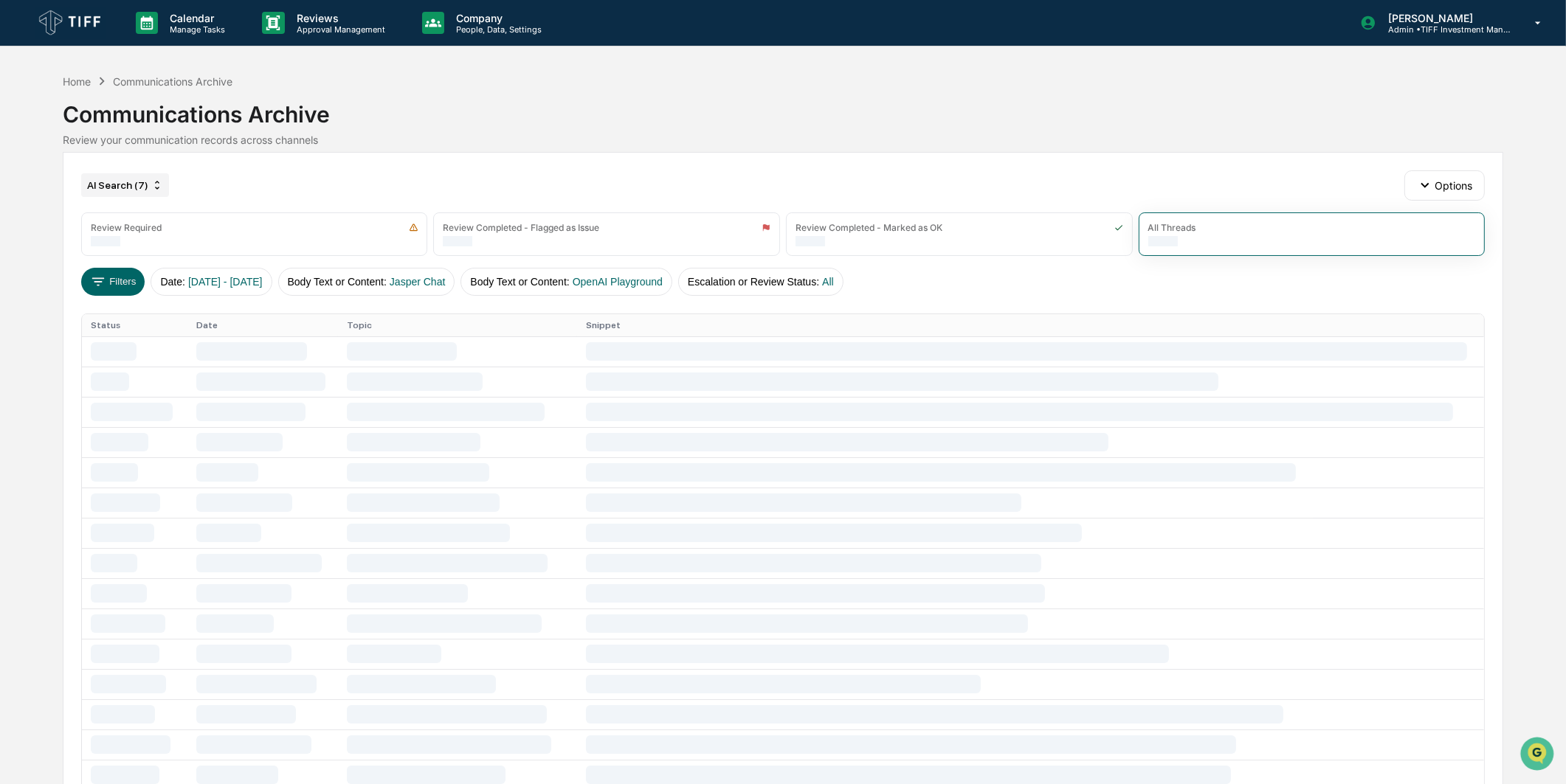
click at [130, 189] on div "AI Search (7)" at bounding box center [124, 184] width 88 height 23
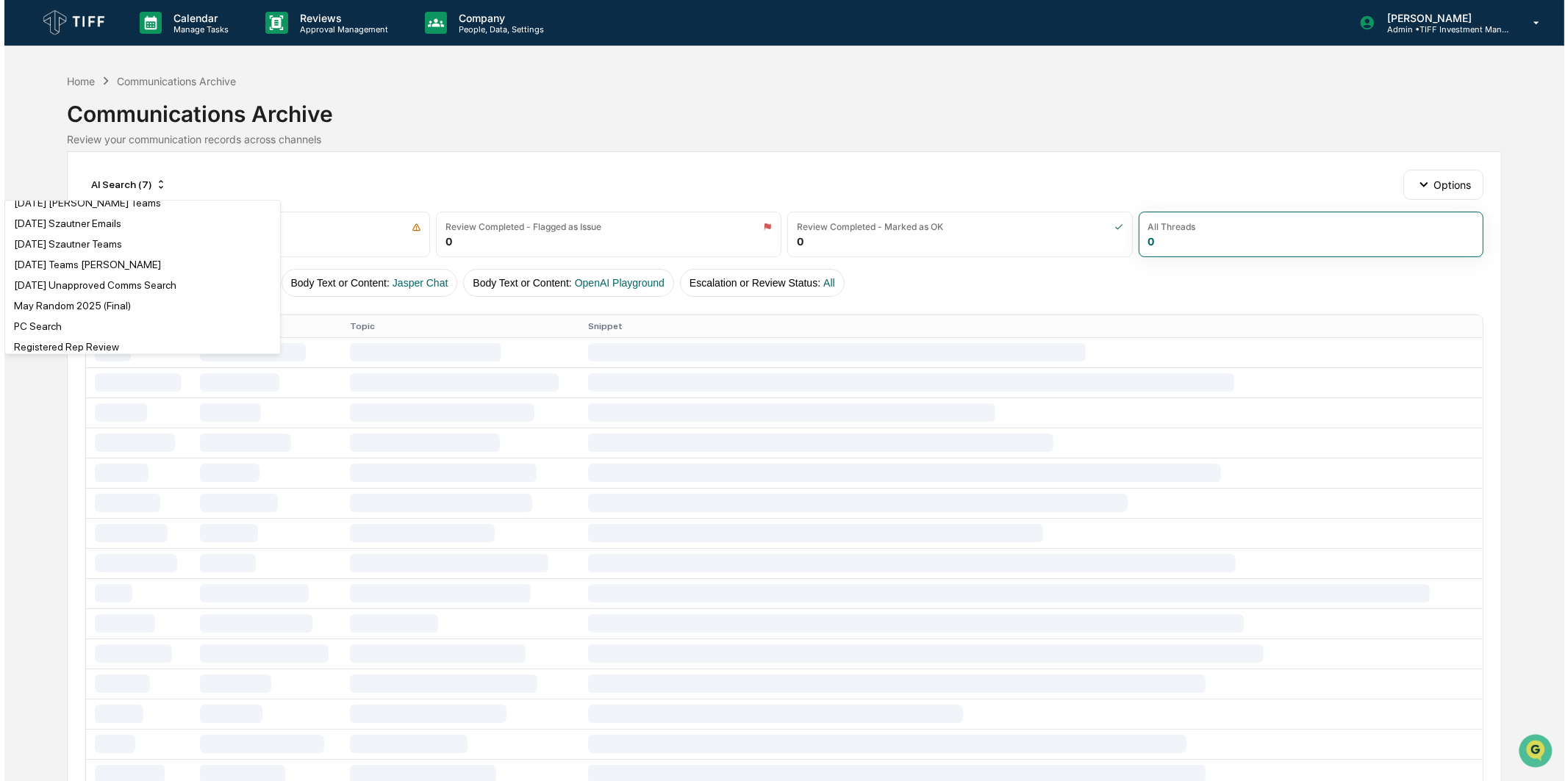
scroll to position [2693, 0]
click at [447, 104] on div "Communications Archive" at bounding box center [780, 108] width 1435 height 38
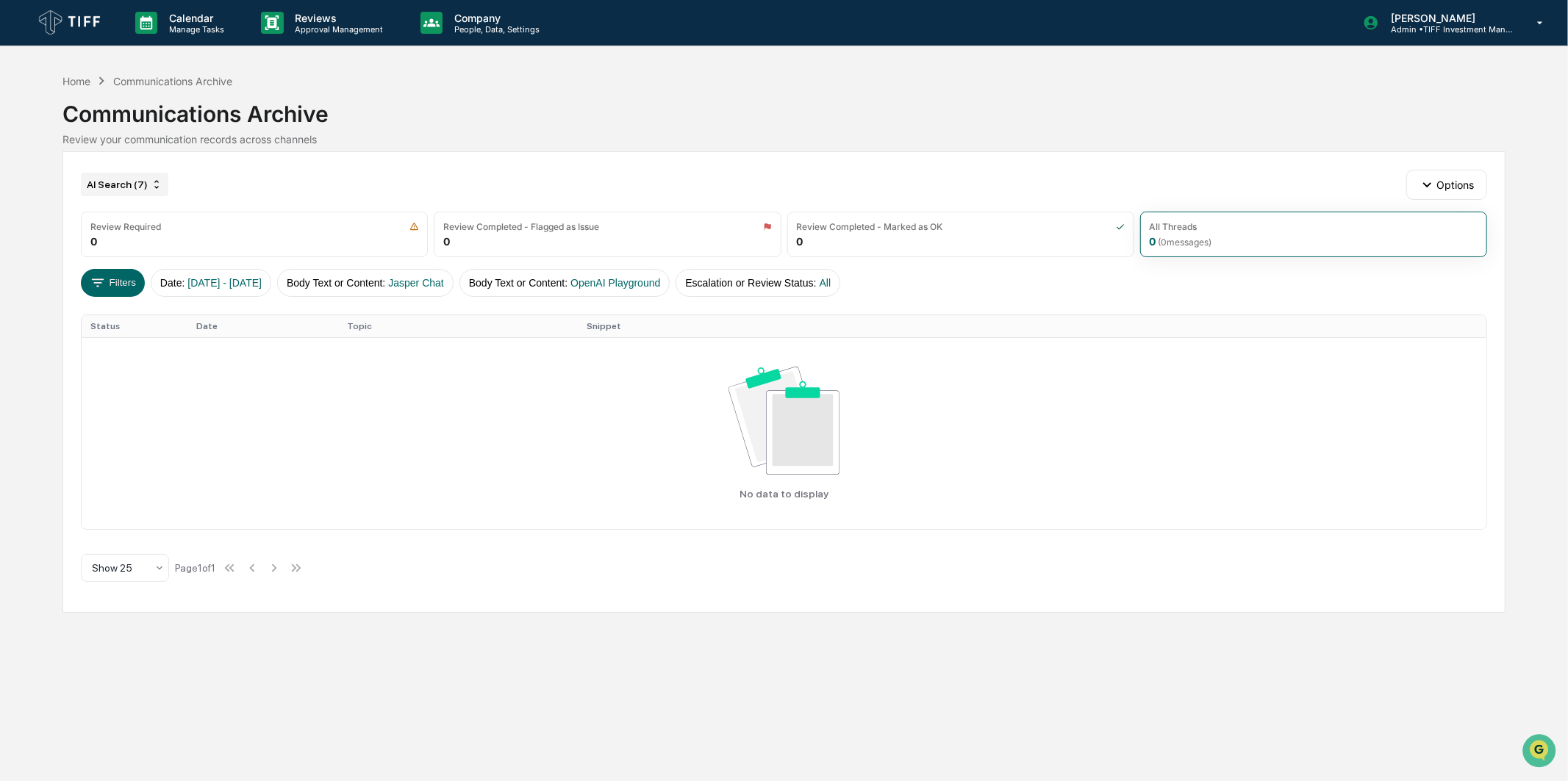
click at [134, 180] on div "AI Search (7)" at bounding box center [124, 184] width 88 height 23
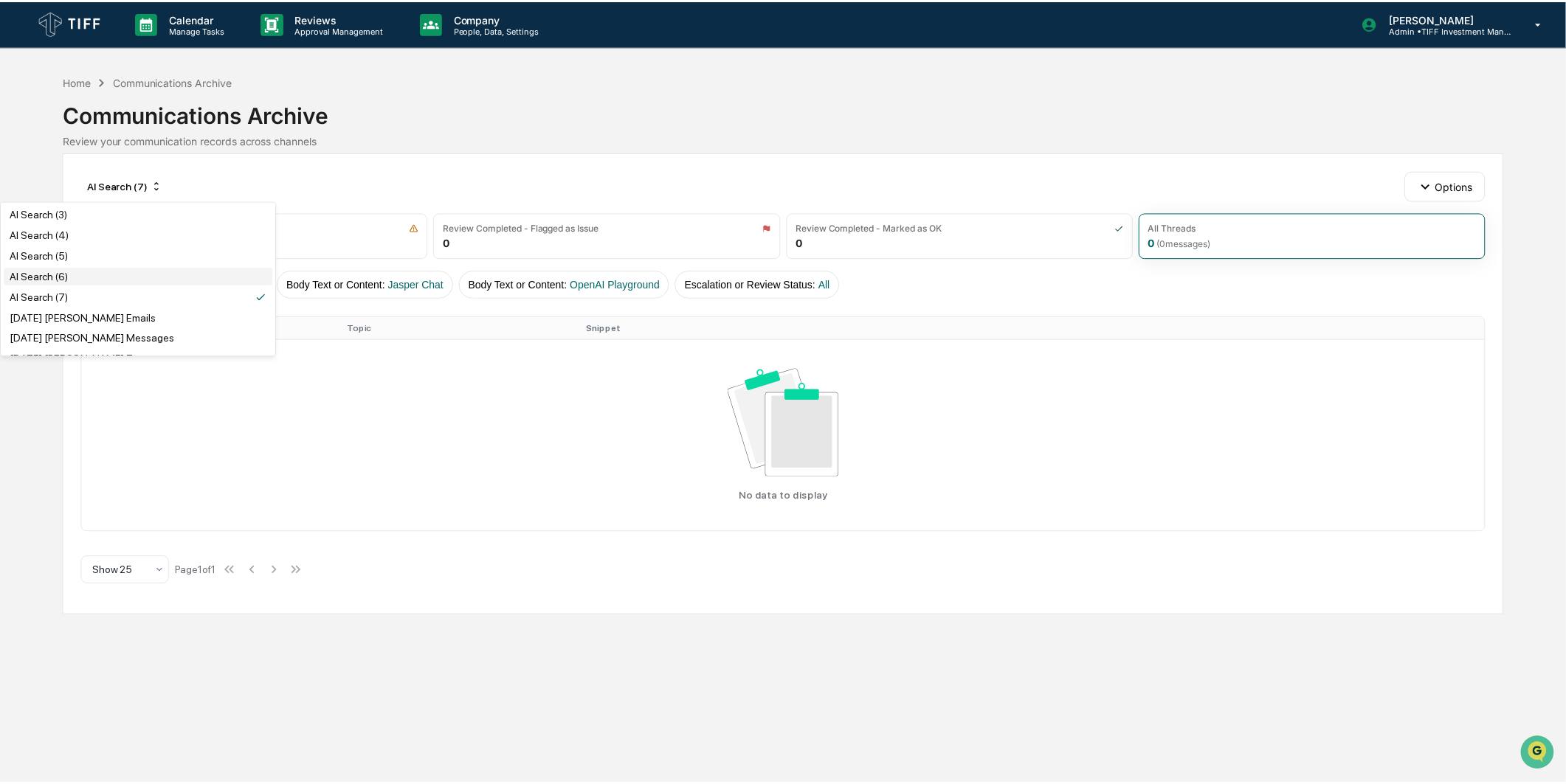
scroll to position [0, 0]
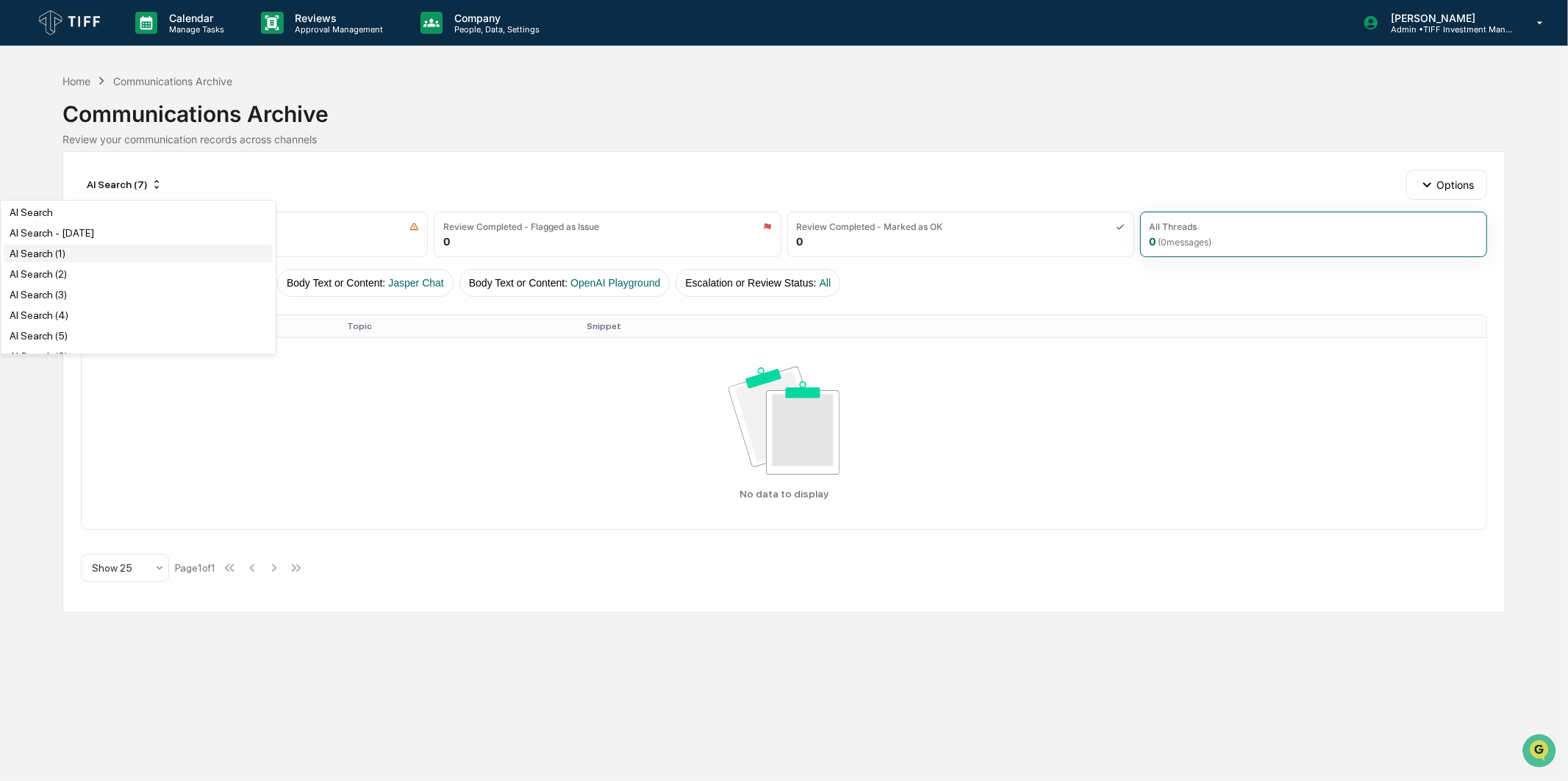
click at [121, 251] on div "AI Search (1)" at bounding box center [138, 253] width 269 height 17
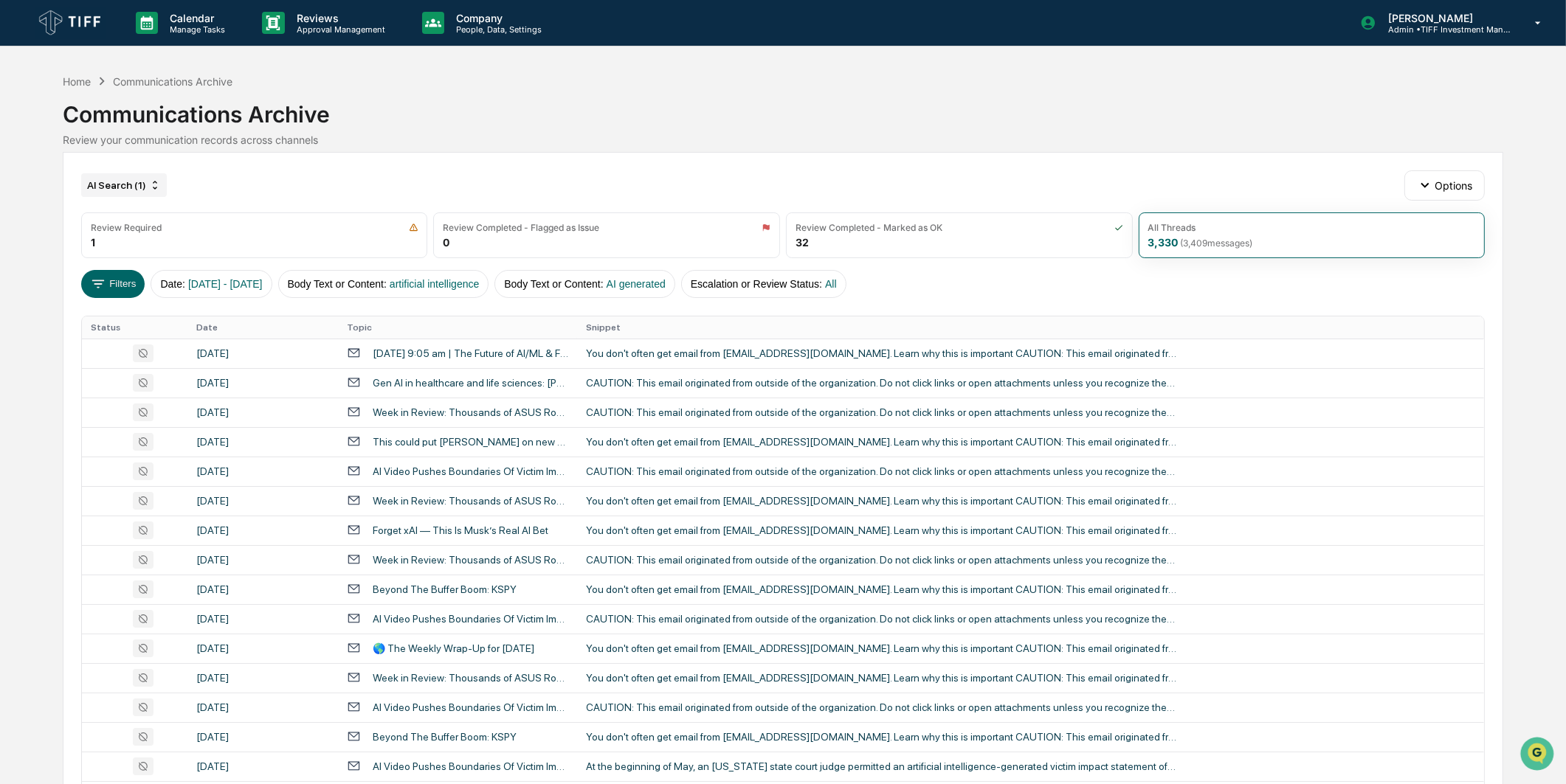
click at [159, 182] on div "AI Search (1)" at bounding box center [124, 184] width 85 height 23
click at [114, 269] on div "AI Search (2)" at bounding box center [138, 275] width 270 height 17
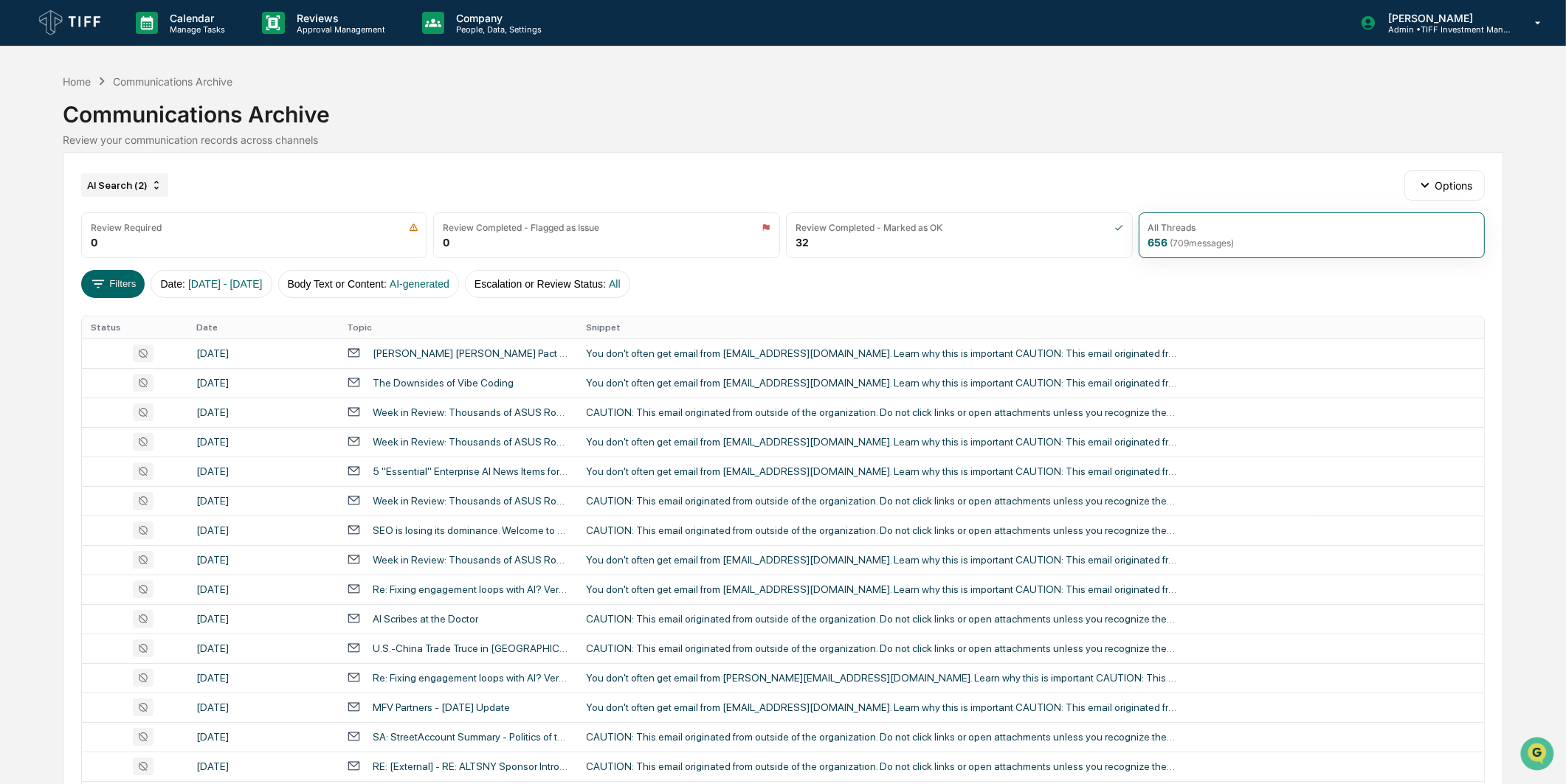
click at [133, 177] on div "AI Search (2)" at bounding box center [124, 184] width 87 height 23
click at [133, 295] on div "AI Search (3)" at bounding box center [138, 296] width 270 height 17
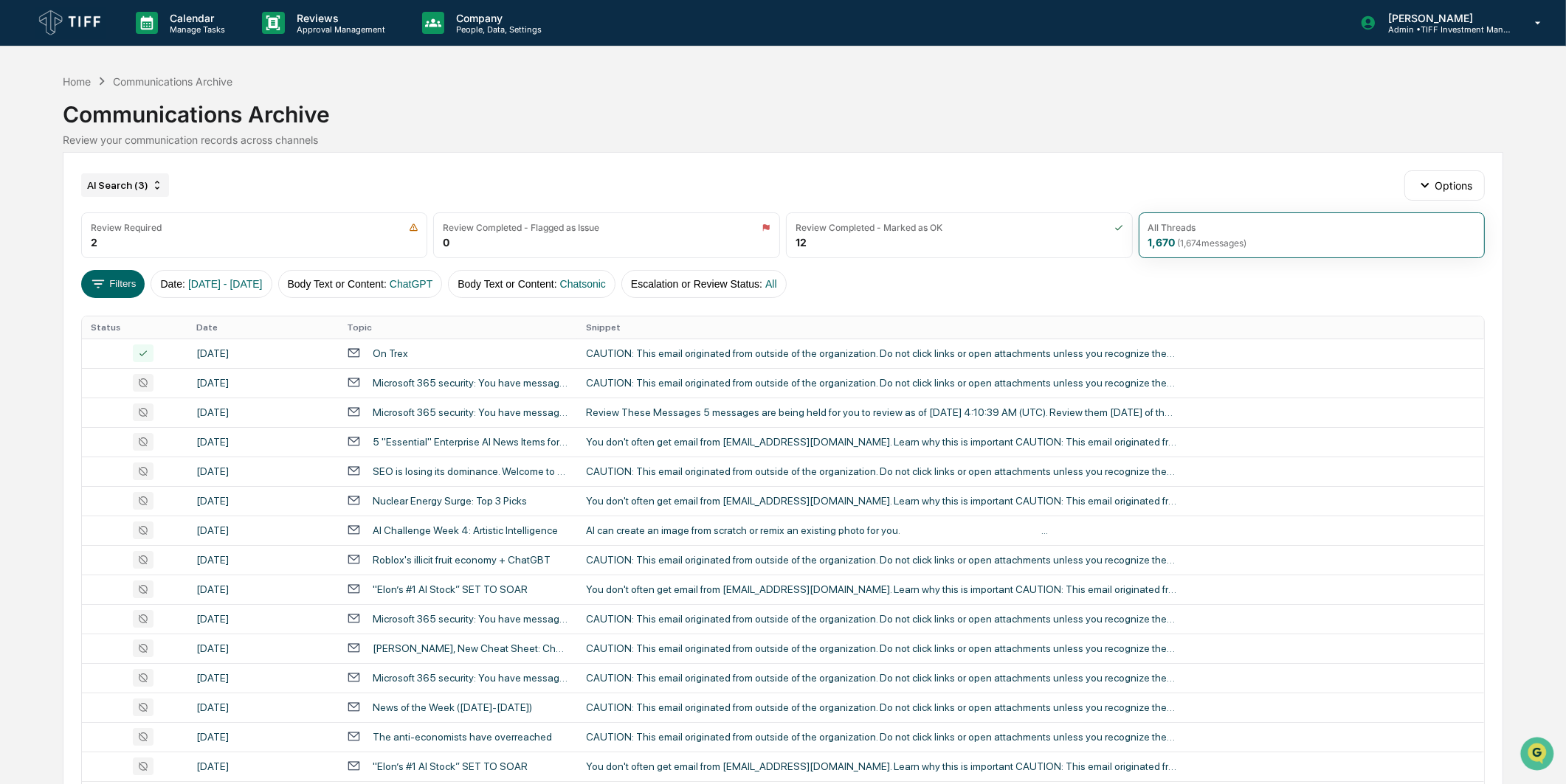
click at [143, 184] on div "AI Search (3)" at bounding box center [124, 184] width 88 height 23
click at [138, 320] on div "AI Search (4)" at bounding box center [138, 316] width 270 height 17
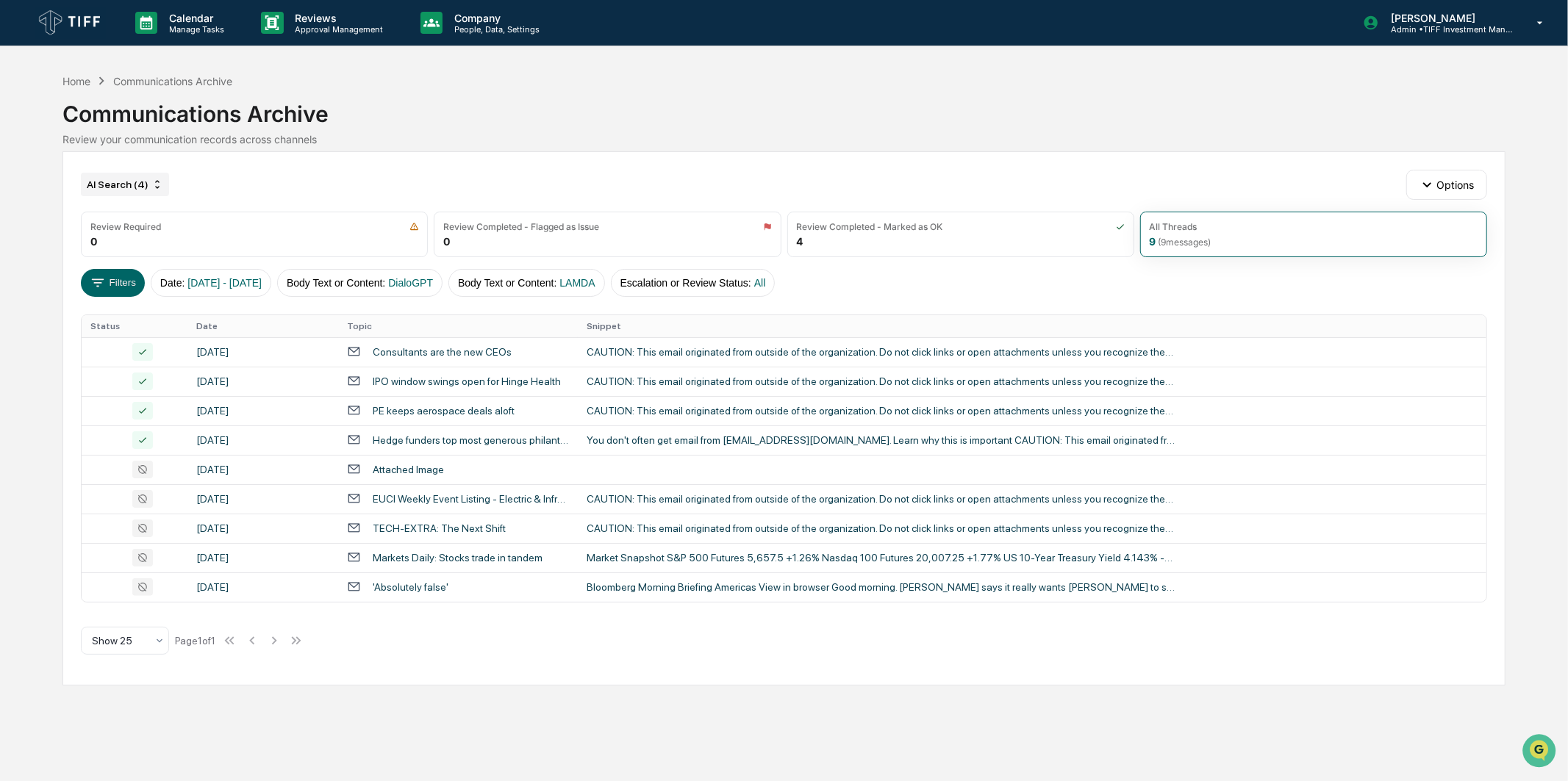
click at [140, 190] on div "AI Search (4)" at bounding box center [125, 184] width 88 height 23
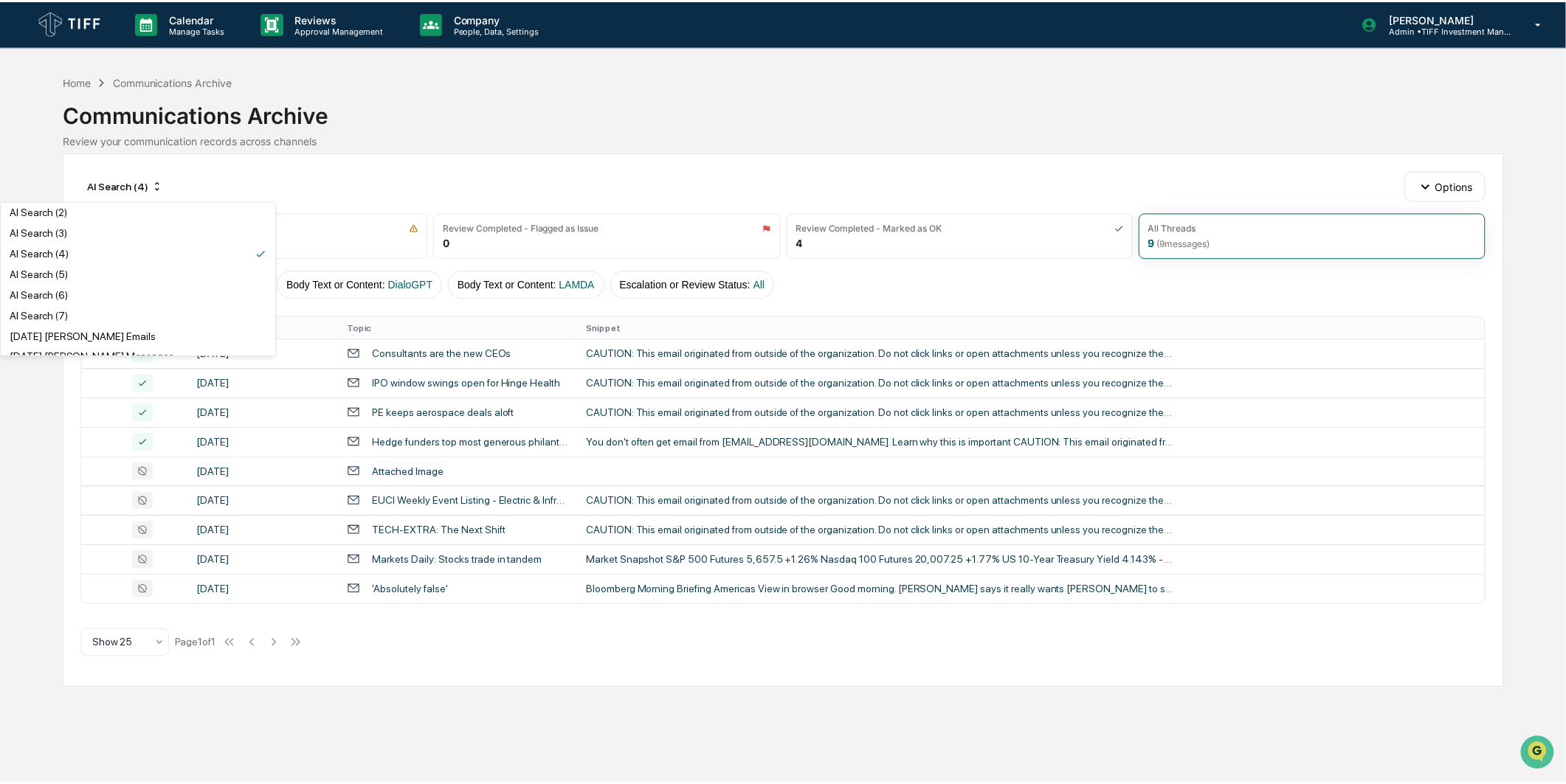
scroll to position [82, 0]
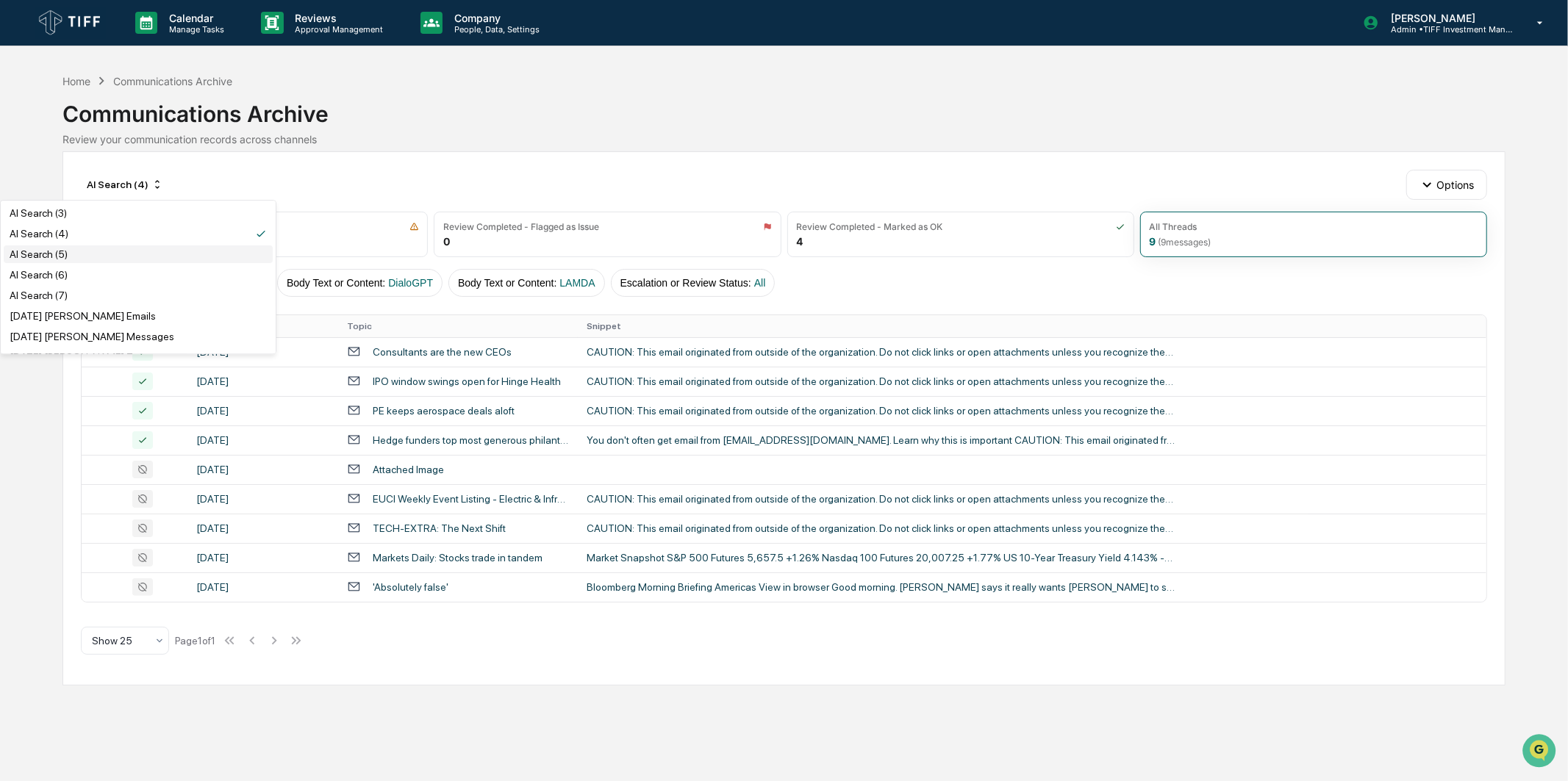
click at [138, 260] on div "AI Search (5)" at bounding box center [138, 254] width 269 height 17
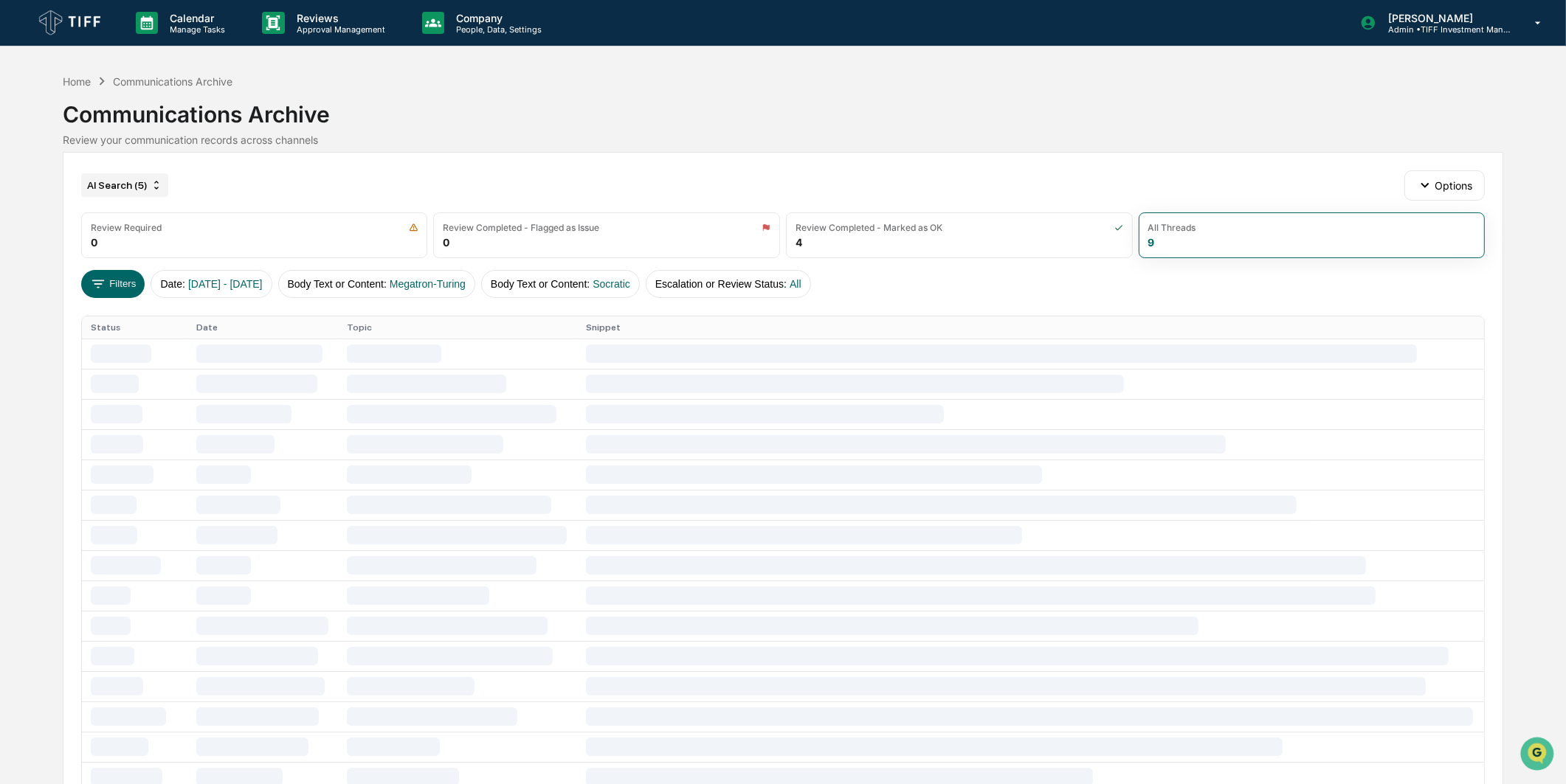
click at [123, 187] on div "AI Search (5)" at bounding box center [124, 184] width 87 height 23
click at [124, 284] on div "AI Search (6)" at bounding box center [138, 276] width 270 height 17
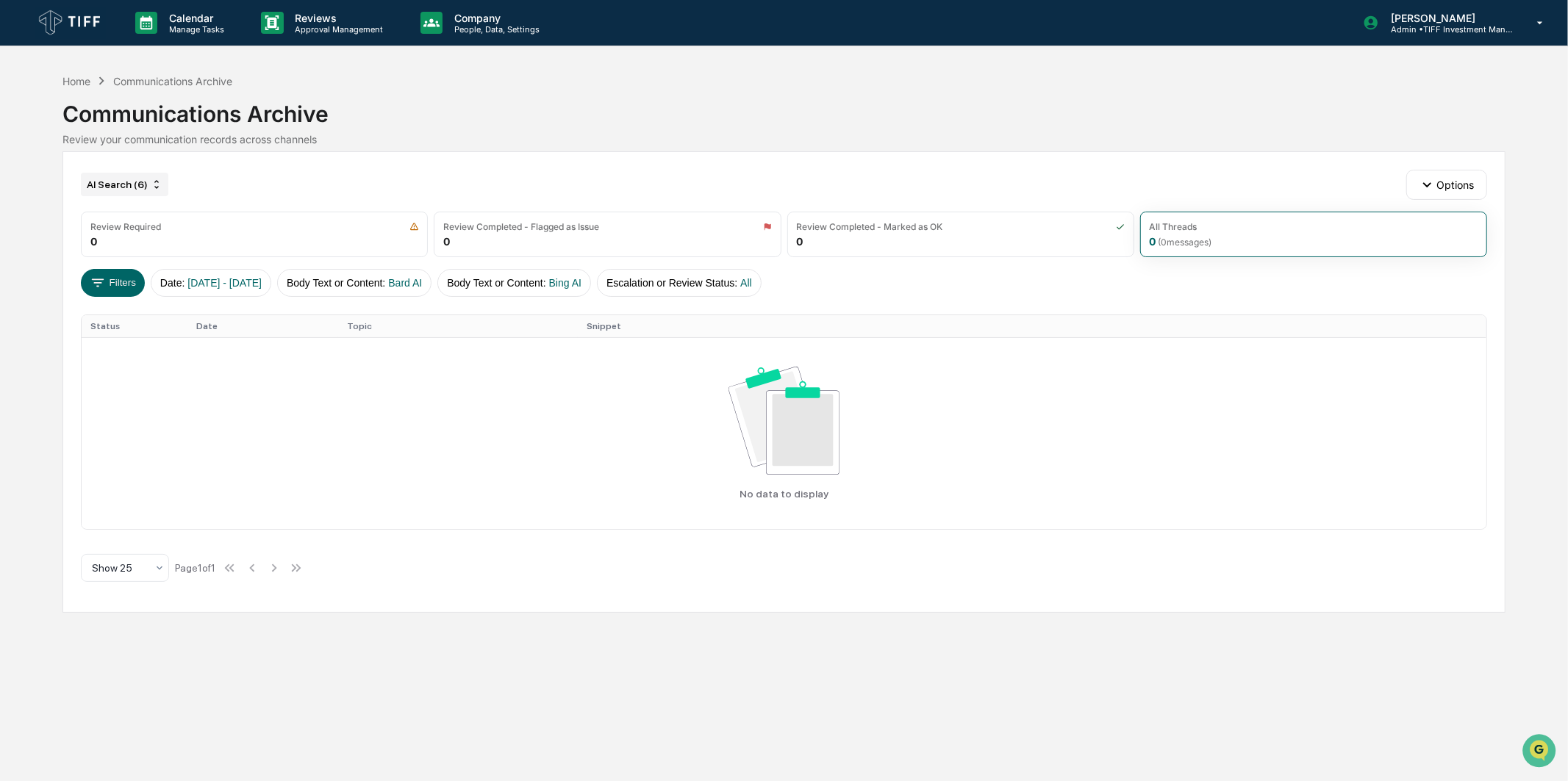
click at [153, 193] on div "AI Search (6)" at bounding box center [124, 184] width 88 height 23
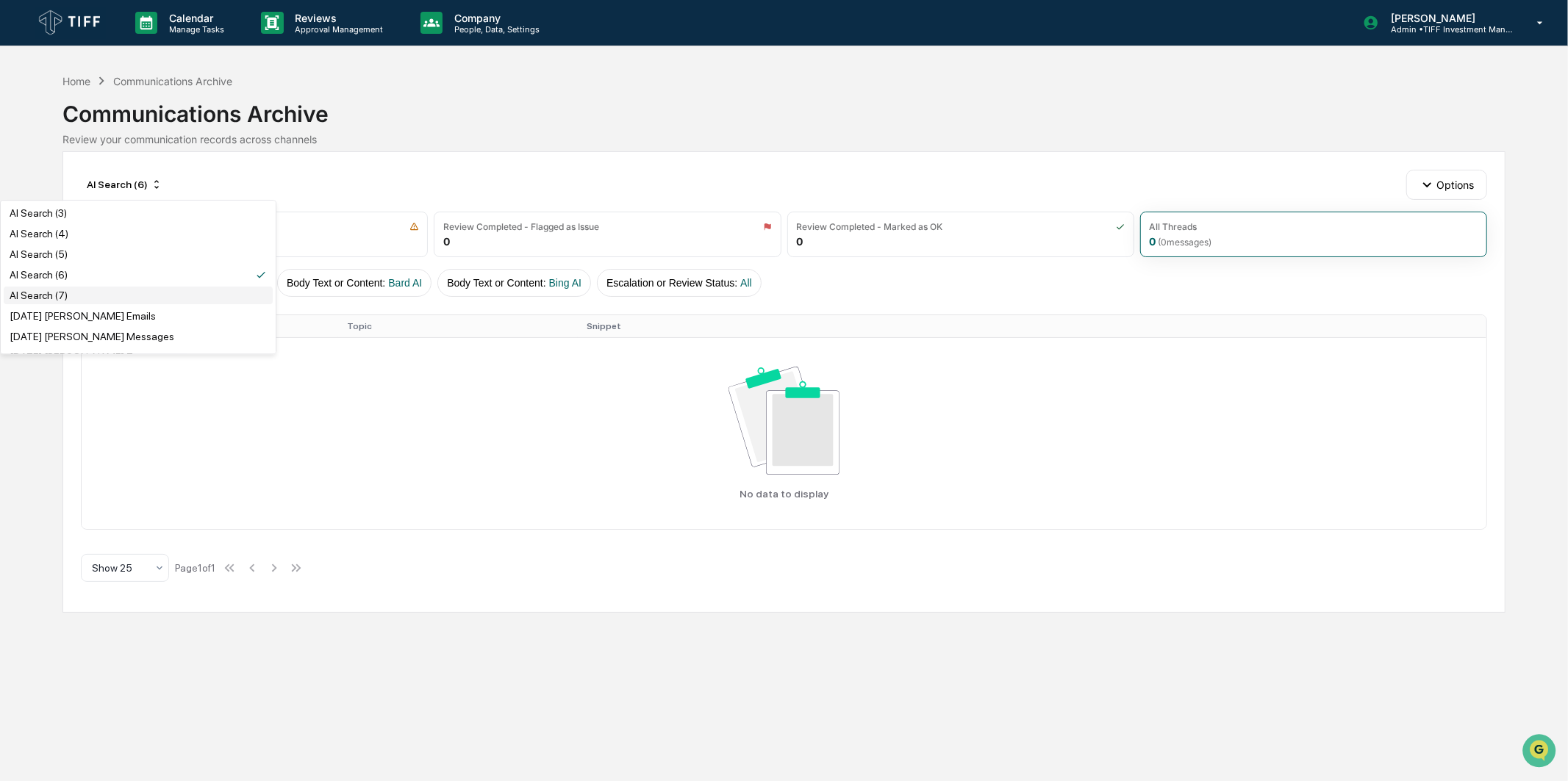
click at [141, 296] on div "AI Search (7)" at bounding box center [138, 296] width 269 height 17
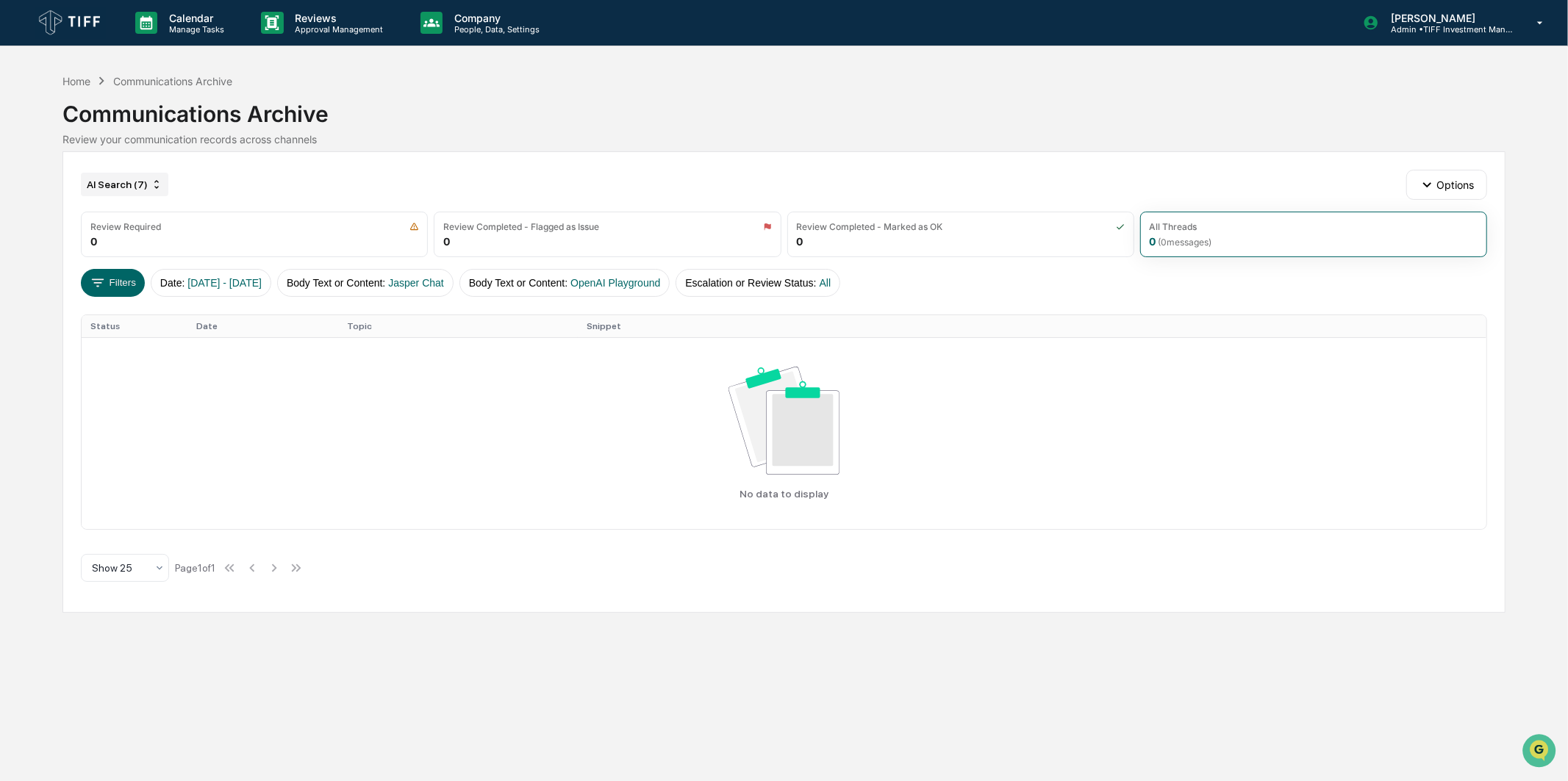
click at [128, 191] on div "AI Search (7)" at bounding box center [124, 184] width 88 height 23
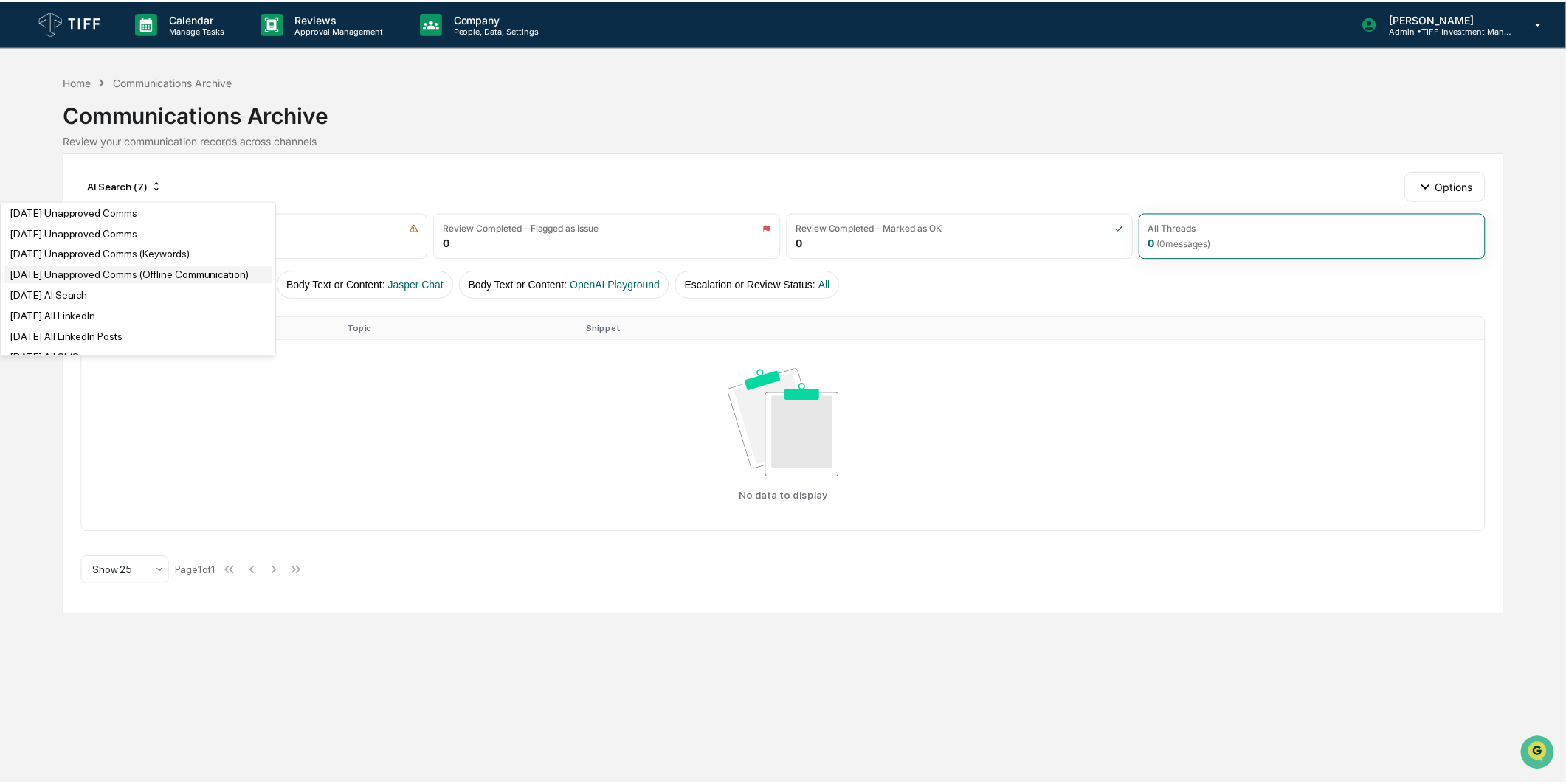
scroll to position [820, 0]
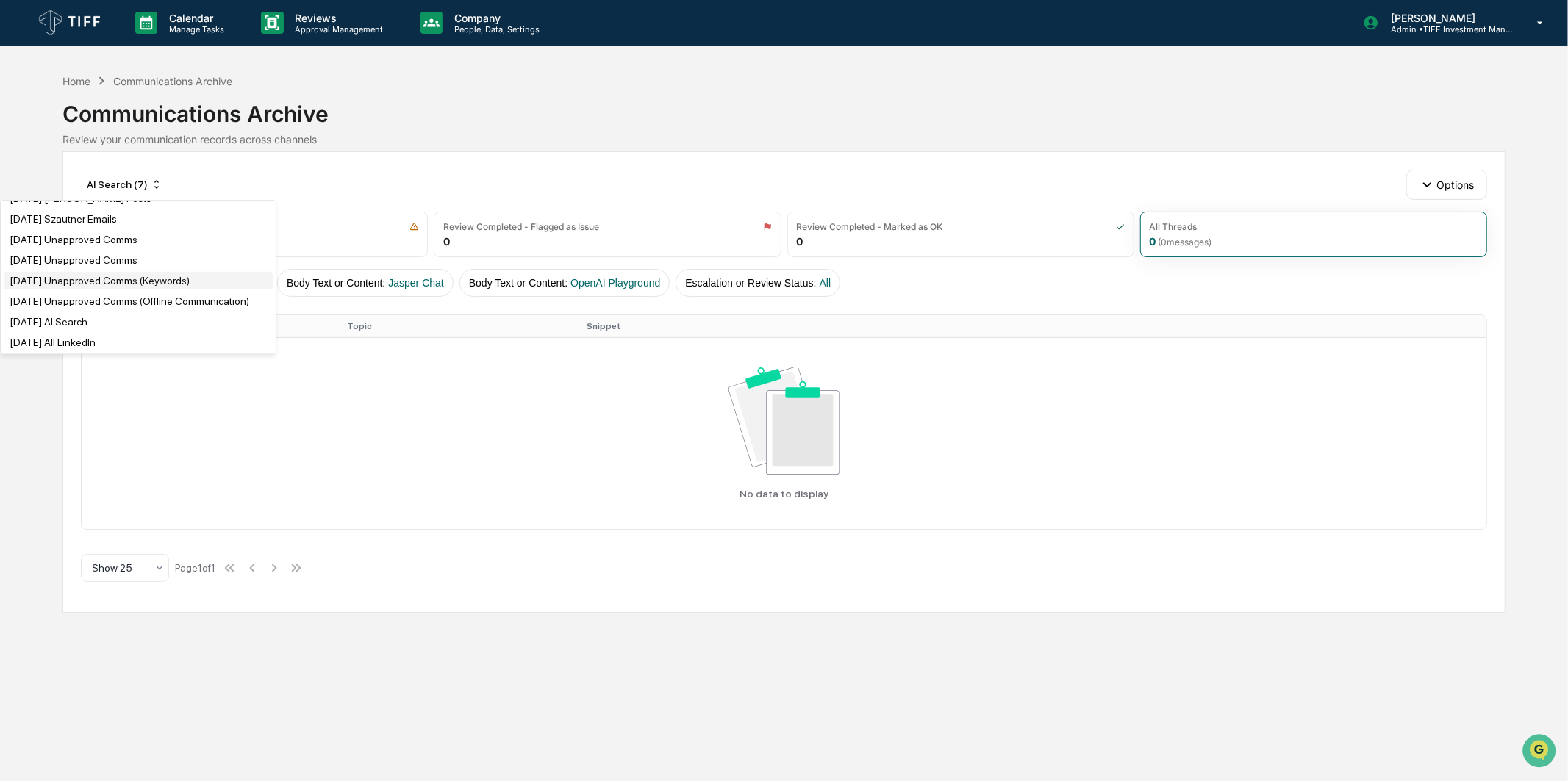
click at [134, 287] on div "[DATE] Unapproved Comms (Keywords)" at bounding box center [100, 281] width 180 height 12
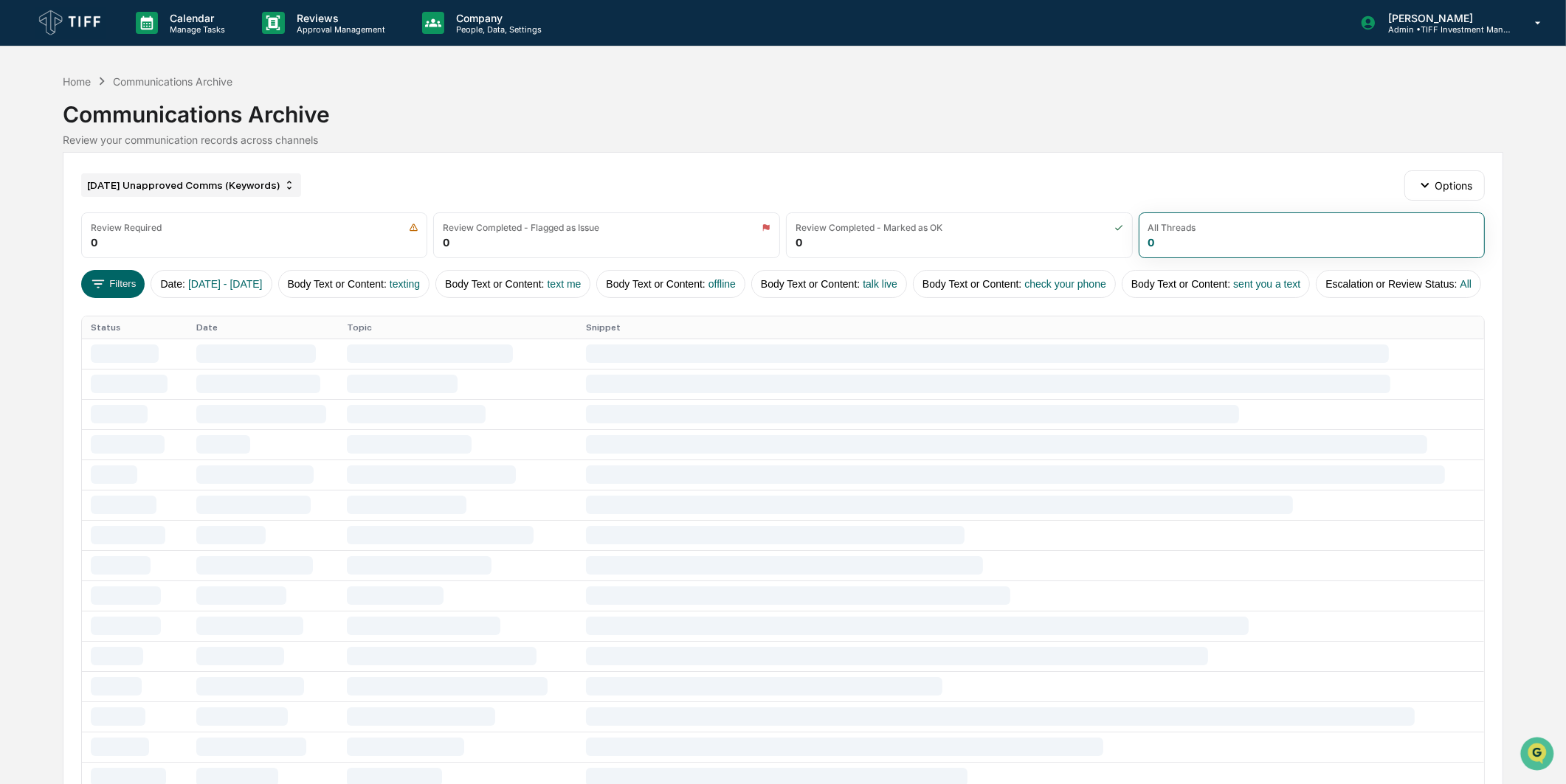
click at [143, 185] on div "[DATE] Unapproved Comms (Keywords)" at bounding box center [191, 184] width 220 height 23
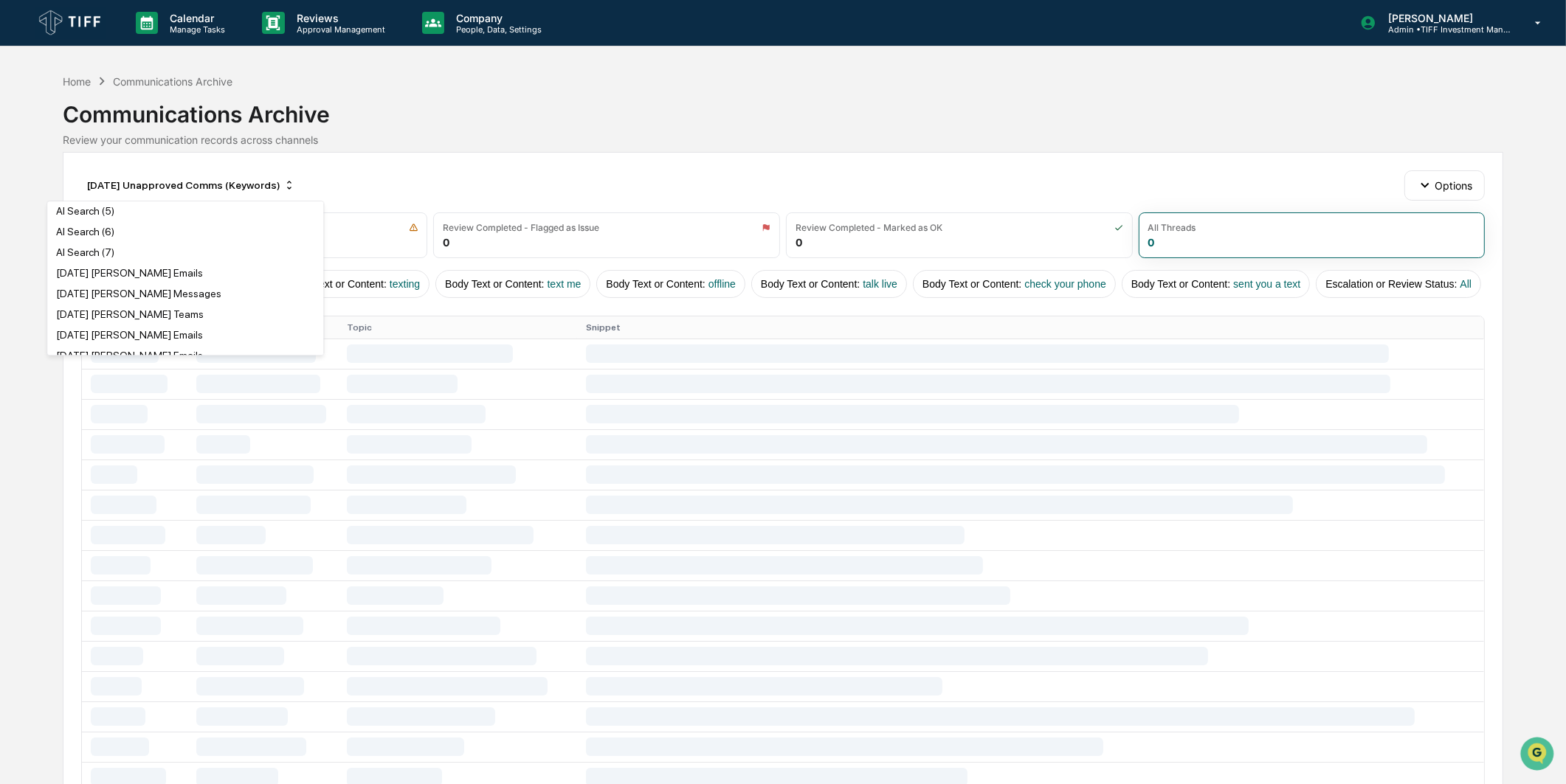
scroll to position [164, 0]
click at [448, 123] on div "Communications Archive" at bounding box center [783, 109] width 1441 height 38
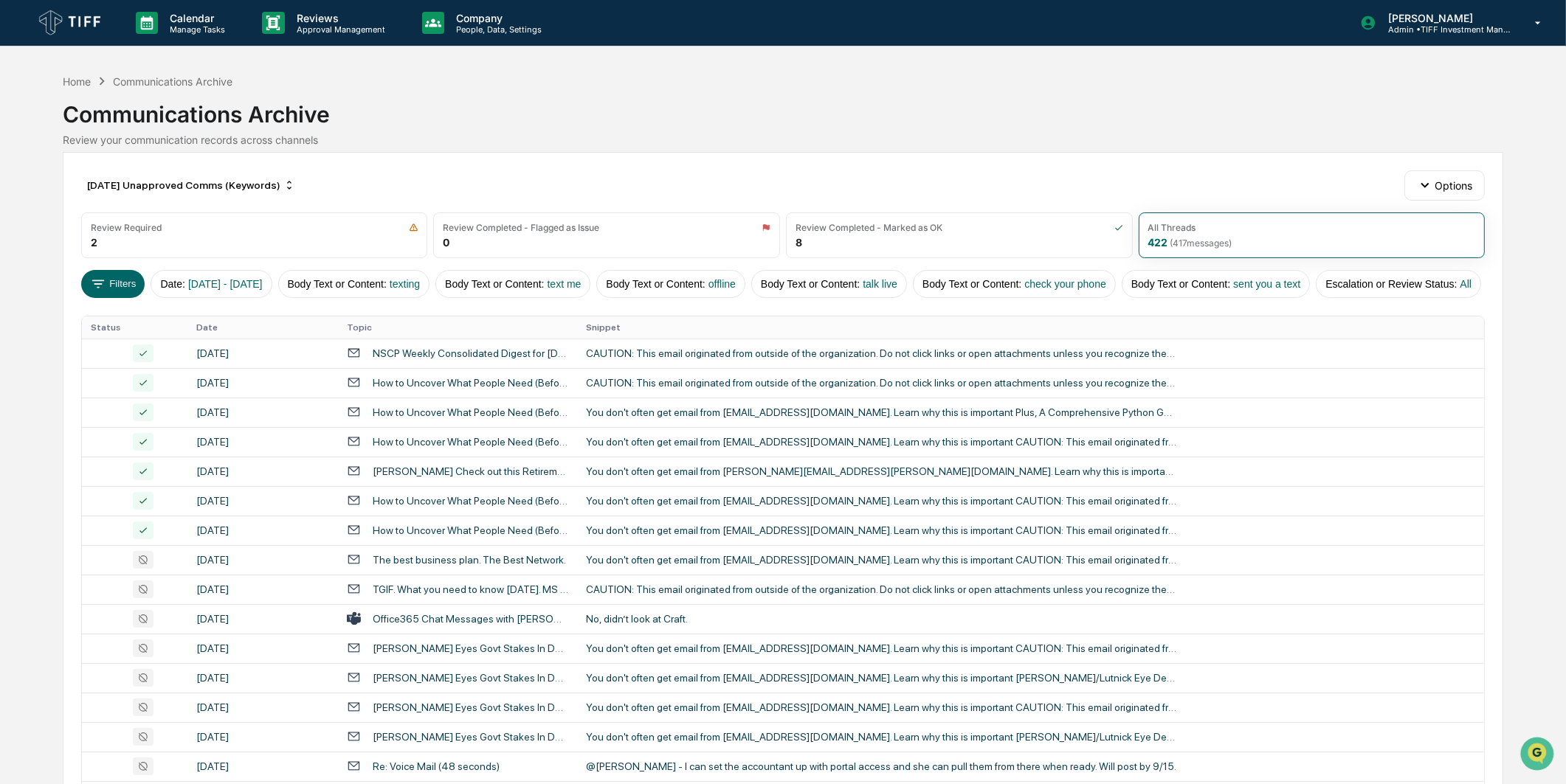
click at [216, 99] on div "Communications Archive" at bounding box center [783, 109] width 1441 height 38
click at [211, 107] on div "Communications Archive" at bounding box center [783, 109] width 1441 height 38
click at [87, 283] on button "Filters" at bounding box center [113, 284] width 64 height 28
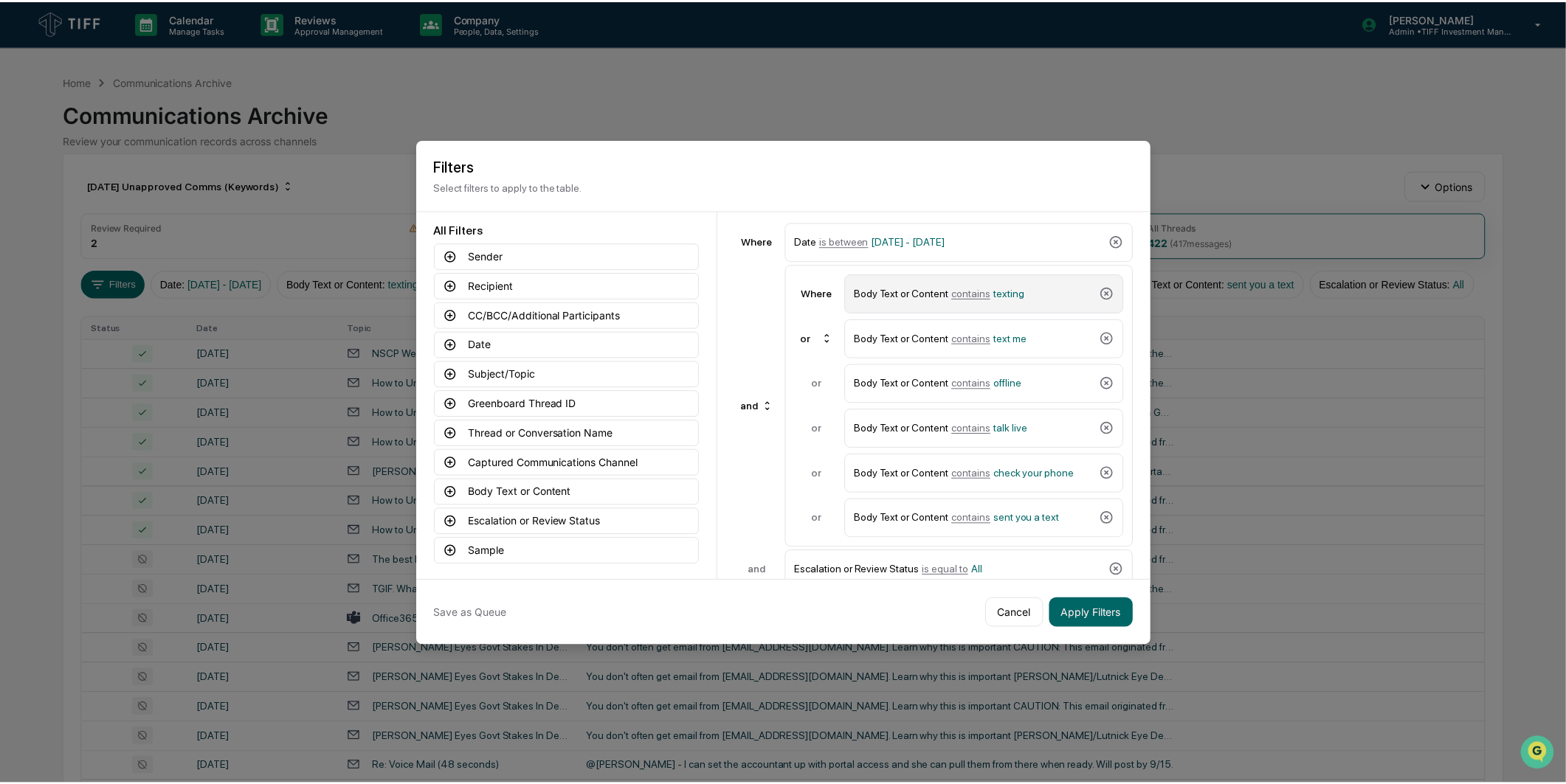
scroll to position [77, 0]
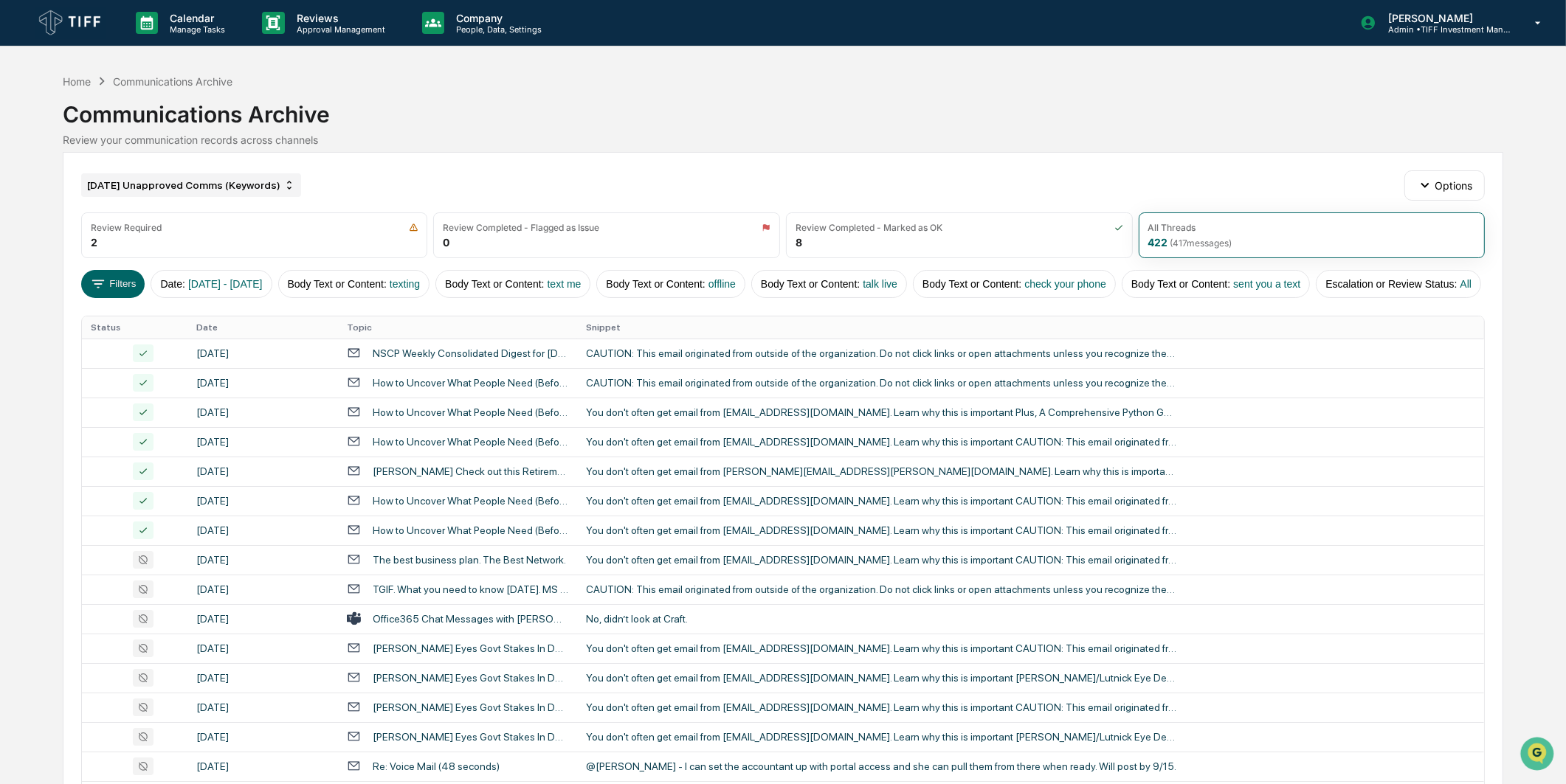
click at [256, 192] on div "[DATE] Unapproved Comms (Keywords)" at bounding box center [191, 184] width 220 height 23
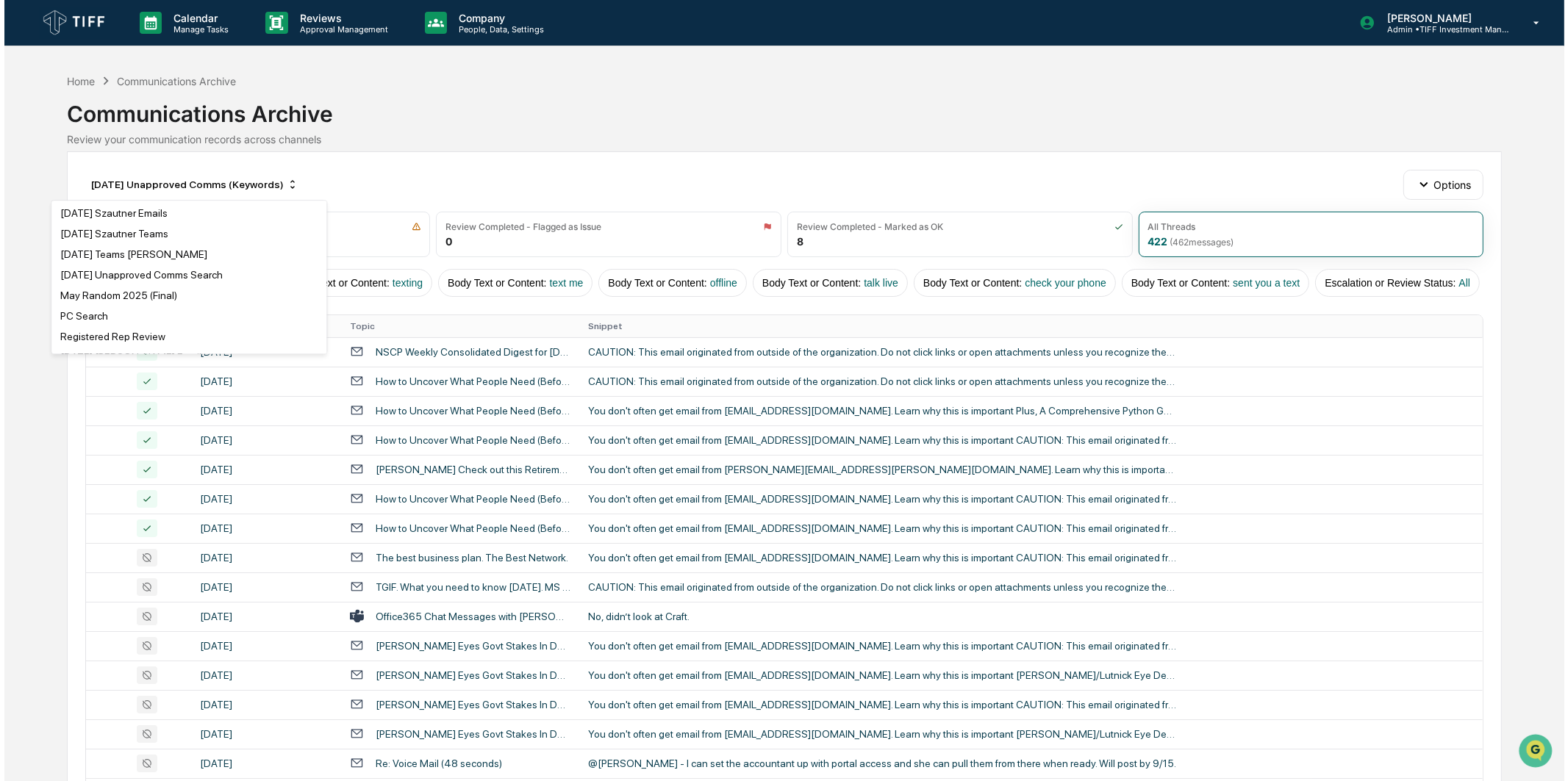
scroll to position [2530, 0]
click at [180, 259] on div "[DATE] Unapproved Comms Search" at bounding box center [136, 254] width 162 height 12
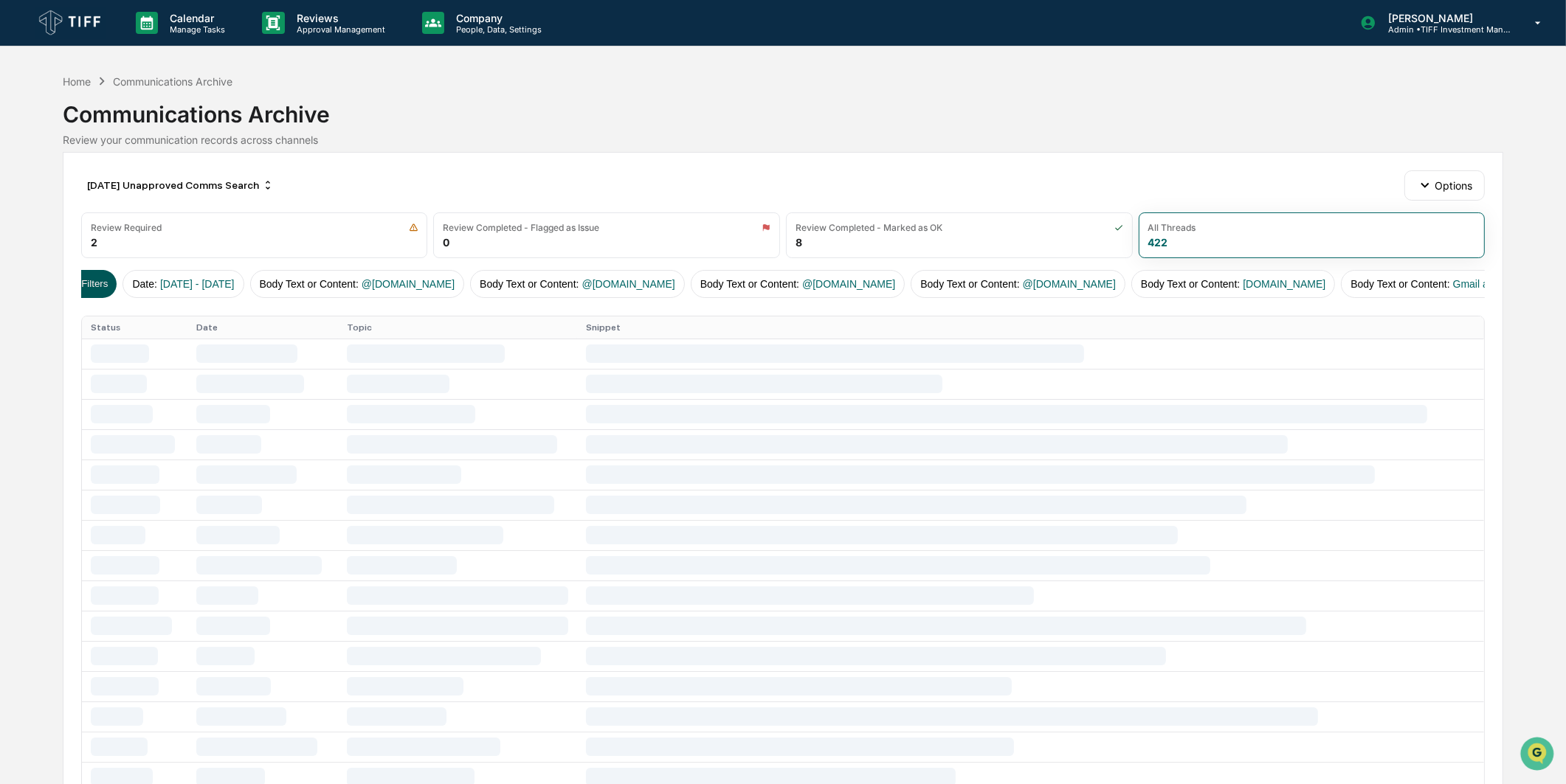
click at [87, 277] on button "Filters" at bounding box center [85, 284] width 64 height 28
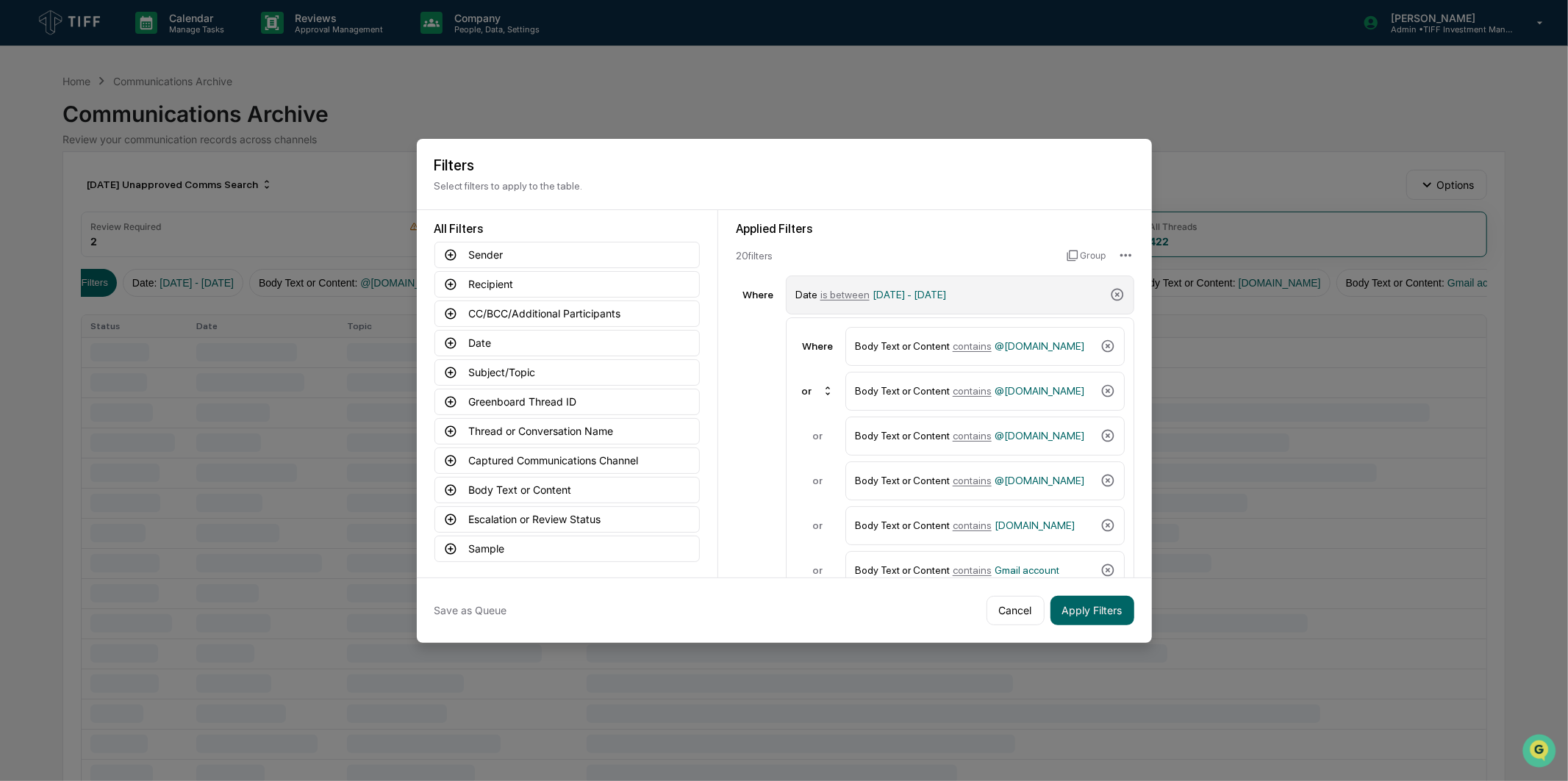
click at [924, 282] on div "Date is between 06/01/2025 - 06/30/2025" at bounding box center [950, 295] width 309 height 26
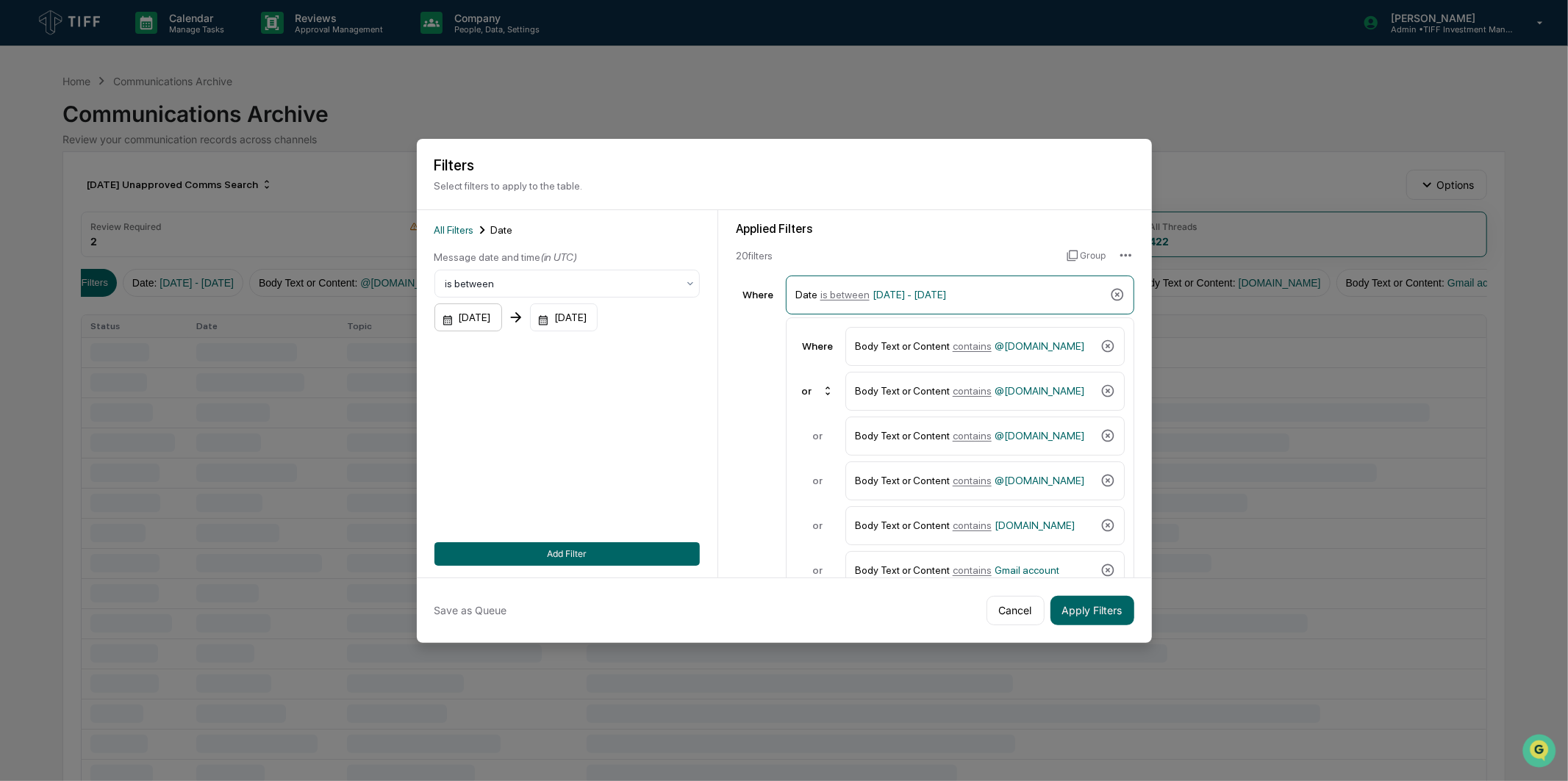
click at [499, 303] on div "06/01/2025" at bounding box center [468, 317] width 68 height 28
click at [637, 355] on icon "Next month" at bounding box center [643, 350] width 16 height 16
click at [636, 351] on icon "Next month" at bounding box center [643, 350] width 16 height 16
click at [491, 412] on button "1" at bounding box center [488, 411] width 27 height 27
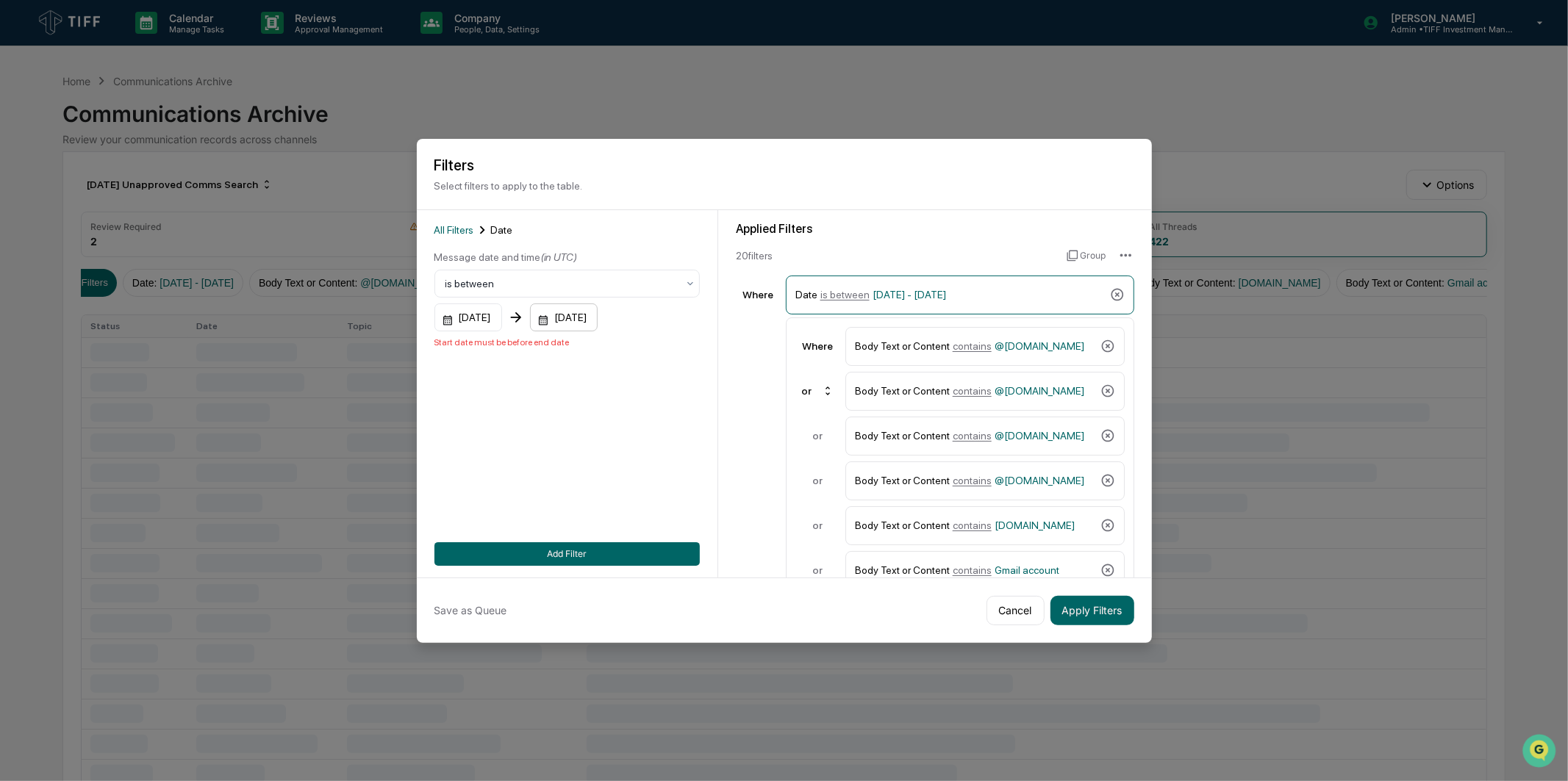
click at [598, 314] on div "06/30/2025" at bounding box center [564, 317] width 68 height 28
click at [760, 348] on icon "Next month" at bounding box center [760, 349] width 5 height 8
click at [636, 524] on button "30" at bounding box center [635, 523] width 27 height 27
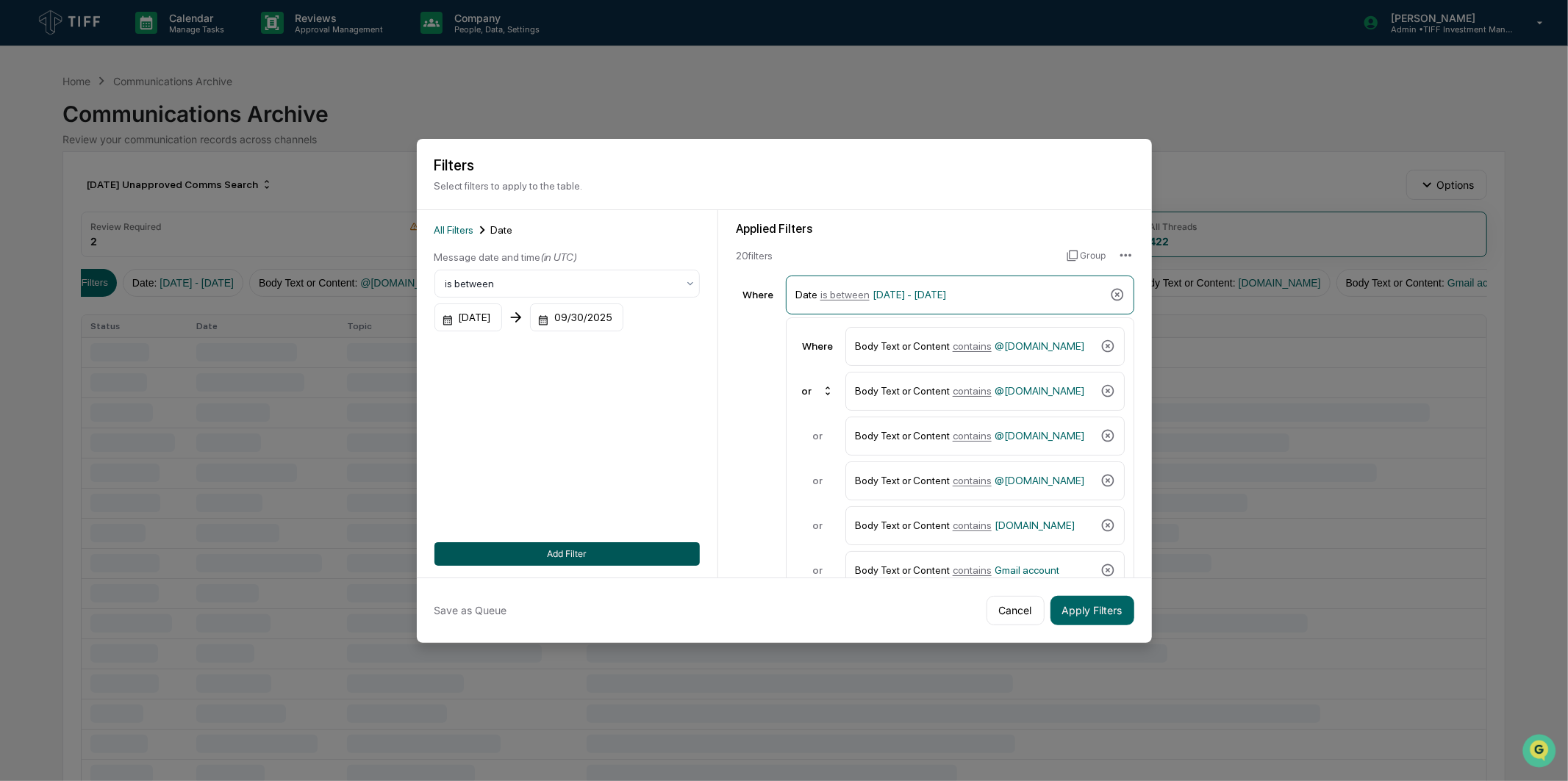
click at [593, 543] on button "Add Filter" at bounding box center [567, 554] width 265 height 23
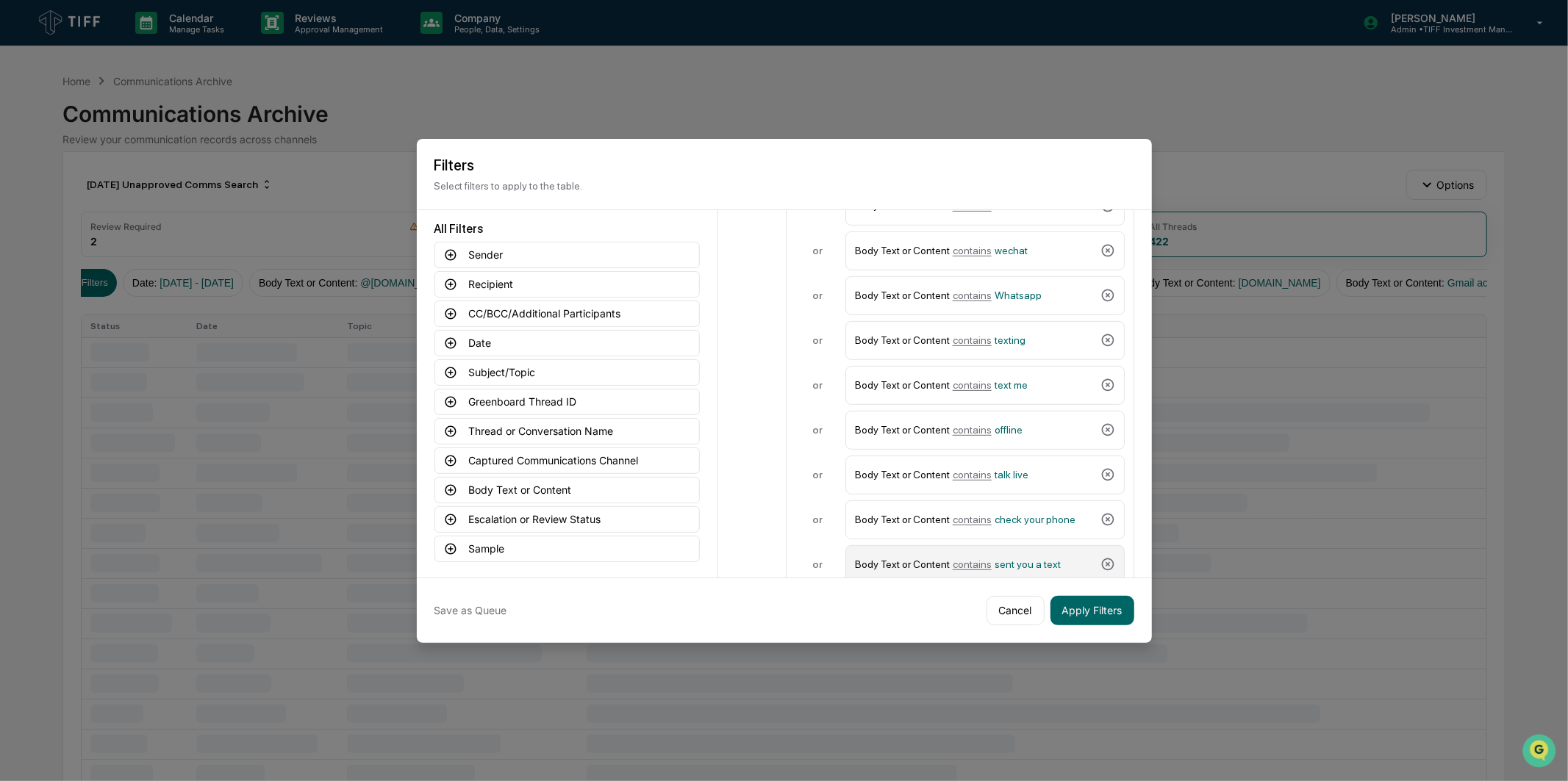
scroll to position [615, 0]
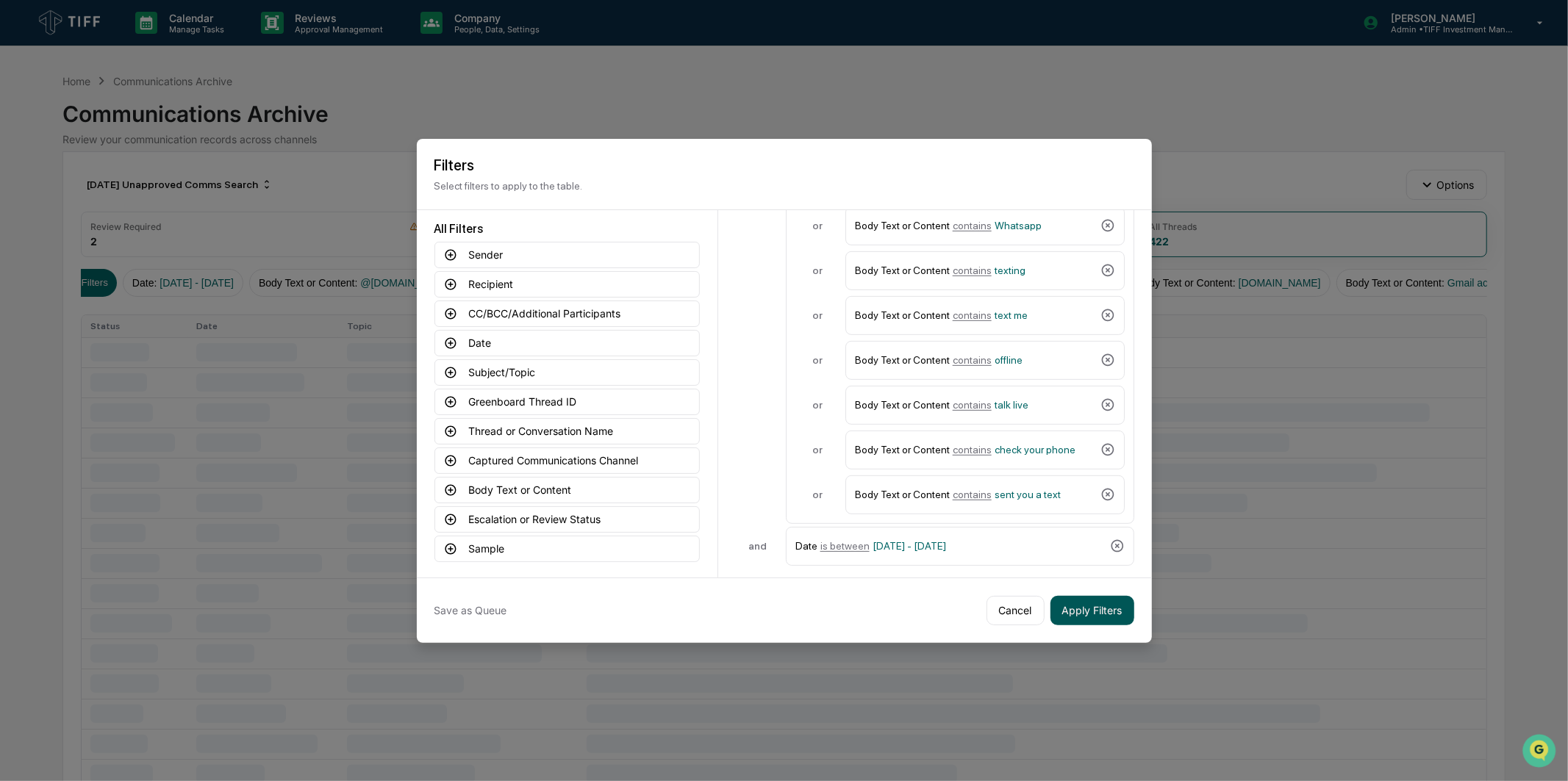
click at [1098, 607] on button "Apply Filters" at bounding box center [1092, 610] width 84 height 29
